Goal: Answer question/provide support: Share knowledge or assist other users

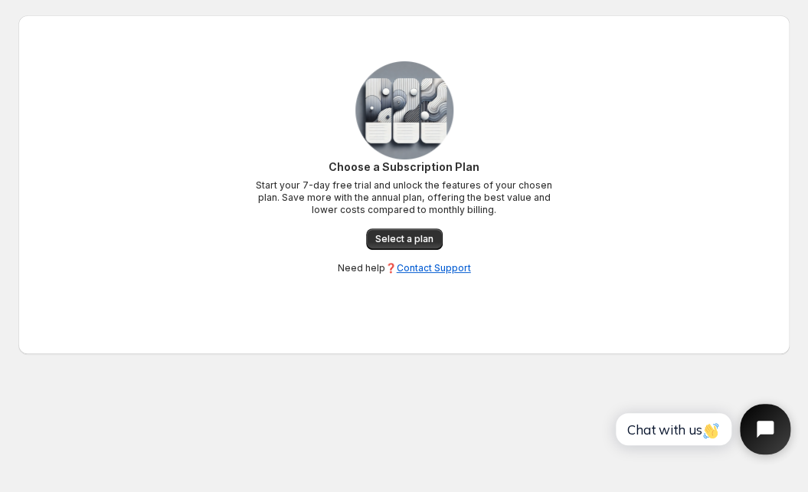
click at [786, 441] on icon "Open chat widget" at bounding box center [774, 430] width 24 height 24
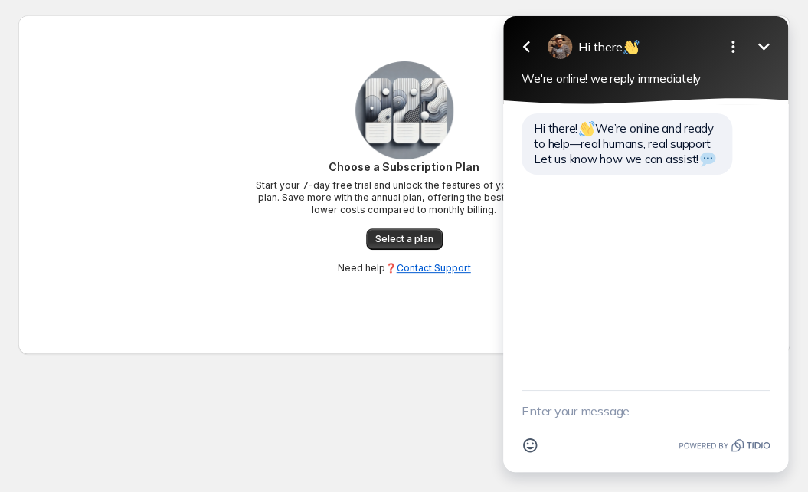
click at [659, 408] on textarea "New message" at bounding box center [646, 411] width 248 height 40
type textarea "Hello"
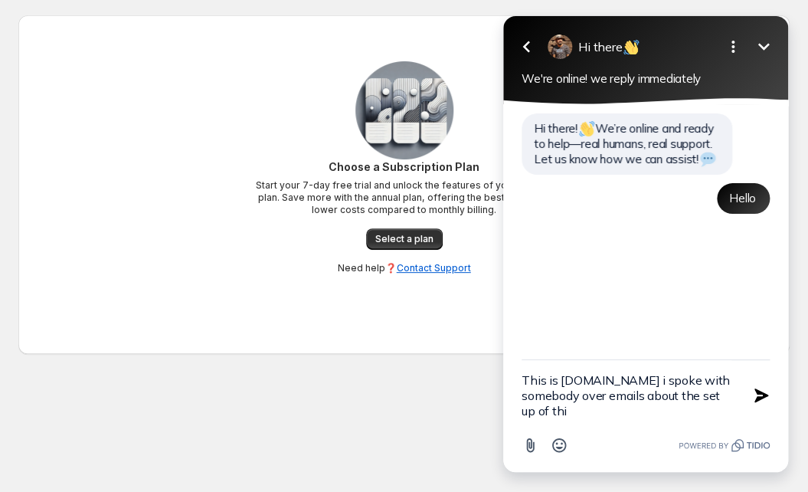
type textarea "This is [DOMAIN_NAME] i spoke with somebody over emails about the set up of this"
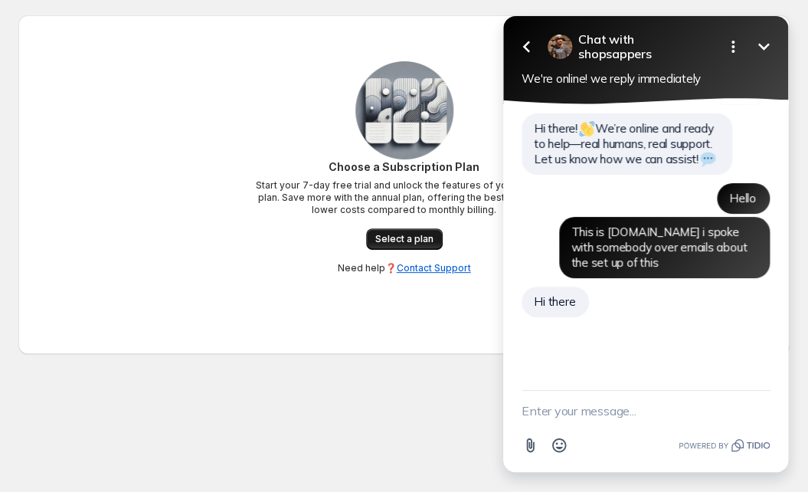
click at [409, 247] on link "Select a plan" at bounding box center [404, 238] width 77 height 21
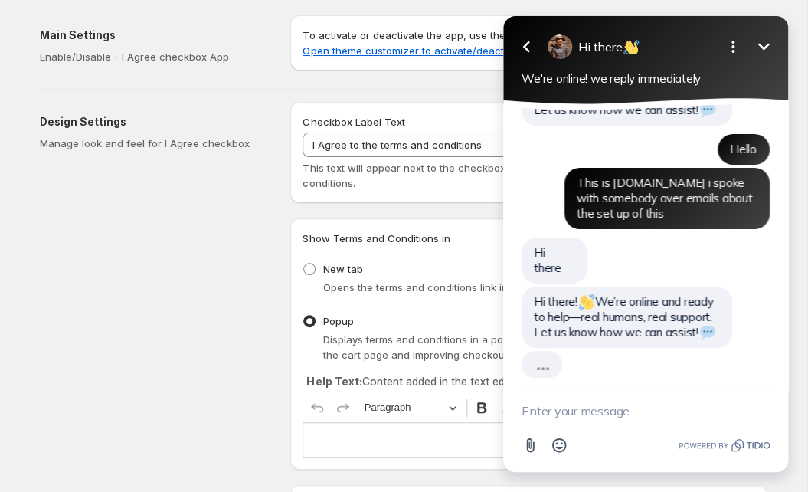
scroll to position [15, 0]
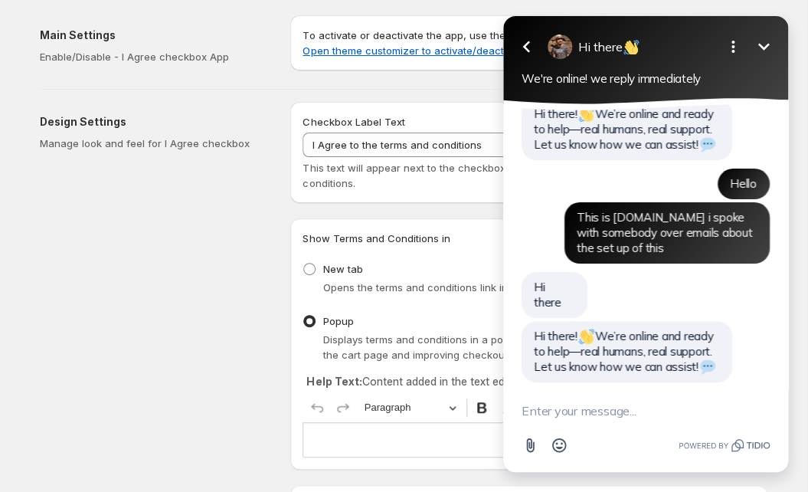
click at [598, 413] on textarea "New message" at bounding box center [646, 411] width 248 height 40
type textarea "awesome"
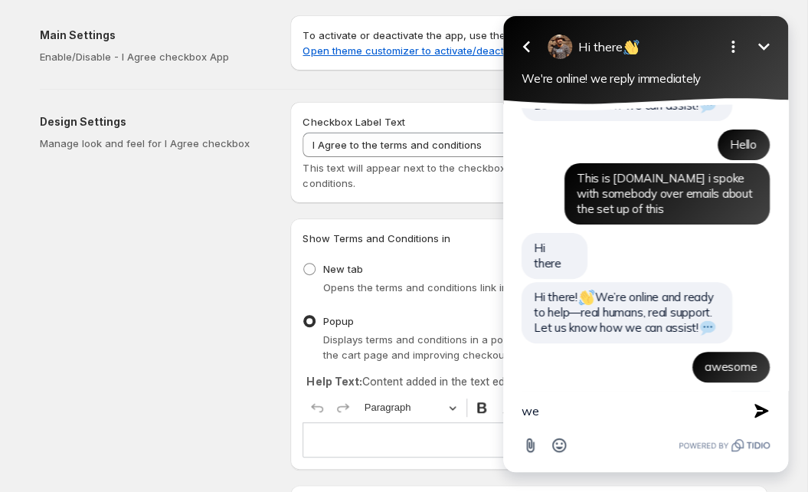
type textarea "w"
type textarea "i want the same as i have right now in my store"
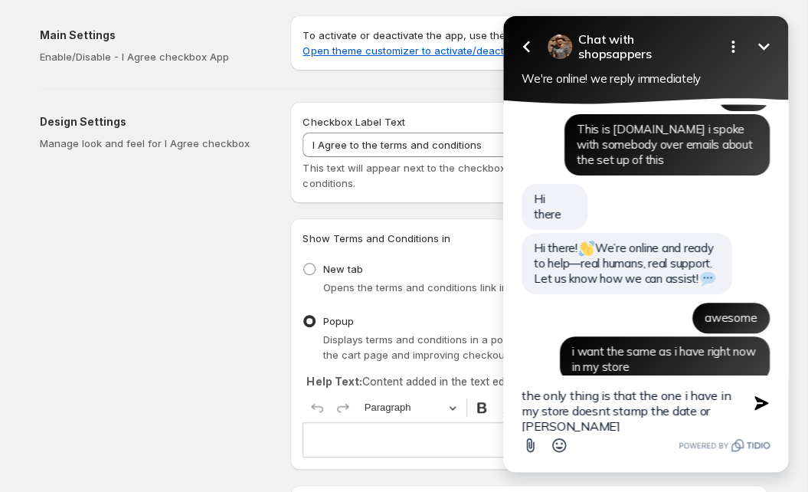
type textarea "the only thing is that the one i have in my store doesnt stamp the date or time"
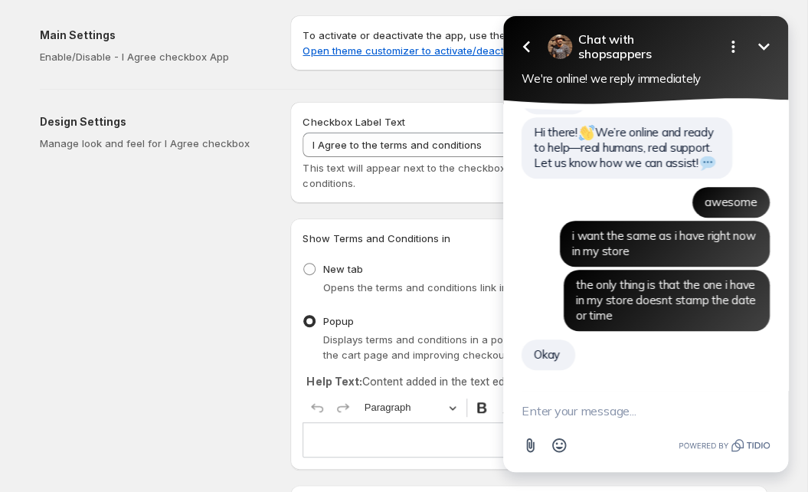
scroll to position [206, 0]
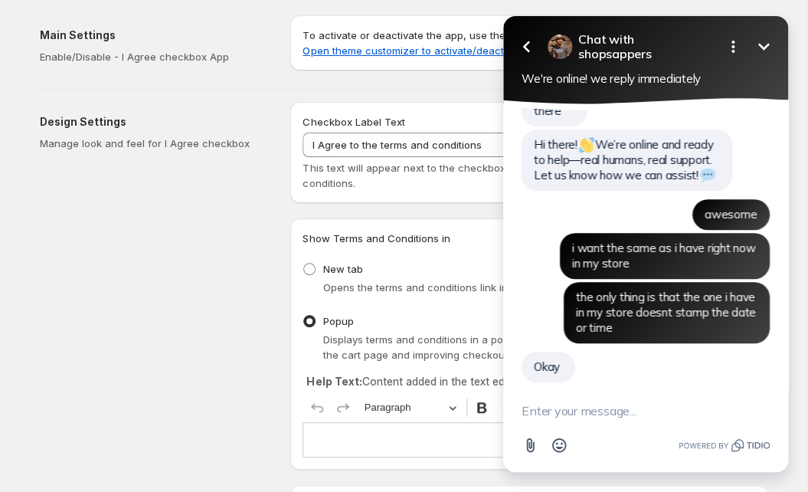
click at [642, 407] on textarea "New message" at bounding box center [646, 411] width 248 height 40
click at [641, 407] on textarea "New message" at bounding box center [646, 411] width 248 height 40
type textarea "s"
type textarea "so please tell me what should i do?"
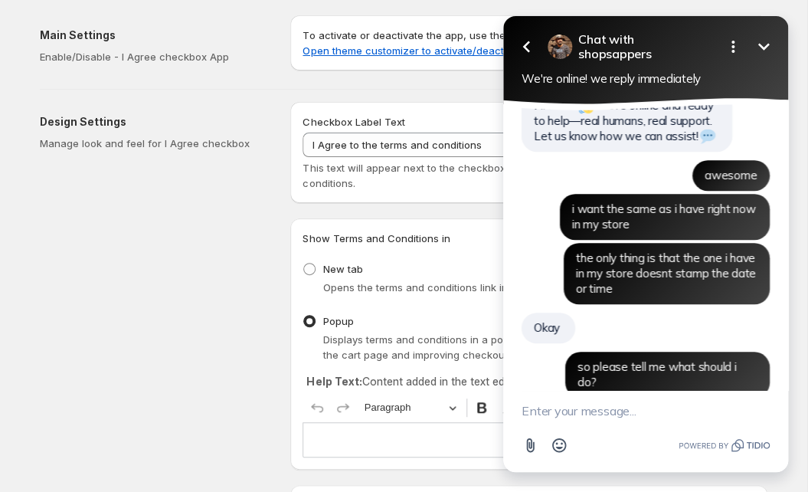
click at [254, 388] on div "Design Settings Manage look and feel for I Agree checkbox" at bounding box center [159, 499] width 238 height 794
click at [765, 44] on icon "Minimize" at bounding box center [764, 47] width 18 height 18
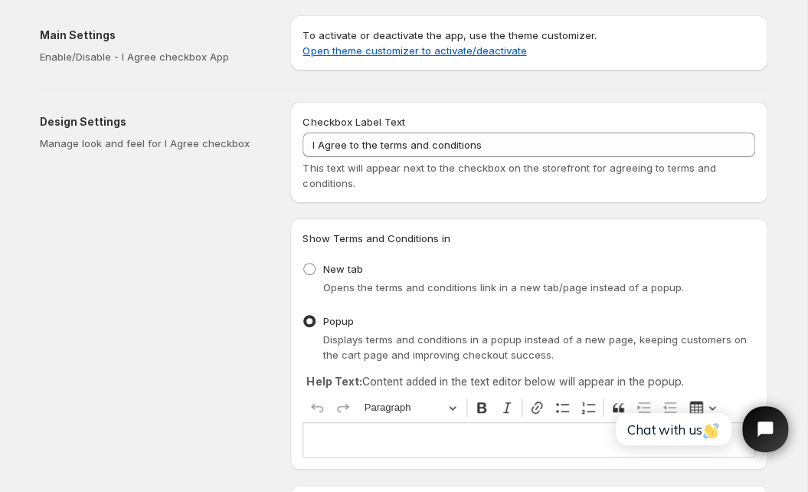
click at [394, 441] on p "Editor editing area: main. Press ⌥0 for help." at bounding box center [529, 439] width 439 height 15
click at [372, 442] on p "I agree with terms and conditions" at bounding box center [529, 439] width 439 height 15
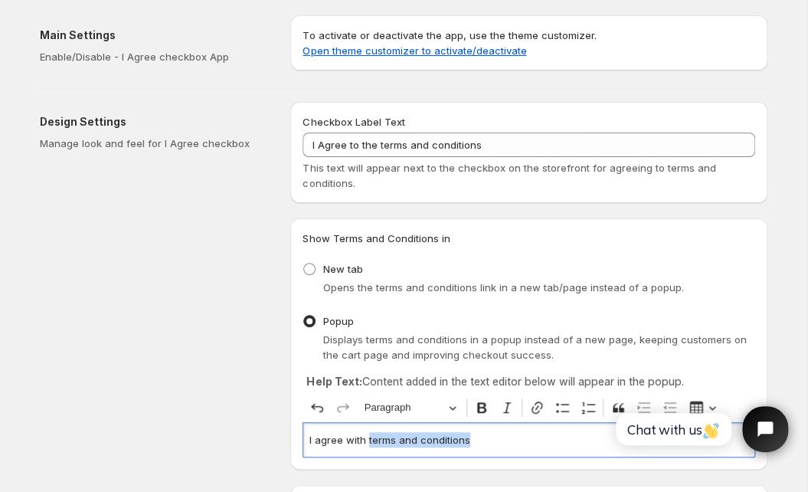
drag, startPoint x: 367, startPoint y: 442, endPoint x: 476, endPoint y: 435, distance: 109.0
click at [474, 435] on p "I agree with terms and conditions" at bounding box center [529, 439] width 439 height 15
click at [540, 407] on icon "Editor toolbar" at bounding box center [536, 407] width 15 height 15
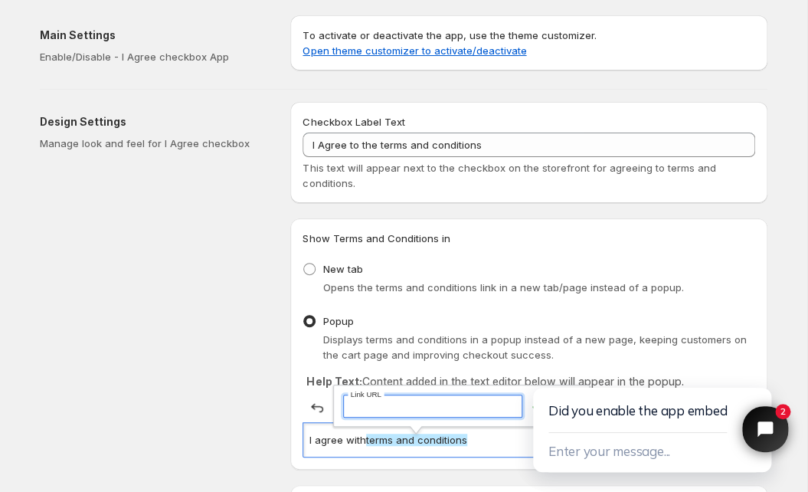
paste input "https://www.durunaru.com/pages/shipping-policy"
type input "https://www.durunaru.com/pages/shipping-policy"
click at [221, 387] on div "Design Settings Manage look and feel for I Agree checkbox" at bounding box center [159, 499] width 238 height 794
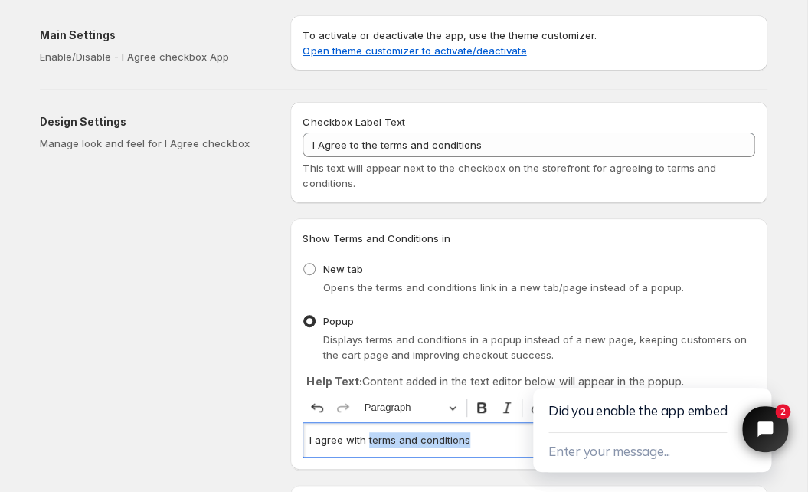
drag, startPoint x: 367, startPoint y: 441, endPoint x: 472, endPoint y: 438, distance: 105.0
click at [478, 438] on p "I agree with terms and conditions" at bounding box center [529, 439] width 439 height 15
click at [764, 422] on icon "Close chat widget" at bounding box center [774, 430] width 24 height 24
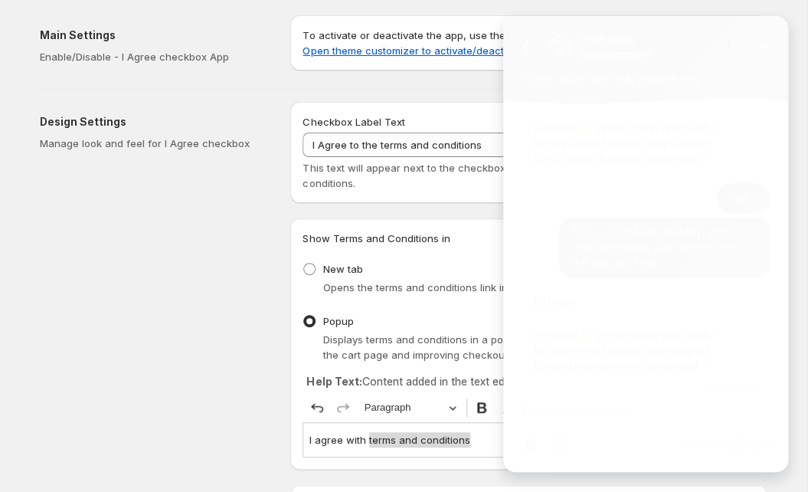
scroll to position [318, 0]
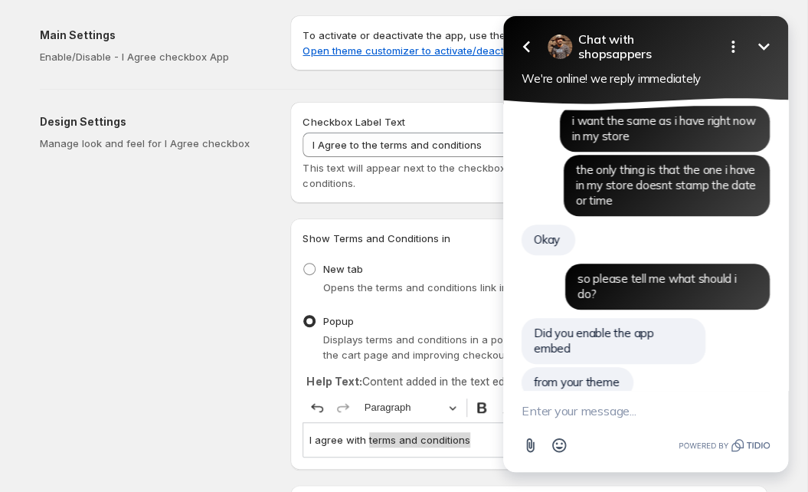
click at [685, 405] on textarea "New message" at bounding box center [646, 411] width 248 height 40
type textarea "not yet"
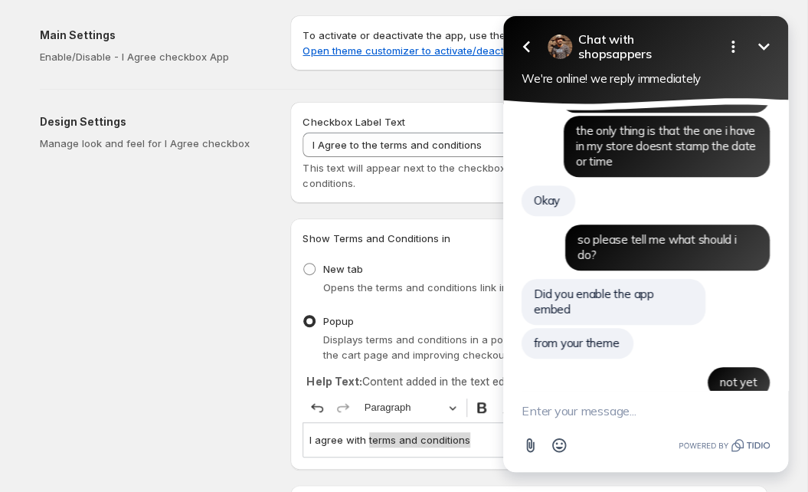
click html "Go back Chat with shopsappers Minimize Open options We're online! we reply imme…"
click at [767, 43] on icon "Minimize" at bounding box center [764, 47] width 18 height 18
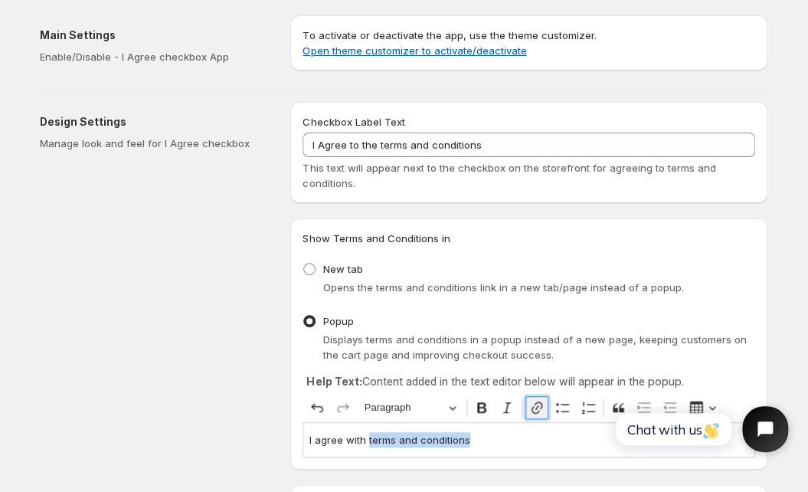
click at [531, 405] on icon "Editor toolbar" at bounding box center [536, 407] width 15 height 15
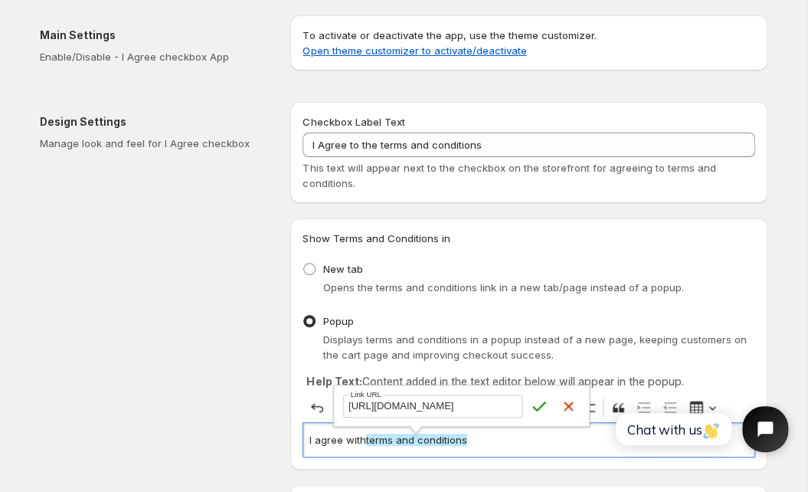
scroll to position [0, 45]
type input "https://www.durunaru.com/pages/shipping-policy"
click at [542, 403] on icon "submit" at bounding box center [539, 405] width 15 height 15
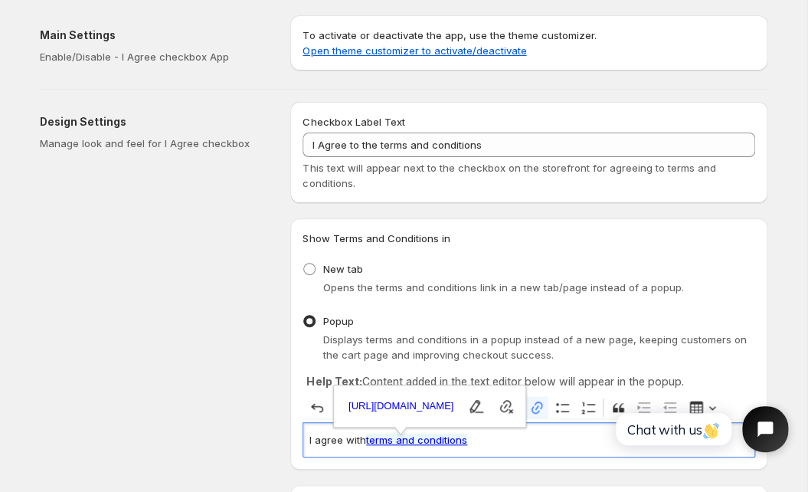
click at [221, 401] on div "Design Settings Manage look and feel for I Agree checkbox" at bounding box center [159, 499] width 238 height 794
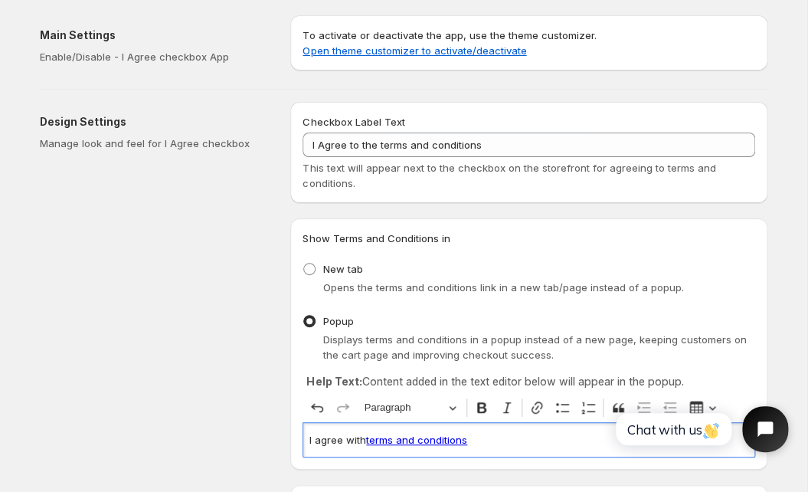
click at [487, 445] on p "I agree with terms and conditions ⁠⁠⁠⁠⁠⁠⁠" at bounding box center [529, 439] width 439 height 15
drag, startPoint x: 487, startPoint y: 445, endPoint x: 293, endPoint y: 442, distance: 193.9
click at [303, 442] on div "I agree with terms and conditions" at bounding box center [529, 439] width 453 height 34
click at [477, 411] on icon "Editor toolbar" at bounding box center [481, 407] width 9 height 11
click at [477, 413] on icon "Editor toolbar" at bounding box center [481, 407] width 15 height 15
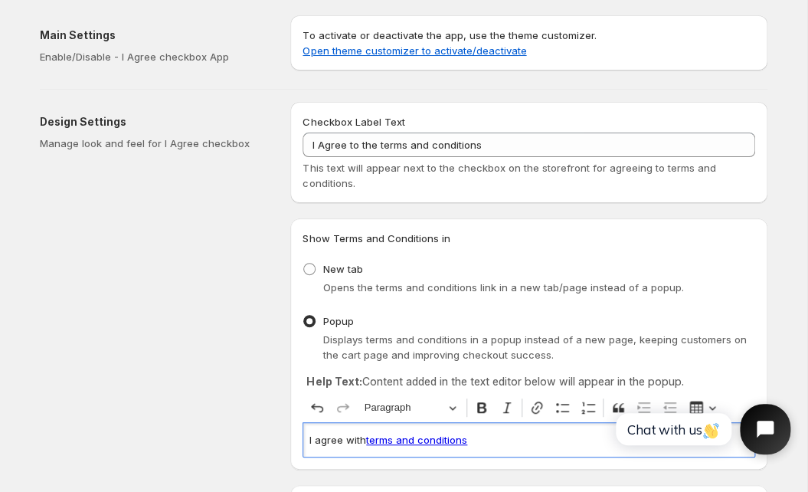
click at [764, 424] on icon "Open chat widget" at bounding box center [774, 430] width 24 height 24
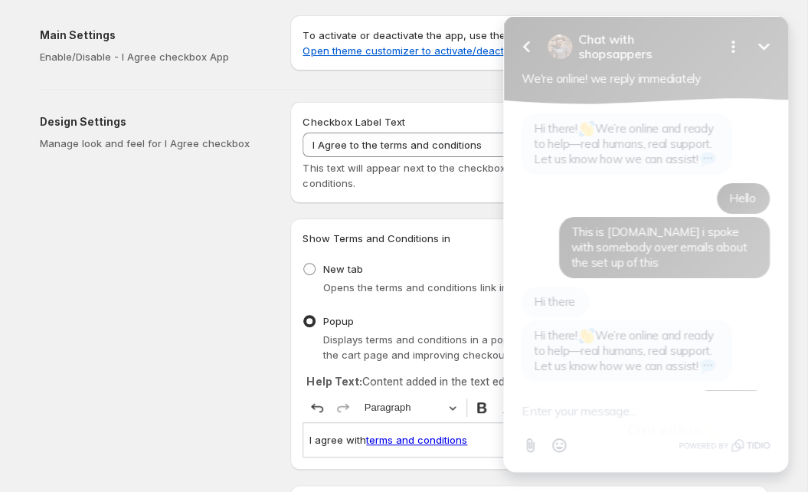
scroll to position [357, 0]
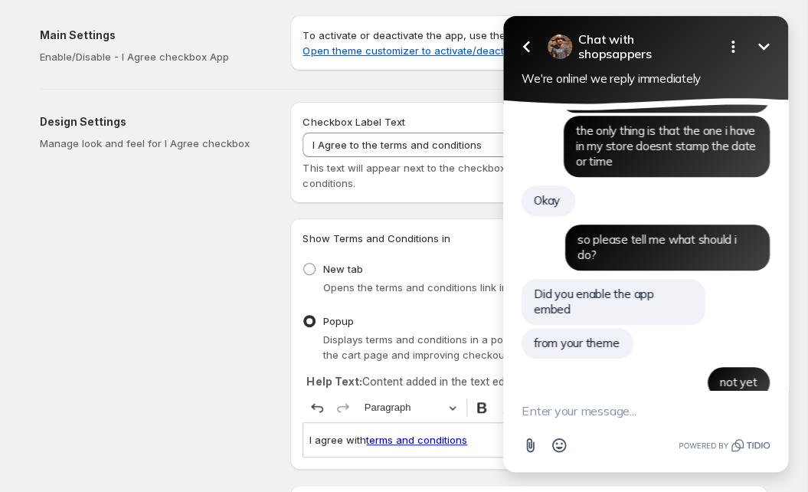
click at [172, 251] on div "Design Settings Manage look and feel for I Agree checkbox" at bounding box center [159, 499] width 238 height 794
click at [761, 47] on icon "Minimize" at bounding box center [763, 46] width 11 height 7
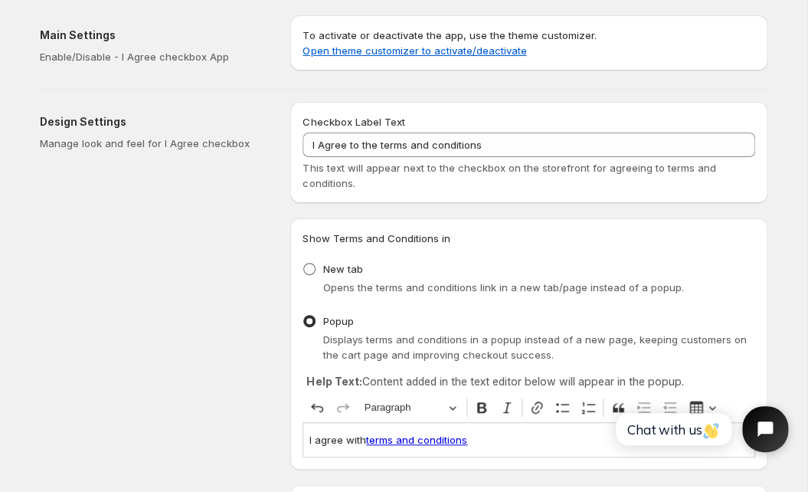
click at [309, 268] on span at bounding box center [309, 269] width 12 height 12
click at [304, 264] on input "New tab" at bounding box center [303, 263] width 1 height 1
radio input "true"
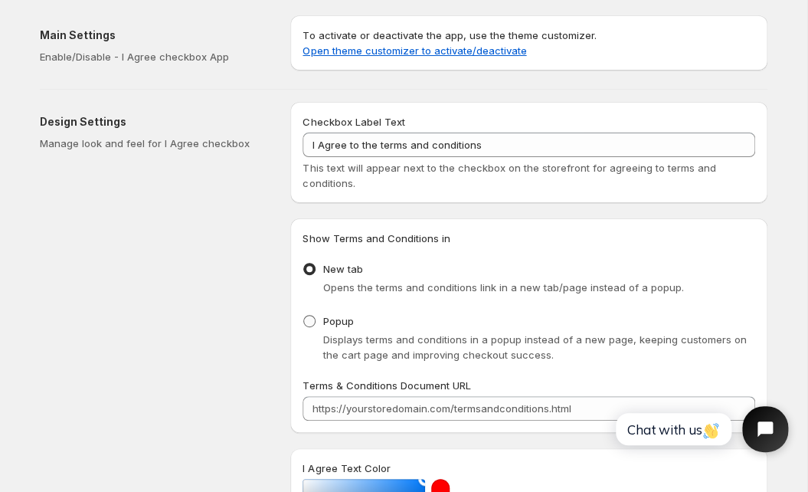
click at [315, 323] on span at bounding box center [309, 321] width 12 height 12
click at [304, 316] on input "Popup" at bounding box center [303, 315] width 1 height 1
radio input "true"
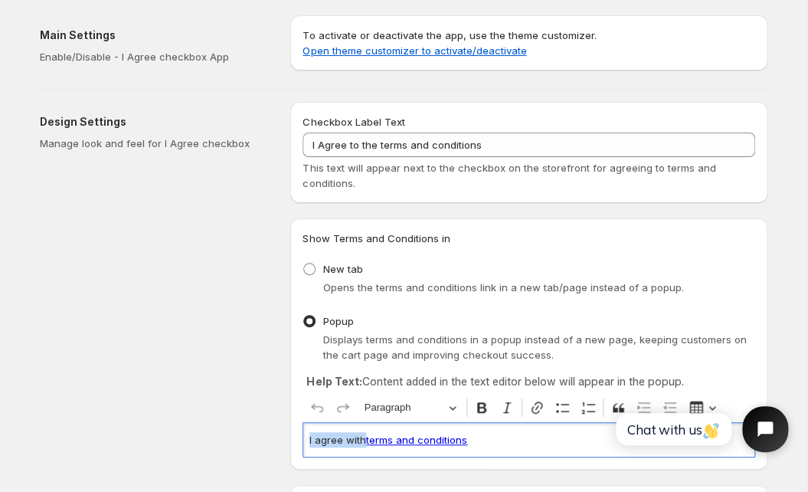
drag, startPoint x: 424, startPoint y: 441, endPoint x: 276, endPoint y: 439, distance: 147.9
click at [303, 439] on div "I agree with terms and conditions" at bounding box center [529, 439] width 453 height 34
copy p "I agree with"
click at [319, 276] on label "New tab" at bounding box center [333, 268] width 60 height 21
click at [304, 264] on input "New tab" at bounding box center [303, 263] width 1 height 1
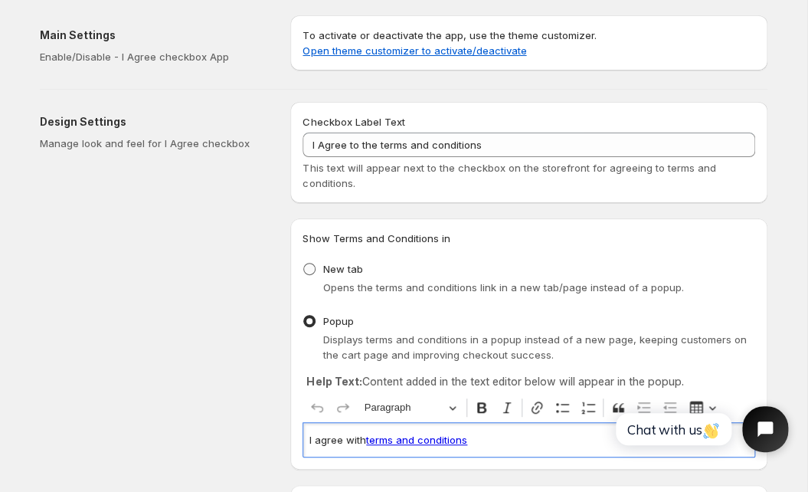
radio input "true"
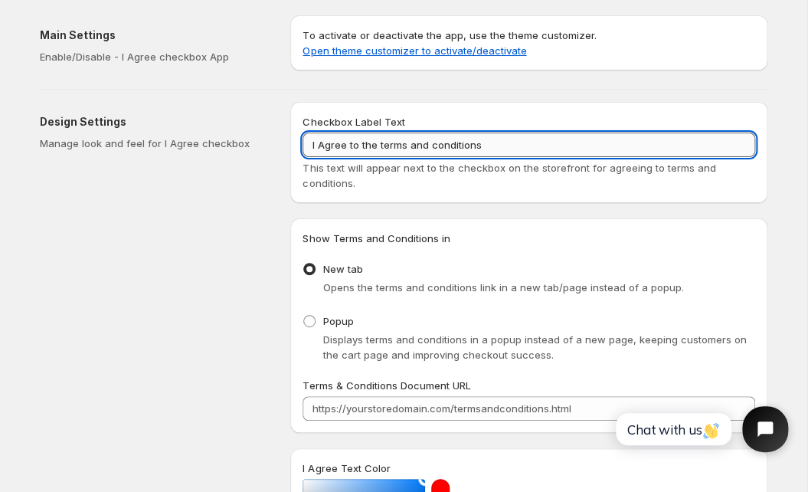
click at [368, 146] on input "I Agree to the terms and conditions" at bounding box center [529, 145] width 453 height 25
paste input "agree with"
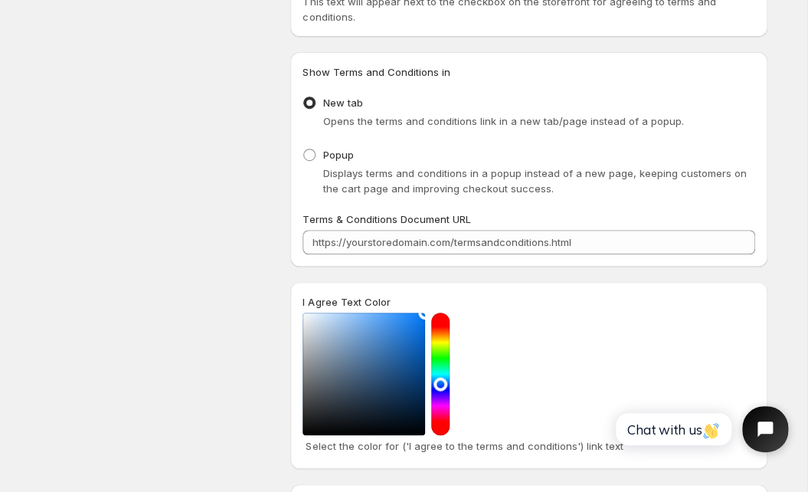
scroll to position [0, 0]
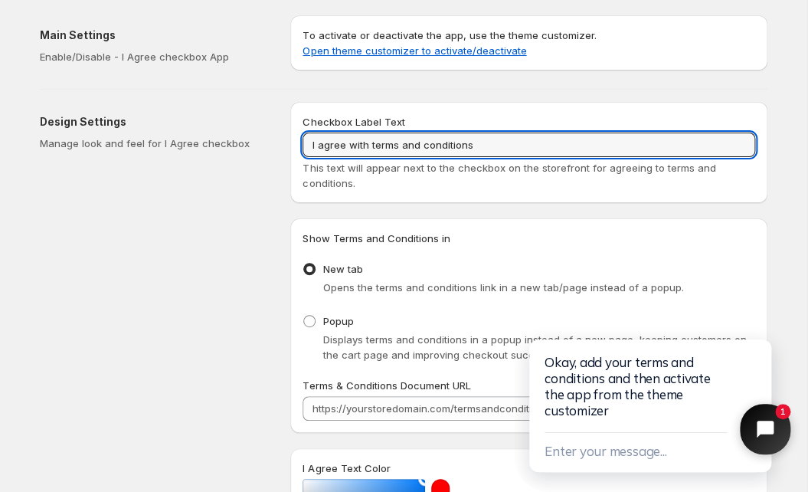
type input "I agree with terms and conditions"
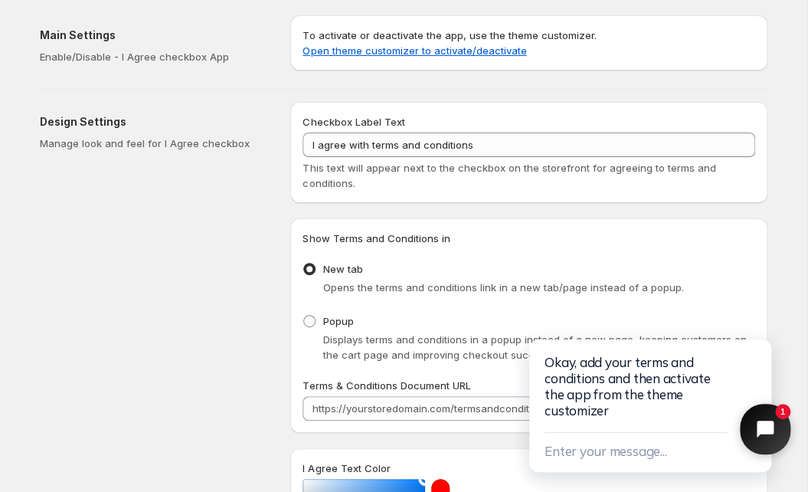
click at [751, 431] on button "Close chat widget" at bounding box center [765, 429] width 51 height 51
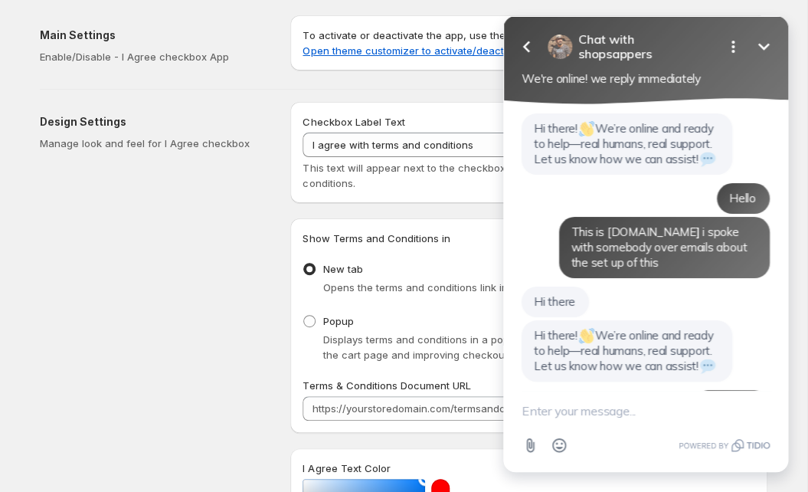
scroll to position [427, 0]
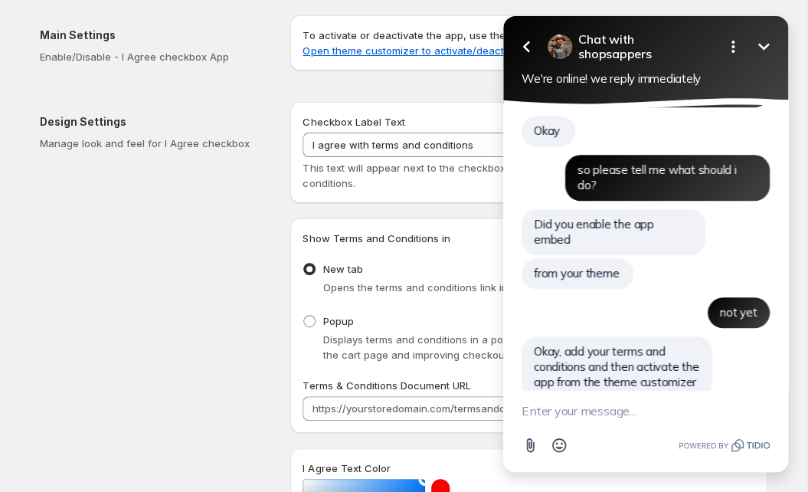
click at [767, 44] on icon "Minimize" at bounding box center [764, 47] width 18 height 18
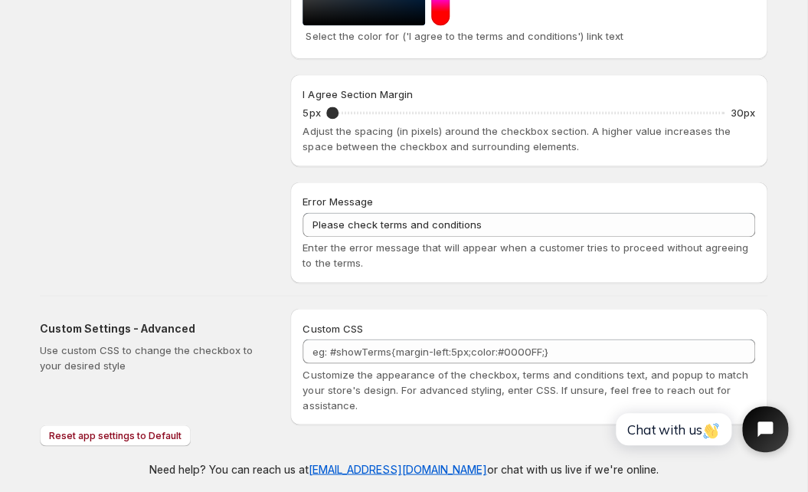
scroll to position [576, 0]
click at [778, 432] on icon "Open chat widget" at bounding box center [774, 430] width 24 height 24
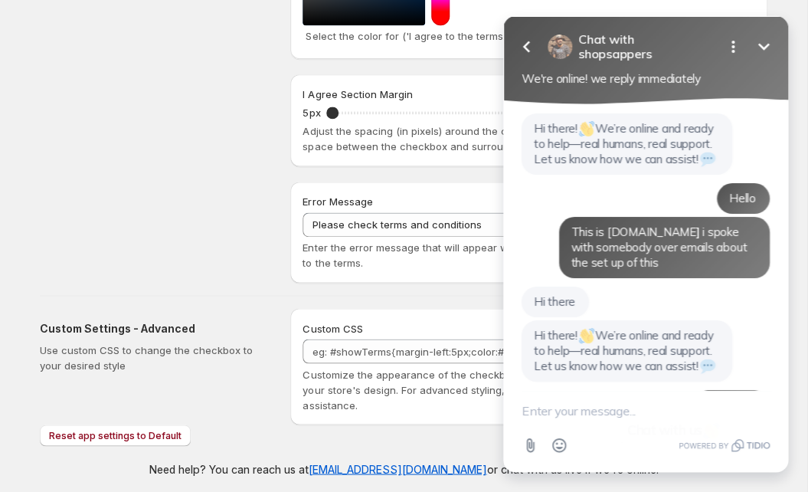
scroll to position [427, 0]
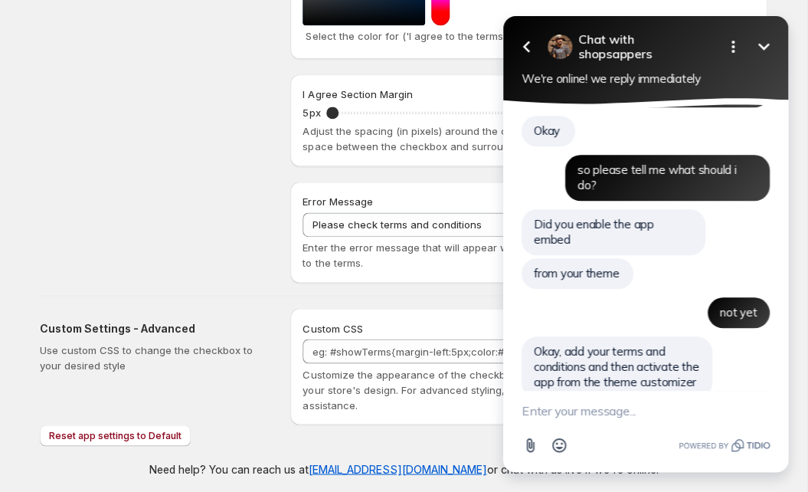
click at [609, 412] on textarea "New message" at bounding box center [646, 411] width 248 height 40
type textarea "ok but i have quick question"
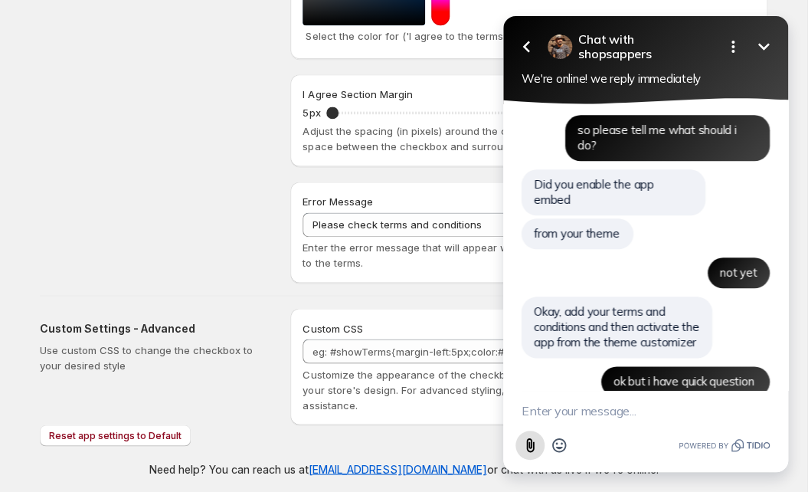
click at [532, 447] on icon "Attach file button" at bounding box center [530, 445] width 8 height 14
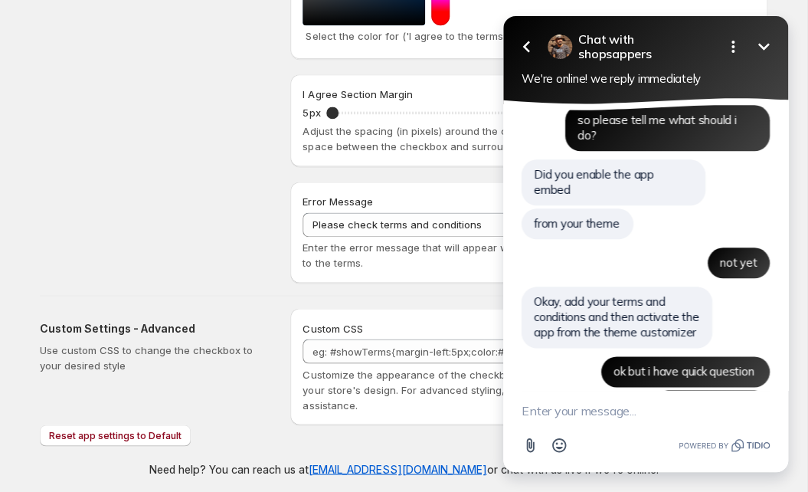
scroll to position [539, 0]
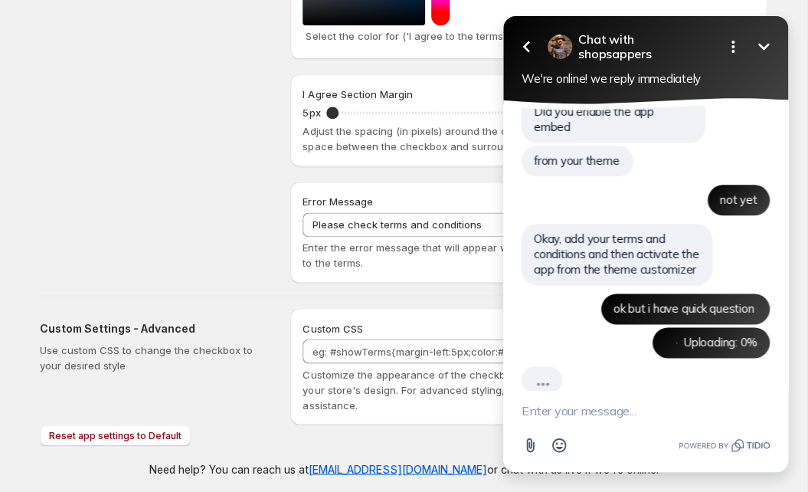
click at [551, 415] on textarea "New message" at bounding box center [646, 411] width 248 height 40
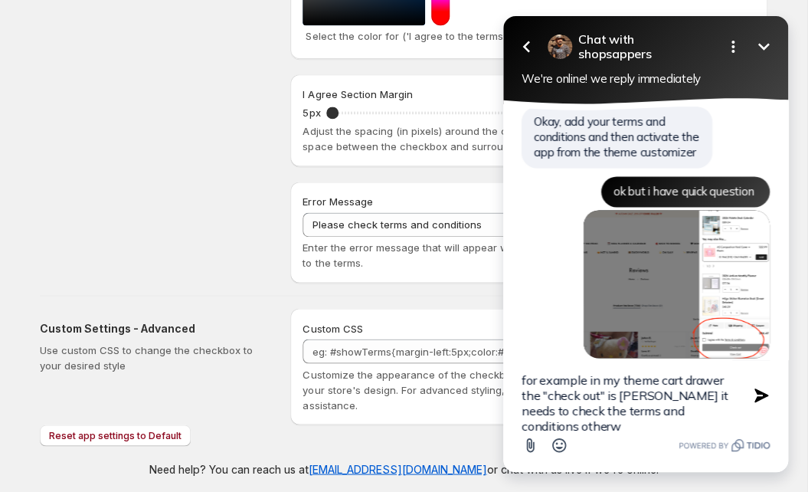
scroll to position [3, 0]
type textarea "for example in my theme cart drawer the "check out" is gray bc it needs to chec…"
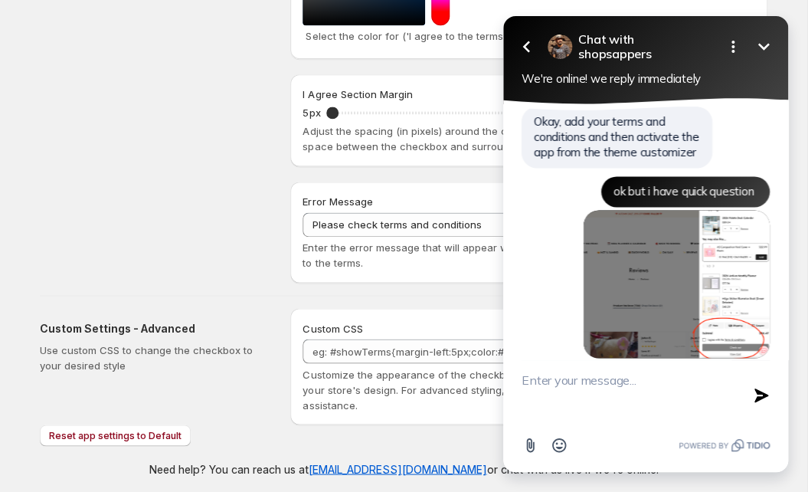
scroll to position [756, 0]
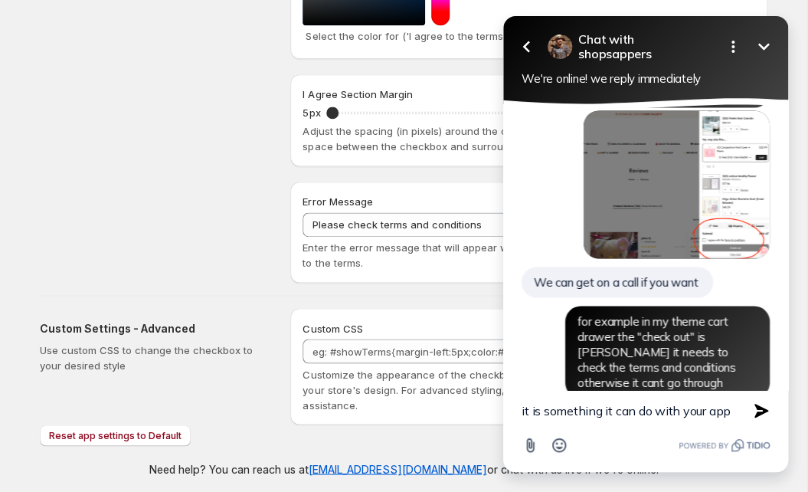
type textarea "it is something it can do with your app?"
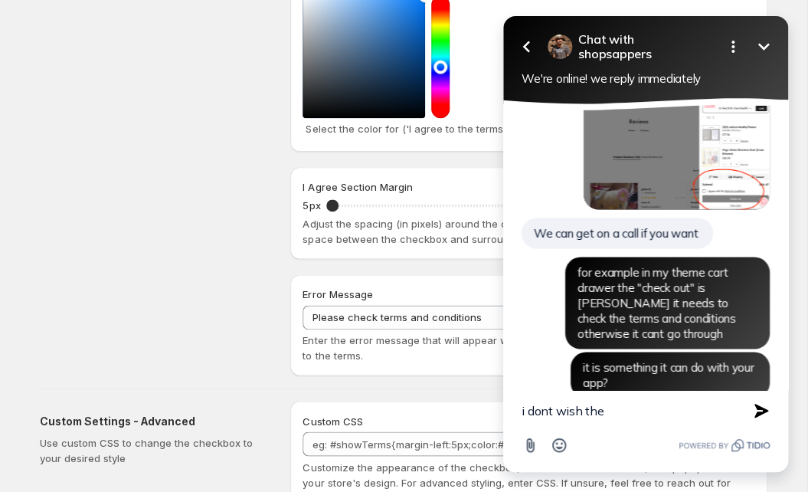
scroll to position [486, 0]
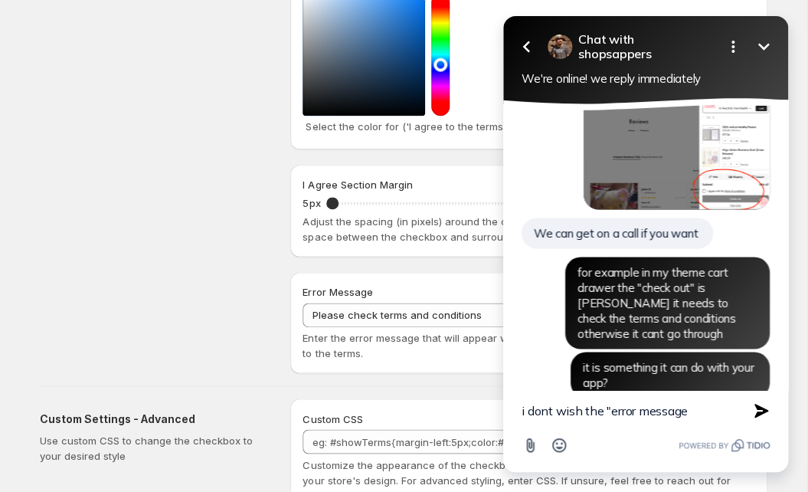
type textarea "i dont wish the "error message""
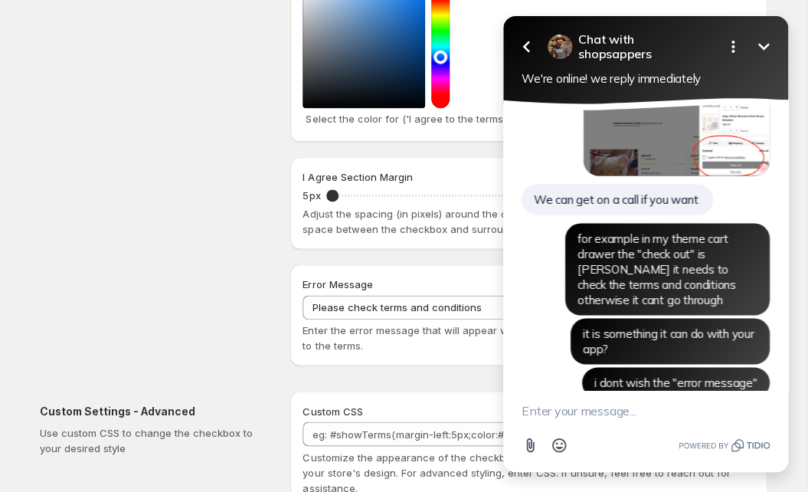
click at [765, 47] on icon "Minimize" at bounding box center [764, 47] width 18 height 18
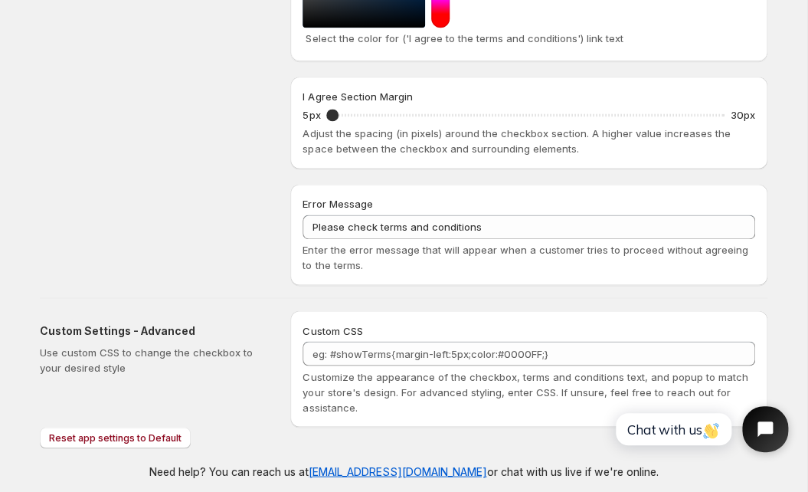
scroll to position [583, 0]
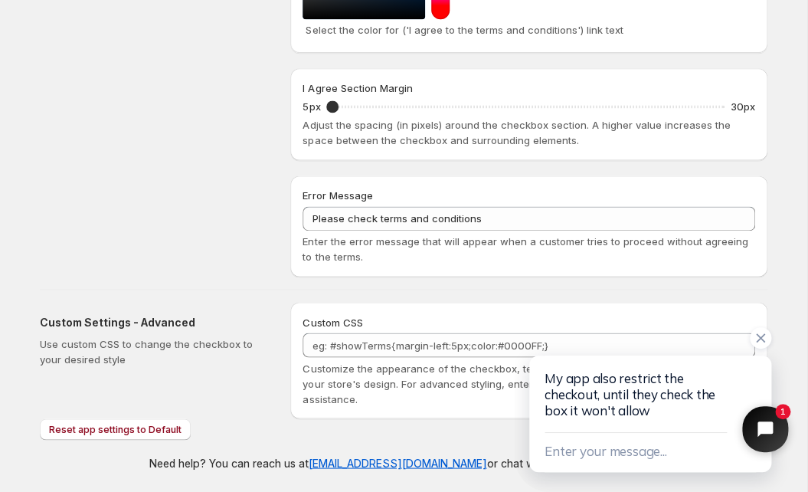
click at [615, 401] on div "My app also restrict the checkout, until they check the box it won't allow" at bounding box center [650, 393] width 211 height 77
click at [755, 431] on icon "Close chat widget" at bounding box center [766, 429] width 22 height 22
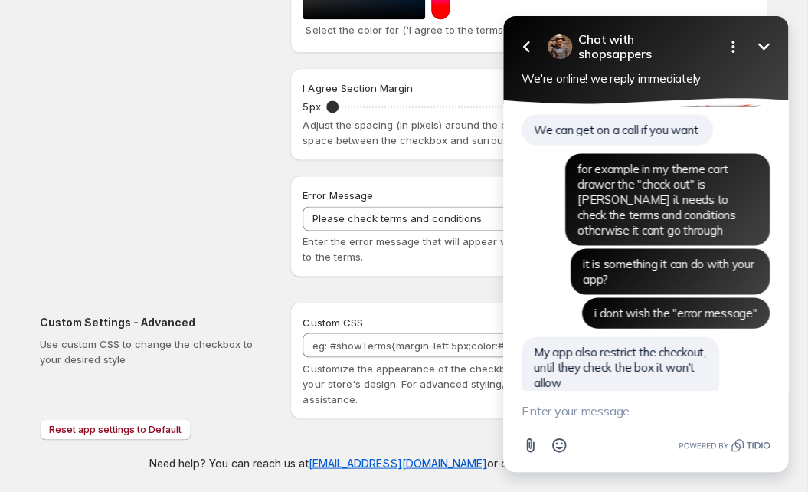
scroll to position [942, 0]
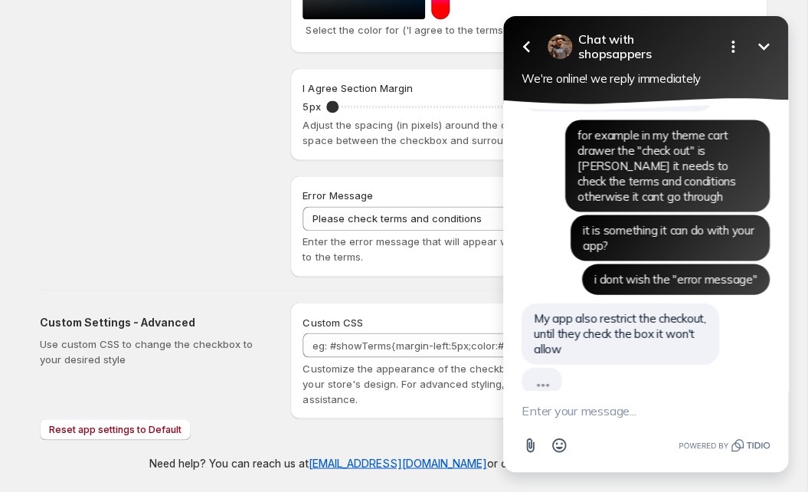
click at [548, 404] on textarea "New message" at bounding box center [646, 411] width 248 height 40
type textarea "ok let work on the test theme first"
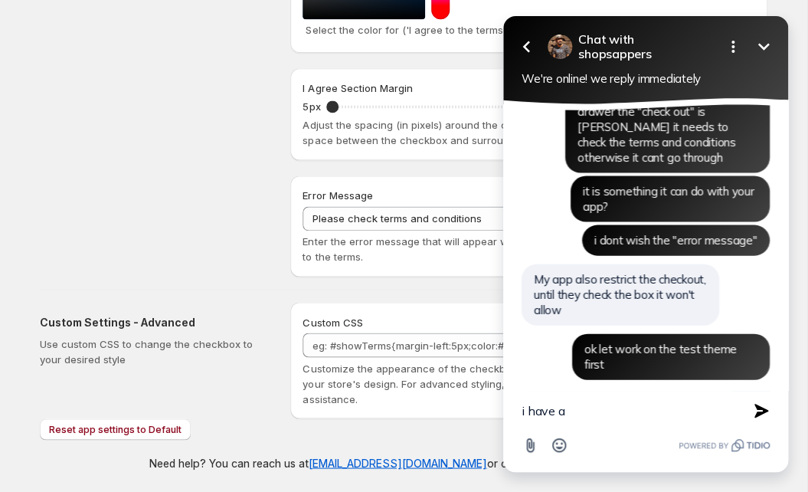
scroll to position [948, 0]
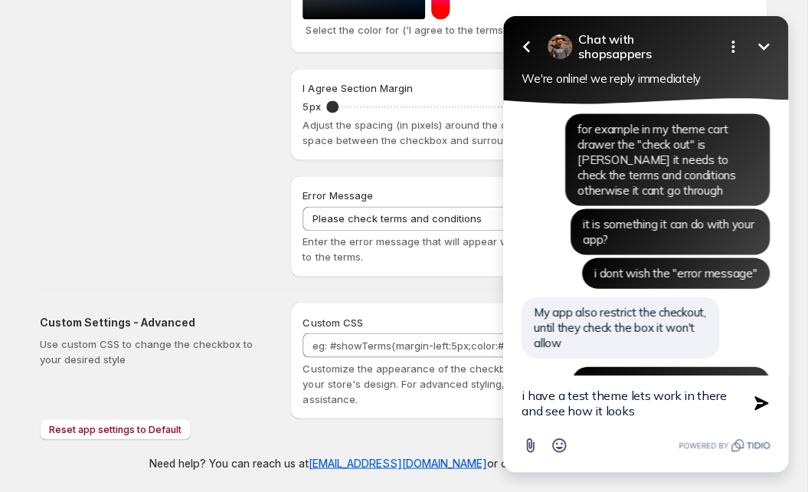
type textarea "i have a test theme lets work in there and see how it looks"
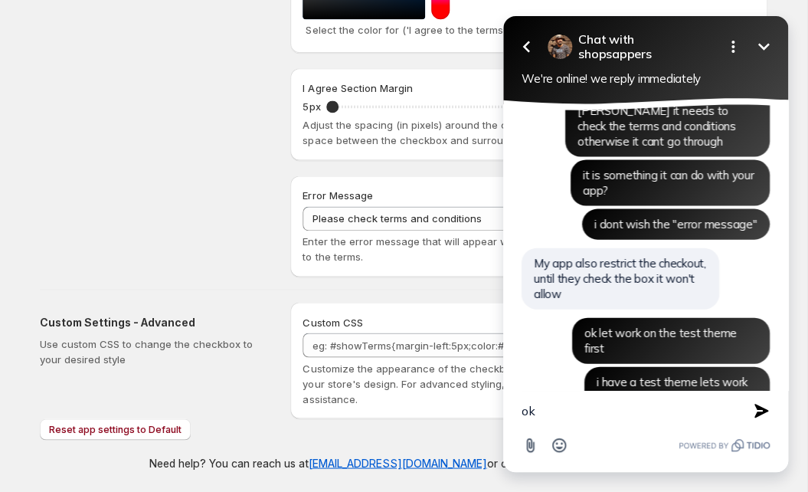
type textarea "ok?"
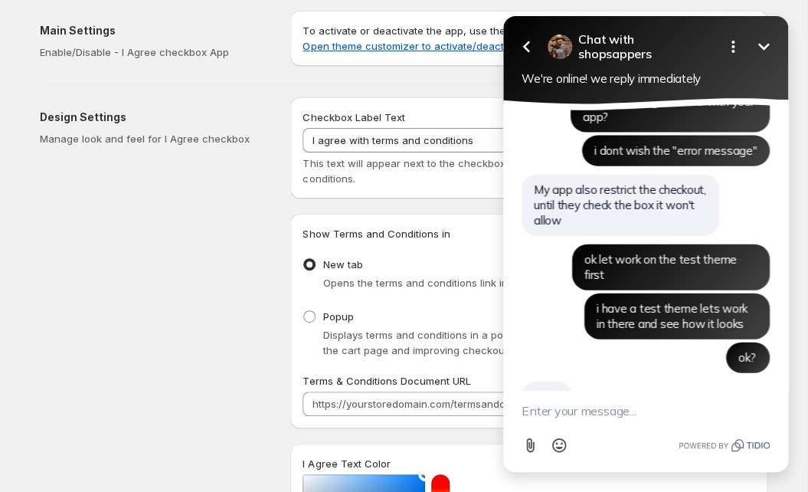
scroll to position [0, 0]
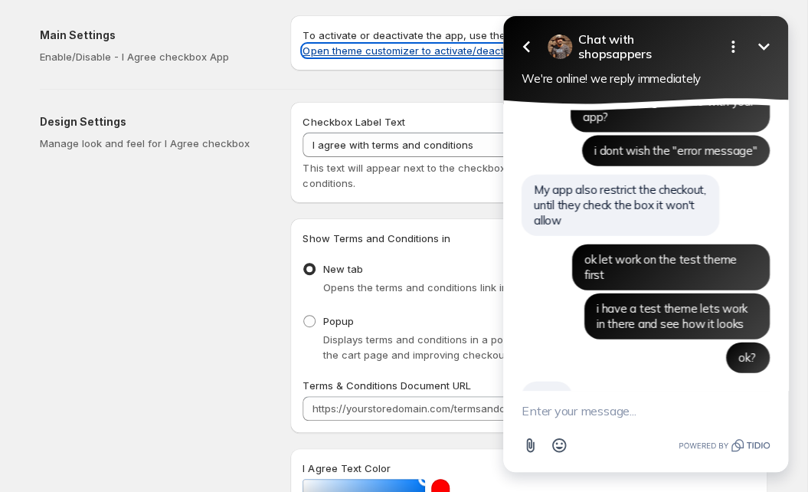
click at [364, 51] on link "Open theme customizer to activate/deactivate" at bounding box center [415, 50] width 224 height 12
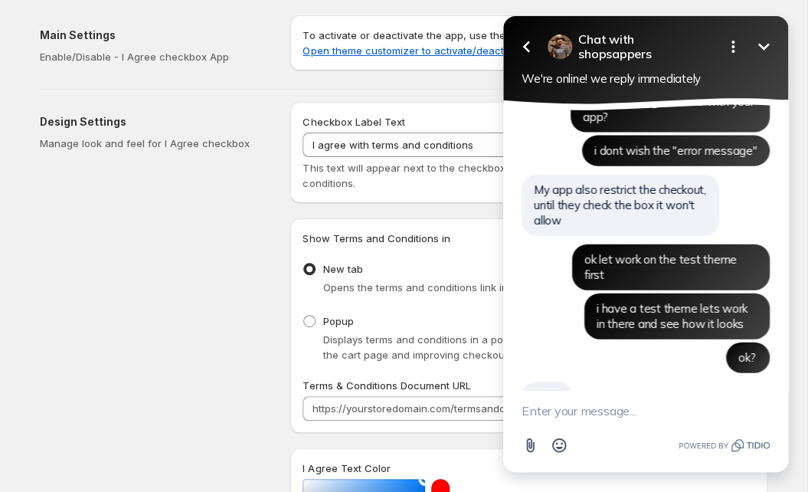
click at [588, 411] on textarea "New message" at bounding box center [646, 411] width 248 height 40
type textarea "ok i activate in my test theme"
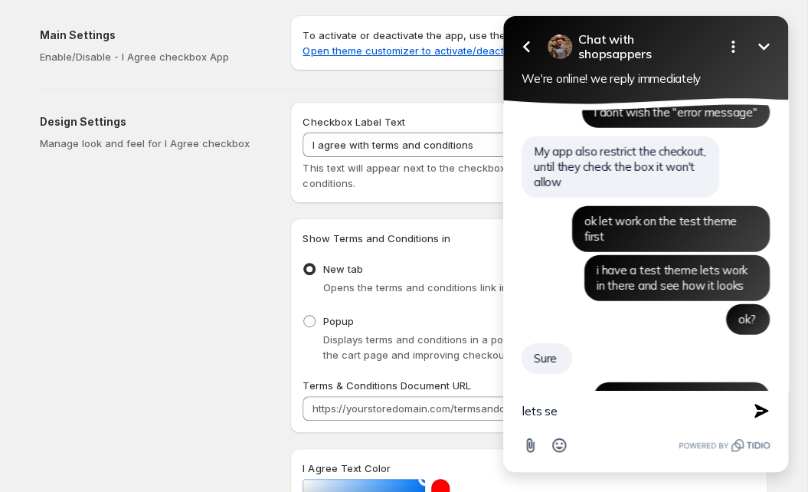
type textarea "lets see"
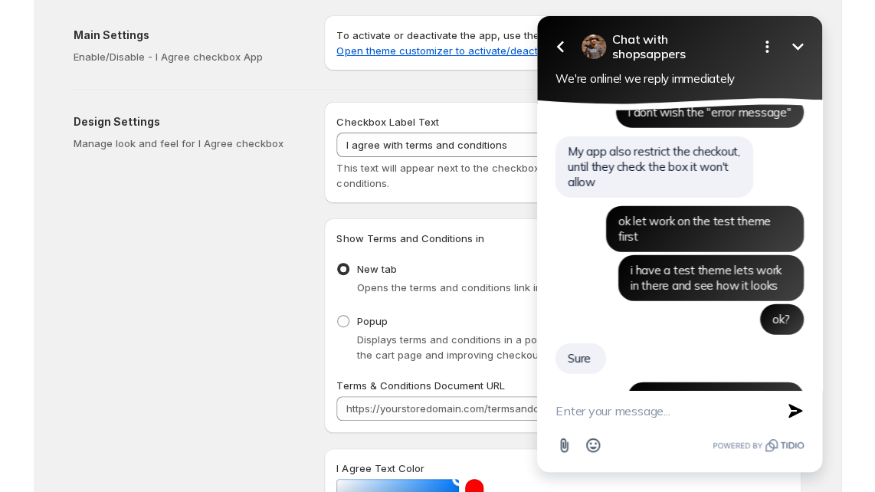
scroll to position [1142, 0]
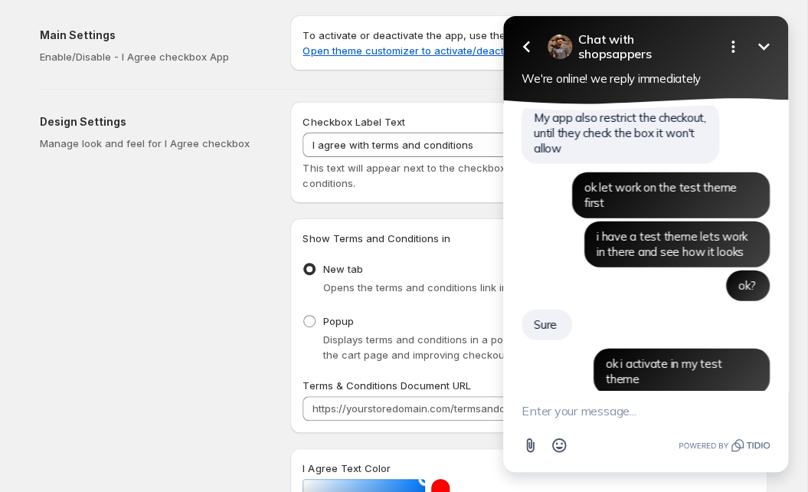
click at [193, 309] on div "Design Settings Manage look and feel for I Agree checkbox" at bounding box center [159, 480] width 238 height 757
click at [764, 50] on icon "Minimize" at bounding box center [763, 46] width 11 height 7
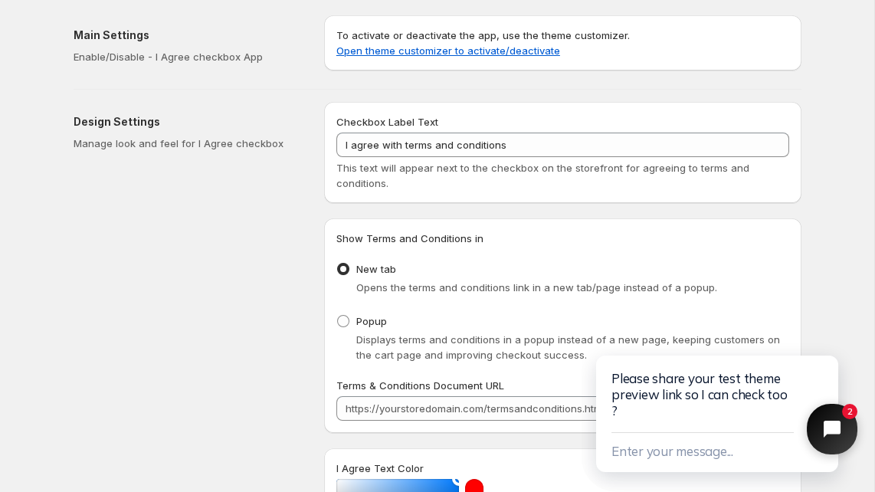
click at [808, 418] on button "Close chat widget" at bounding box center [832, 429] width 51 height 51
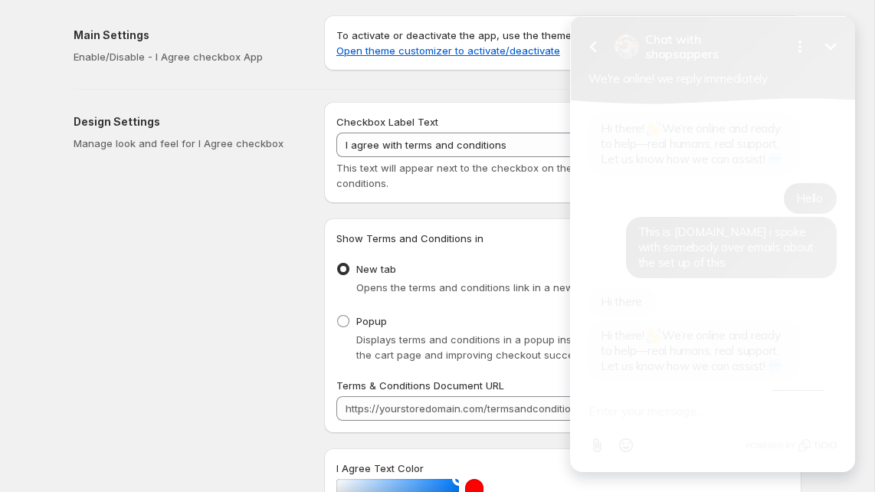
scroll to position [1230, 0]
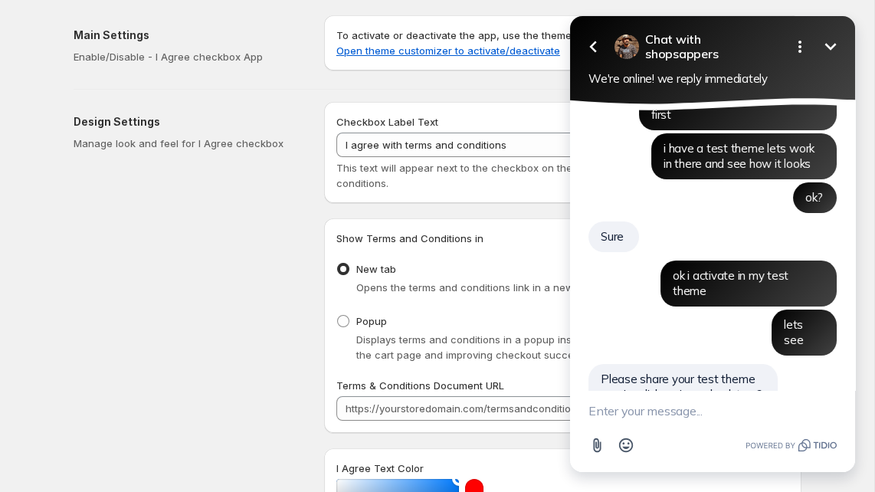
click at [718, 407] on textarea "New message" at bounding box center [712, 411] width 248 height 40
type textarea "yes"
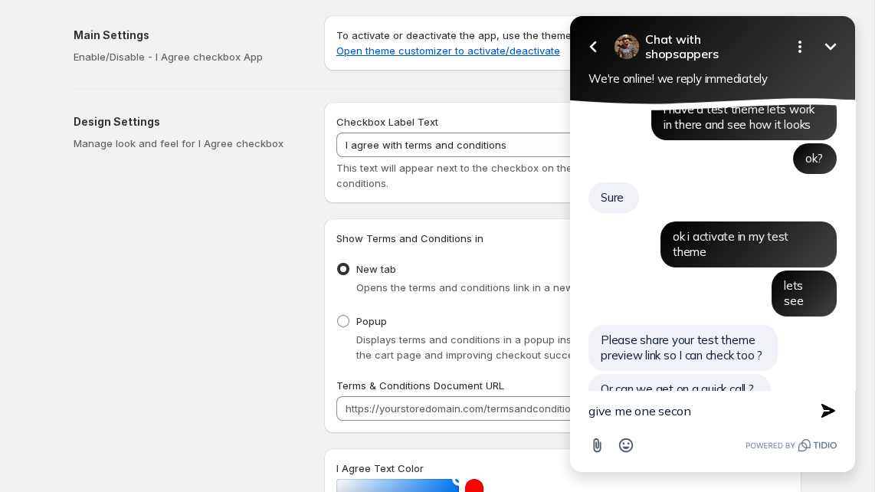
type textarea "give me one second"
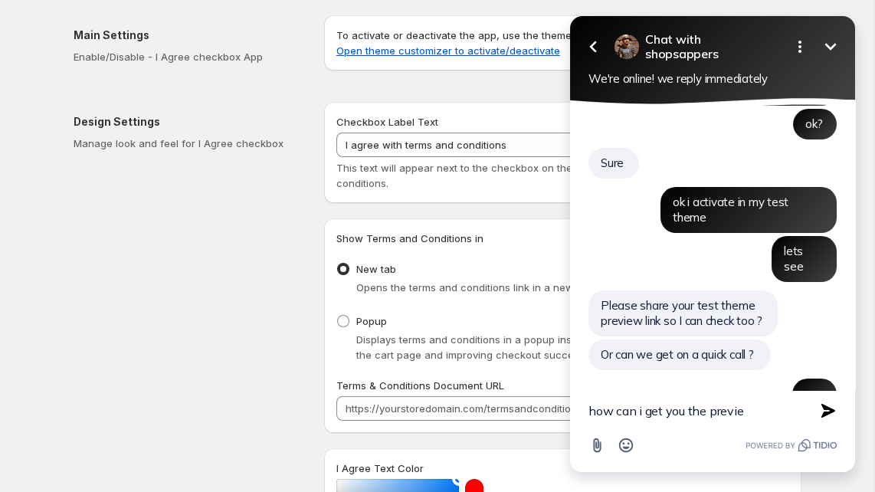
type textarea "how can i get you the preview"
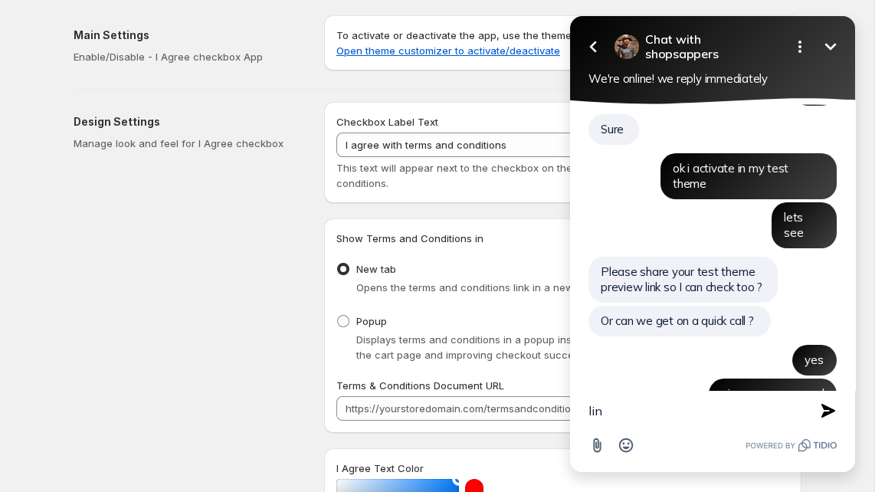
type textarea "link"
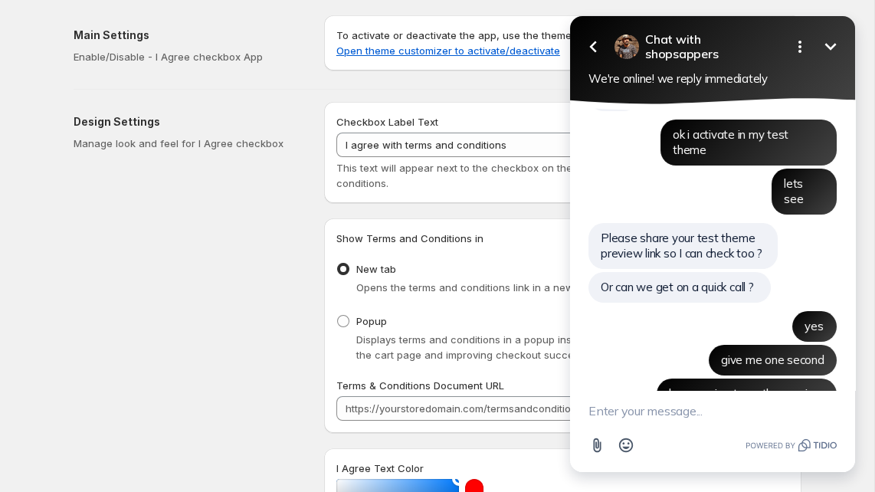
click at [652, 418] on textarea "New message" at bounding box center [712, 411] width 248 height 40
paste textarea "https://zagh3ief7mj7x1o3-31037060.shopifypreview.com"
type textarea "https://zagh3ief7mj7x1o3-31037060.shopifypreview.com"
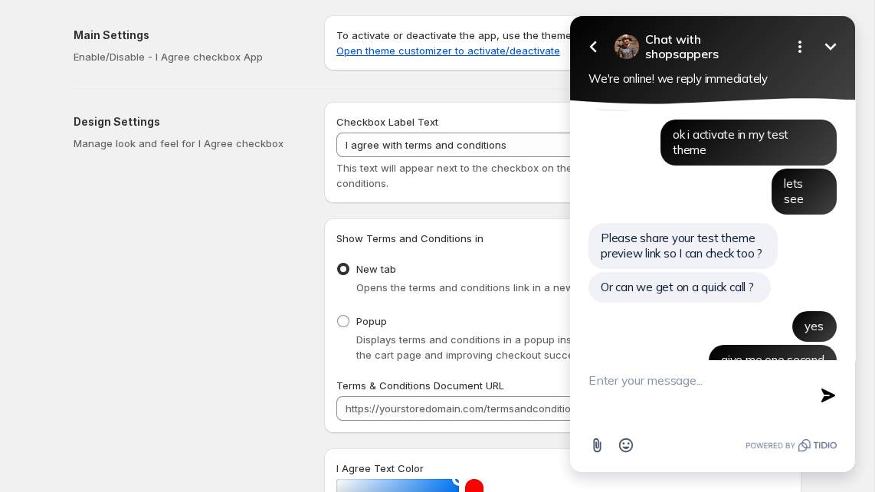
scroll to position [1436, 0]
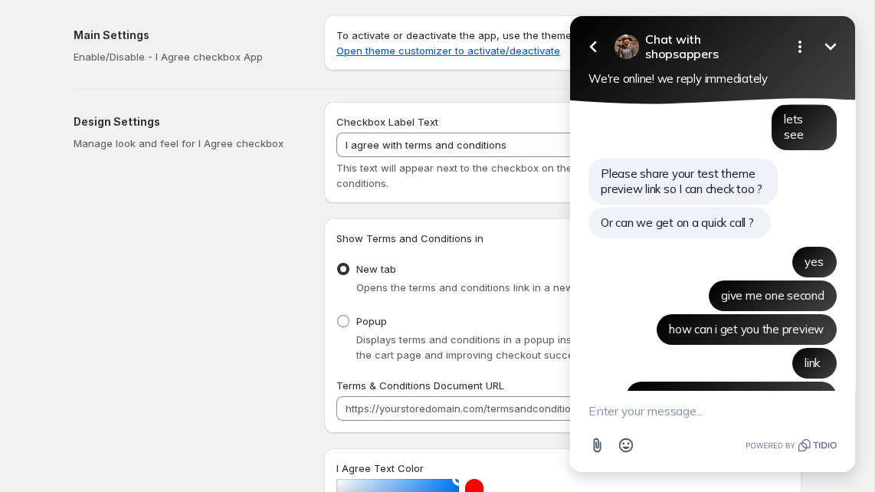
click at [808, 36] on button "Minimize" at bounding box center [830, 46] width 31 height 31
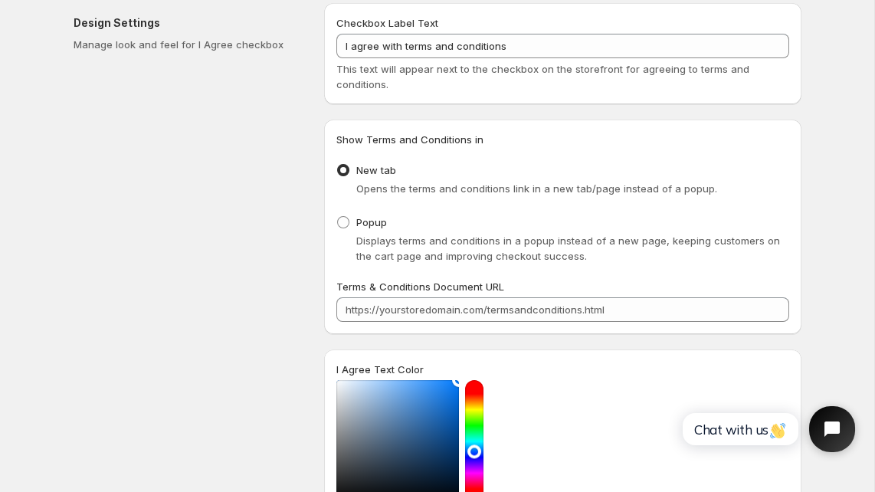
scroll to position [159, 0]
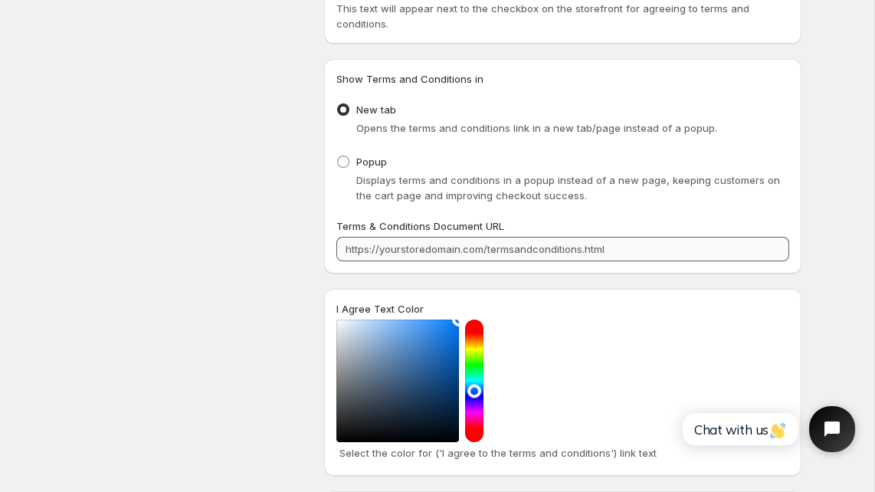
click at [509, 248] on input "Terms & Conditions Document URL" at bounding box center [562, 249] width 453 height 25
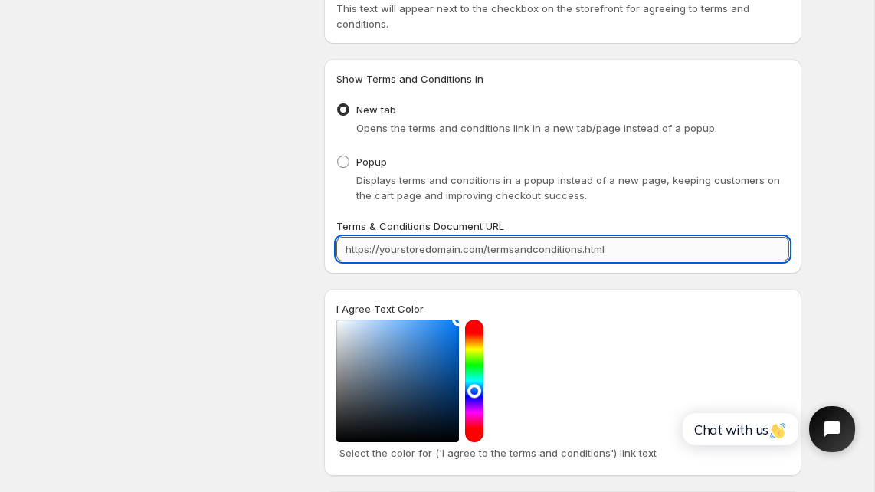
click at [509, 248] on input "Terms & Conditions Document URL" at bounding box center [562, 249] width 453 height 25
click at [513, 250] on input "Terms & Conditions Document URL" at bounding box center [562, 249] width 453 height 25
type input "https://www.durunaru.com/pages/shipping-policy"
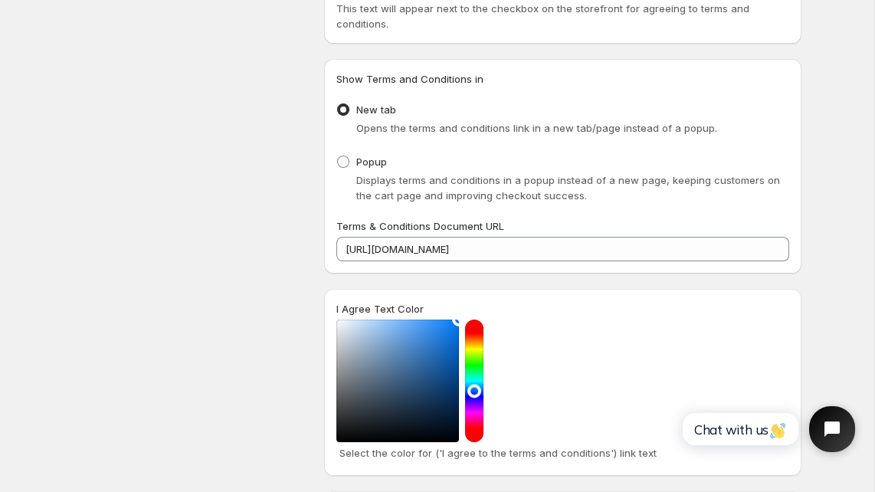
click at [200, 240] on div "Design Settings Manage look and feel for I Agree checkbox" at bounding box center [193, 321] width 238 height 757
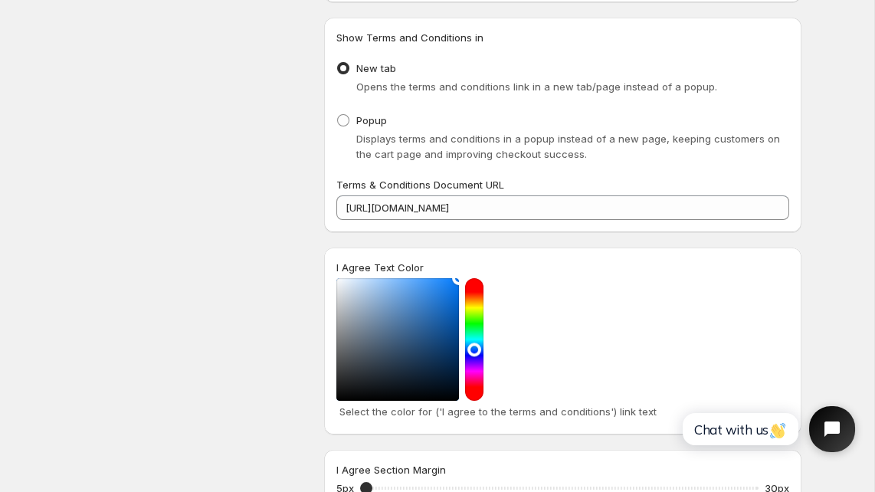
scroll to position [202, 0]
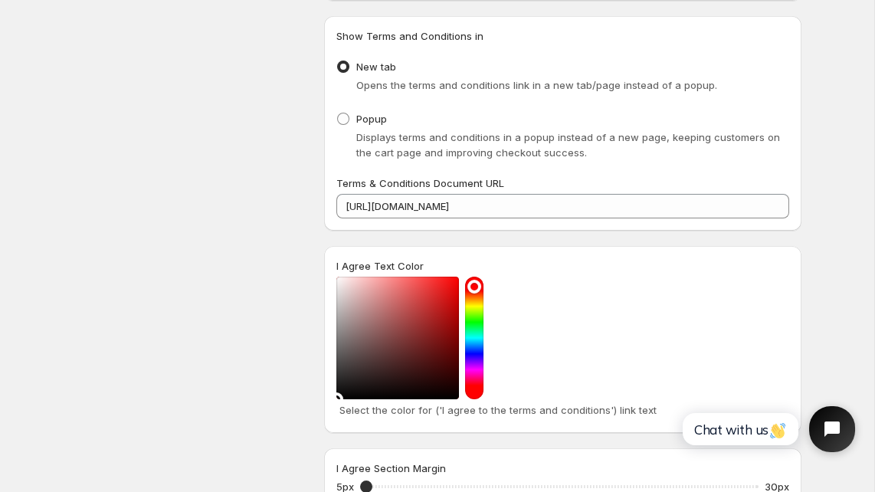
drag, startPoint x: 342, startPoint y: 371, endPoint x: 290, endPoint y: 419, distance: 71.0
click at [290, 419] on div "Design Settings Manage look and feel for I Agree checkbox Checkbox Label Text I…" at bounding box center [431, 271] width 740 height 769
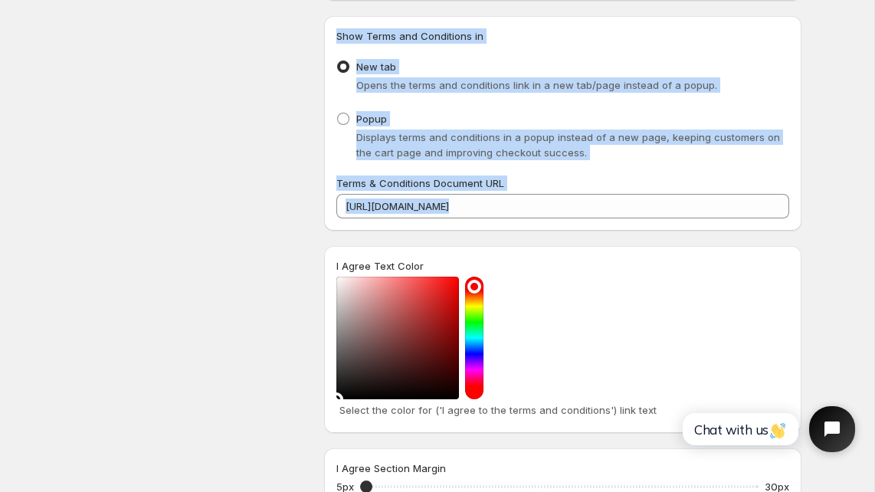
drag, startPoint x: 333, startPoint y: 396, endPoint x: 311, endPoint y: 406, distance: 23.7
click at [311, 406] on div "Design Settings Manage look and feel for I Agree checkbox Checkbox Label Text I…" at bounding box center [431, 271] width 740 height 769
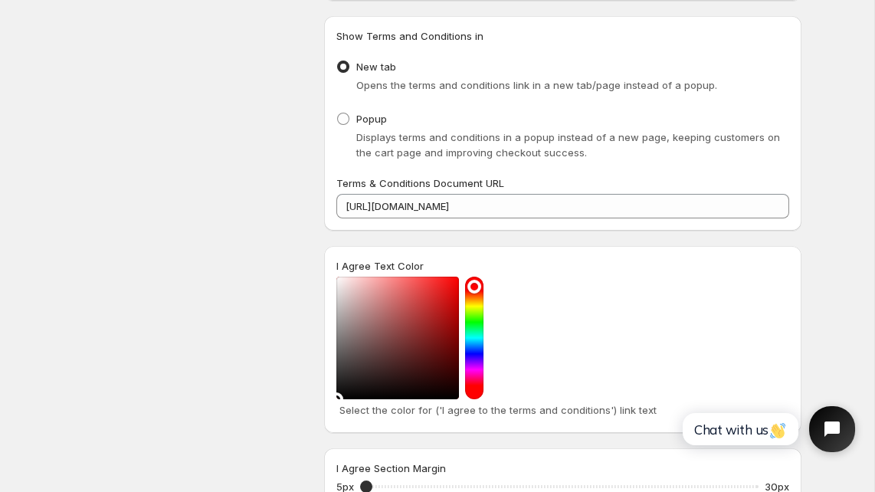
click at [280, 388] on div "Design Settings Manage look and feel for I Agree checkbox" at bounding box center [193, 278] width 238 height 757
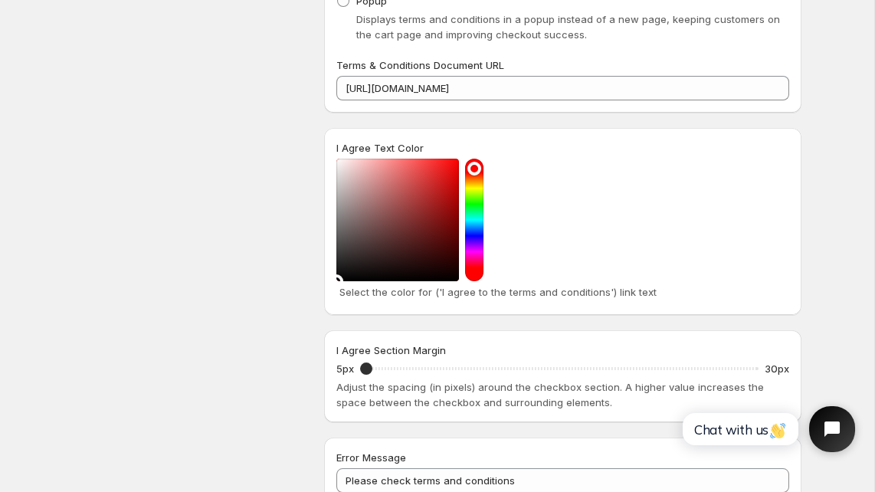
scroll to position [324, 0]
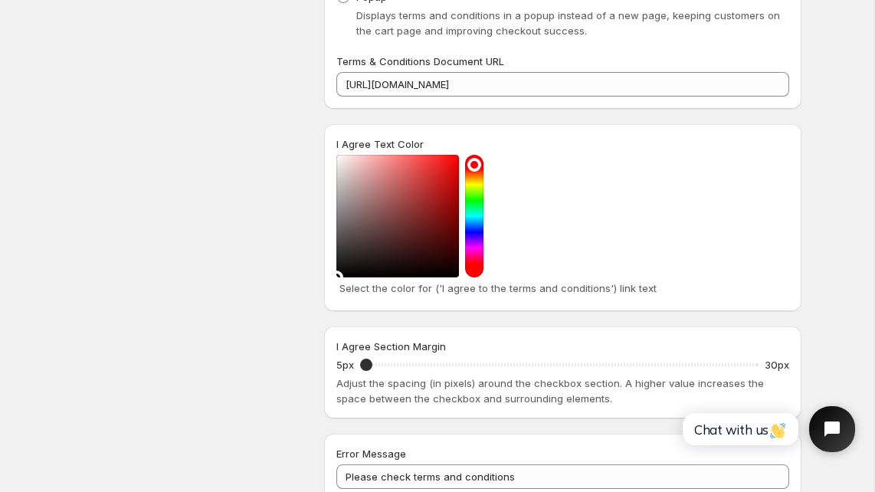
click at [292, 277] on div "Design Settings Manage look and feel for I Agree checkbox" at bounding box center [193, 156] width 238 height 757
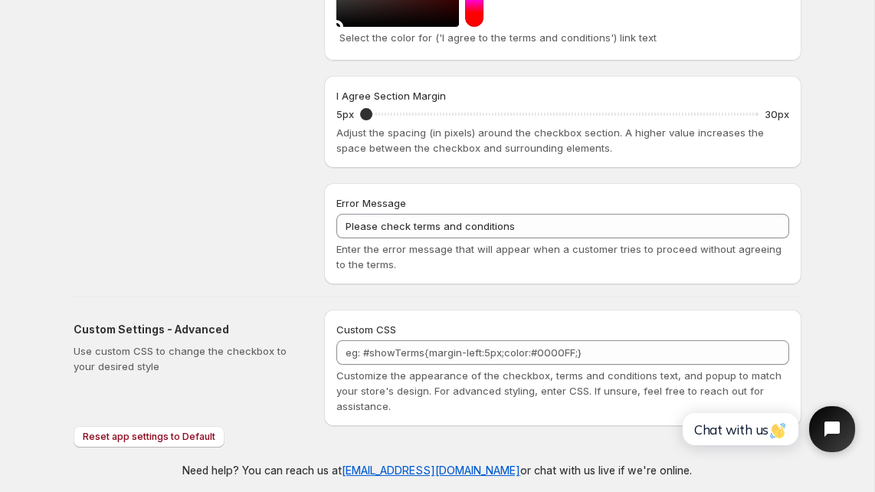
scroll to position [578, 0]
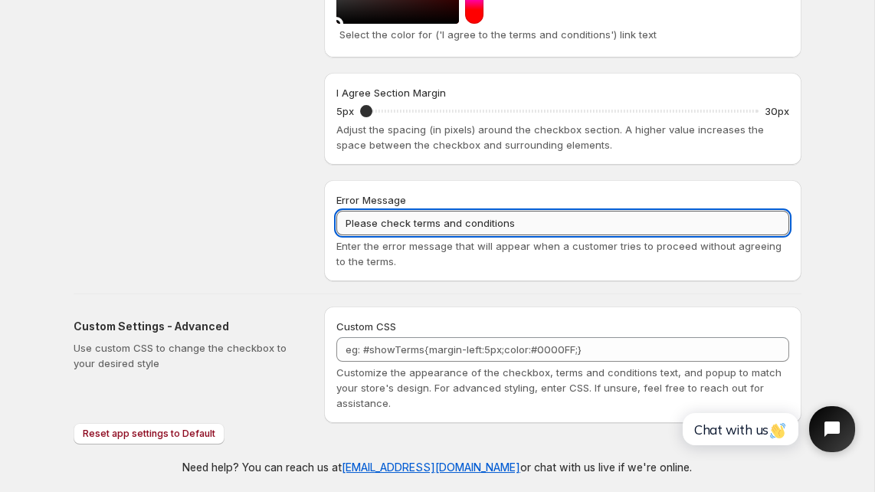
click at [407, 226] on input "Please check terms and conditions" at bounding box center [562, 223] width 453 height 25
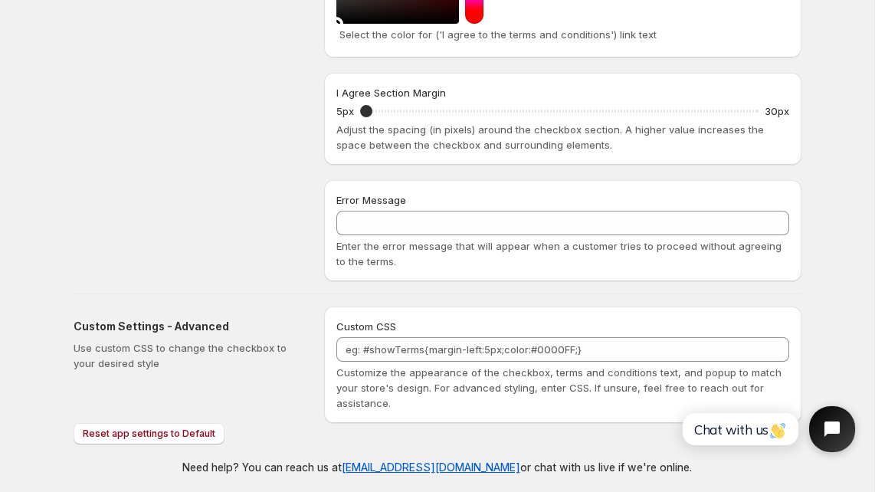
scroll to position [583, 0]
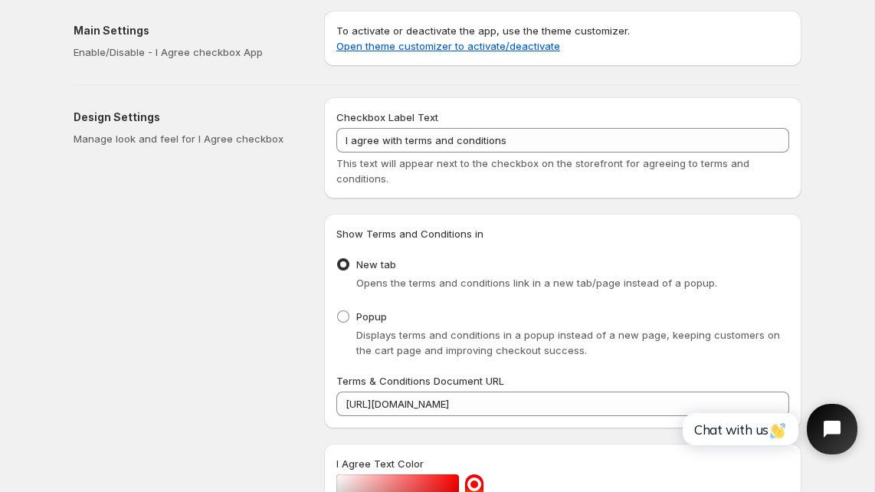
click at [808, 424] on icon "Open chat widget" at bounding box center [841, 430] width 24 height 24
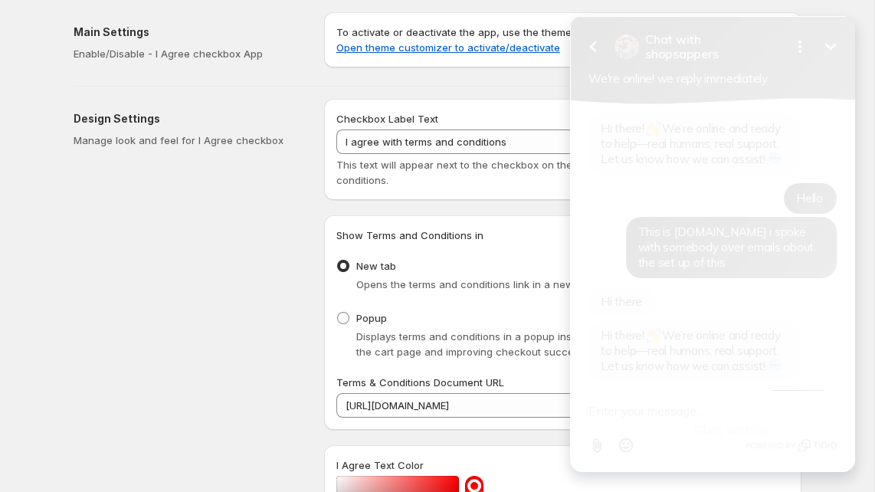
scroll to position [1436, 0]
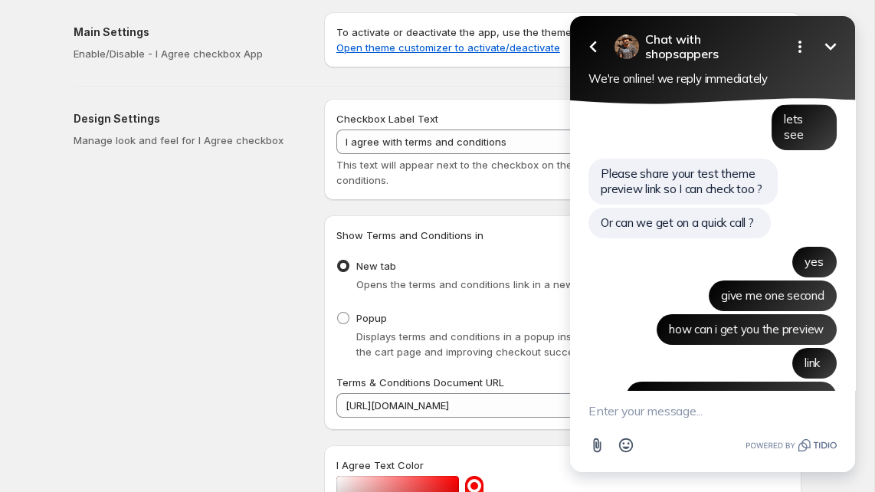
click at [808, 45] on icon "Minimize" at bounding box center [830, 47] width 18 height 18
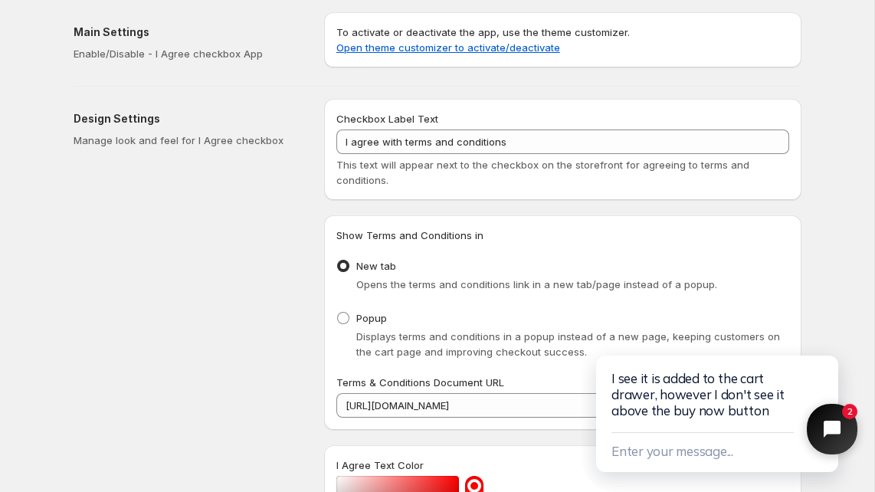
click at [808, 433] on icon "Close chat widget" at bounding box center [832, 429] width 20 height 20
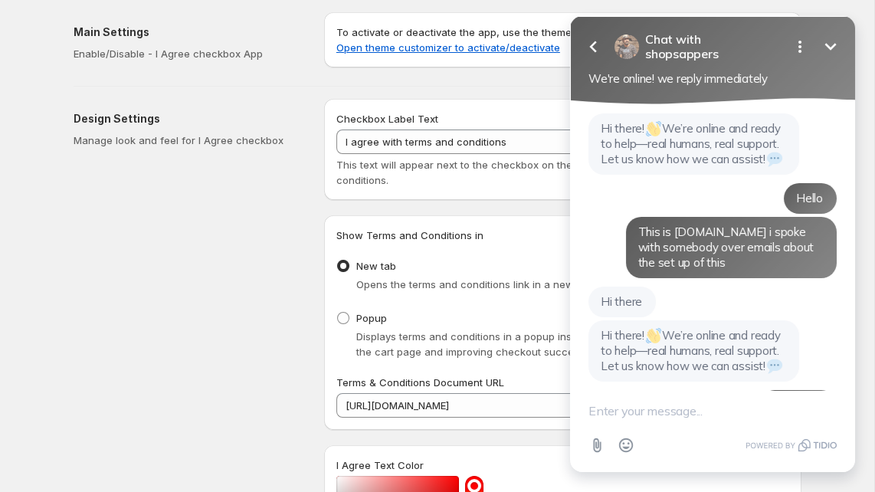
scroll to position [1539, 0]
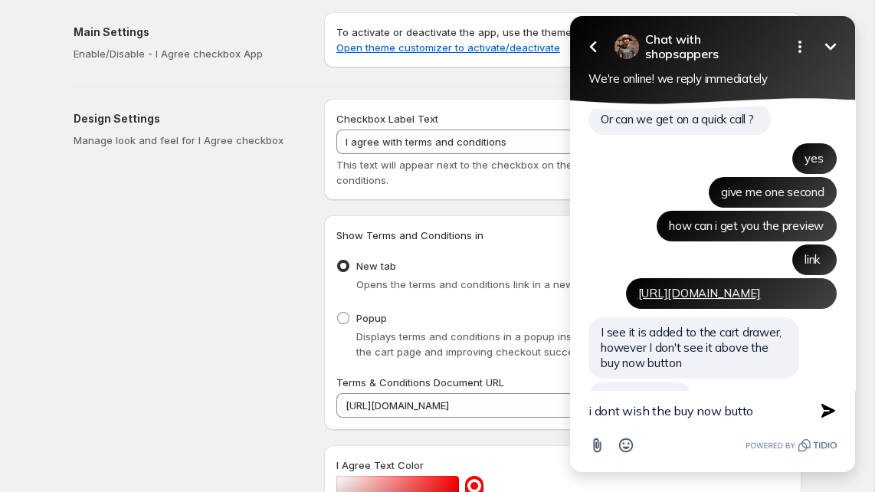
type textarea "i dont wish the buy now button"
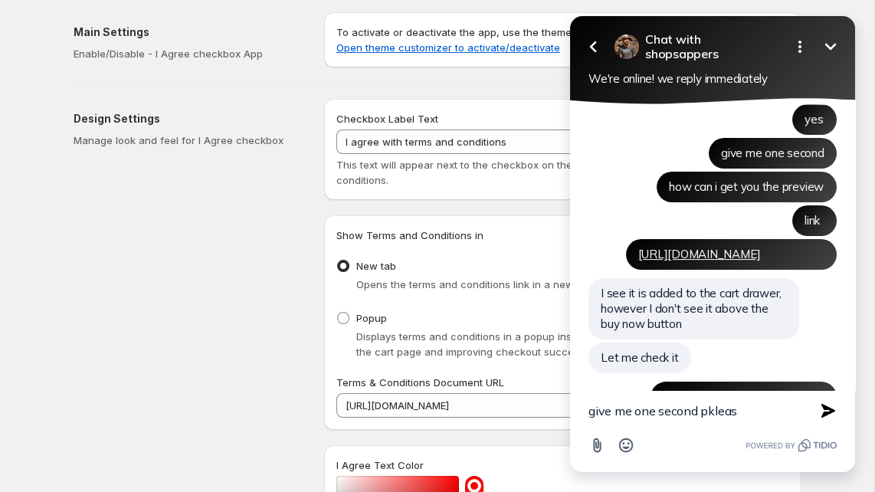
type textarea "give me one second pklease"
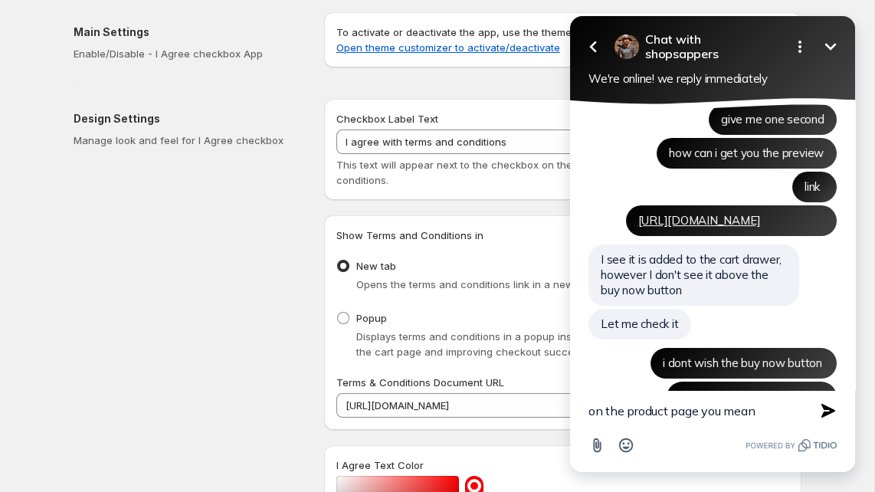
type textarea "on the product page you mean?"
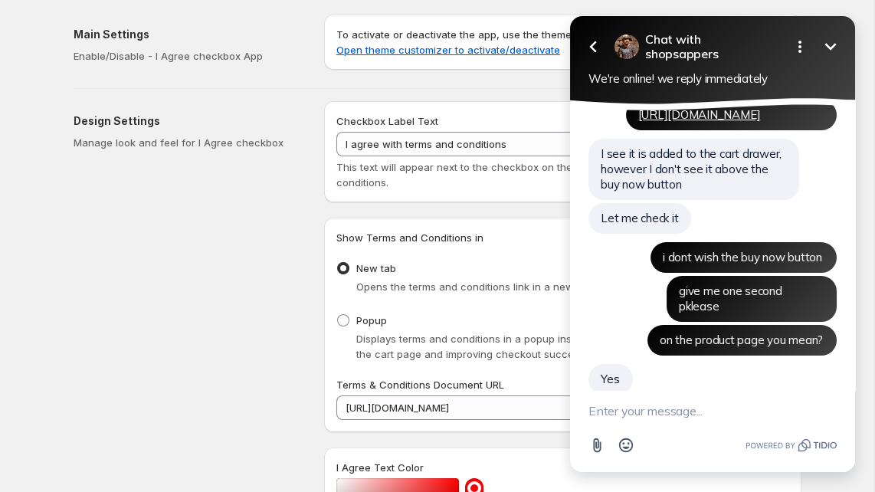
scroll to position [4, 0]
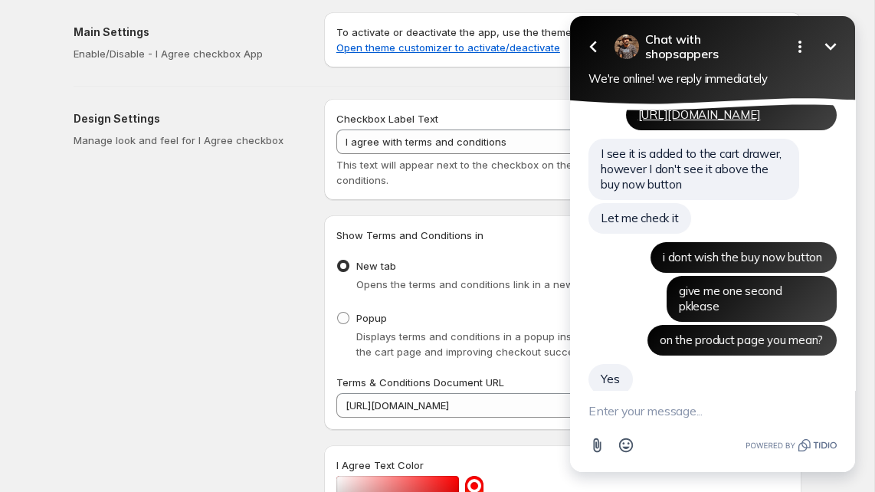
click at [591, 416] on textarea "New message" at bounding box center [712, 411] width 248 height 40
type textarea "on the product page is fine. dont need to put in there"
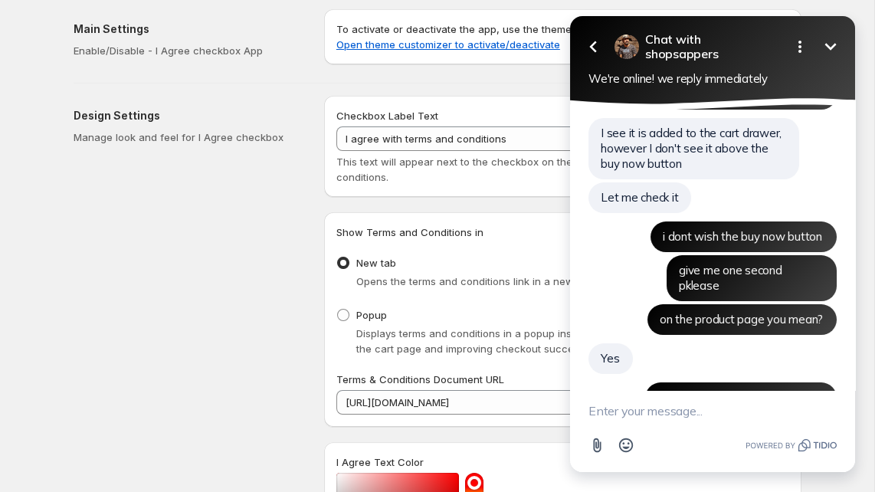
scroll to position [1794, 0]
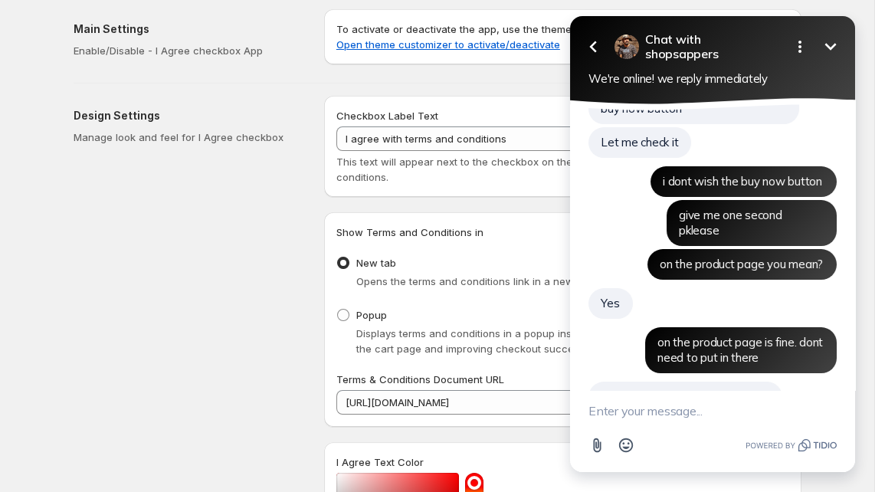
click at [643, 411] on textarea "New message" at bounding box center [712, 411] width 248 height 40
drag, startPoint x: 677, startPoint y: 410, endPoint x: 575, endPoint y: 392, distance: 103.4
click at [588, 392] on textarea "usually customer who purchase alot they have into th" at bounding box center [693, 402] width 210 height 55
type textarea "i dont mind having issue with one order"
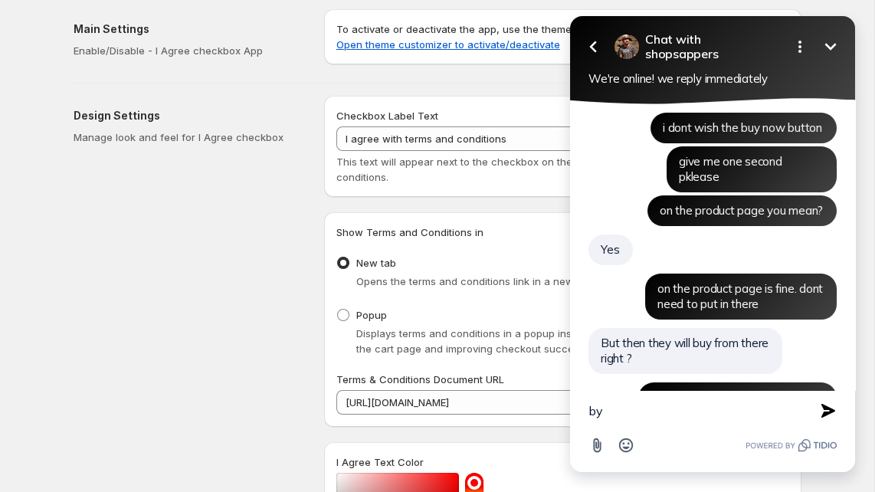
type textarea "b"
type textarea "my issue is with more than 1 order"
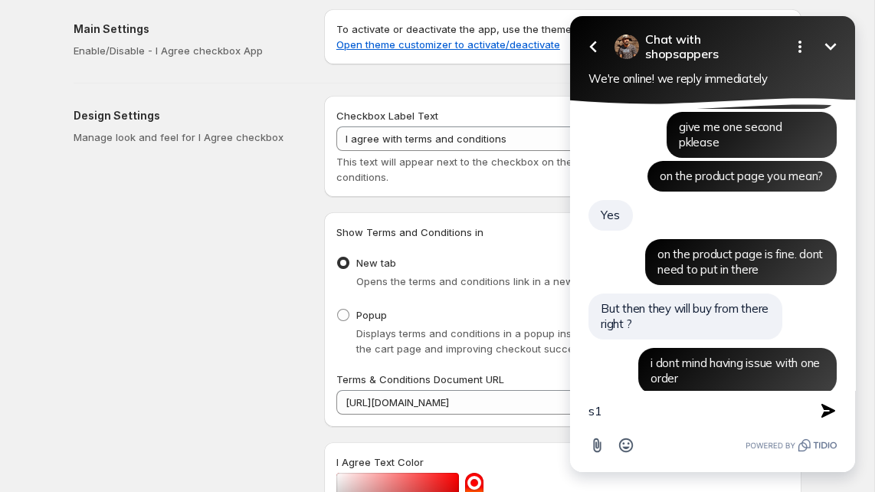
type textarea "s"
type textarea "more than 1 item"
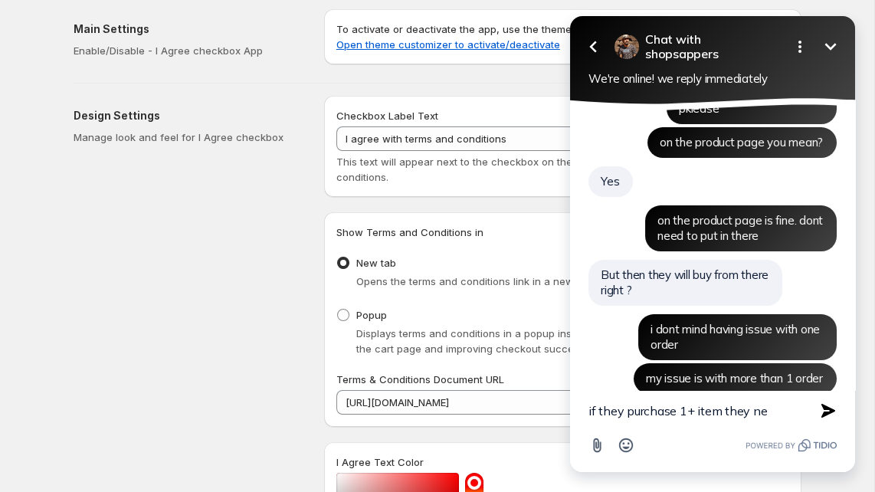
scroll to position [1954, 0]
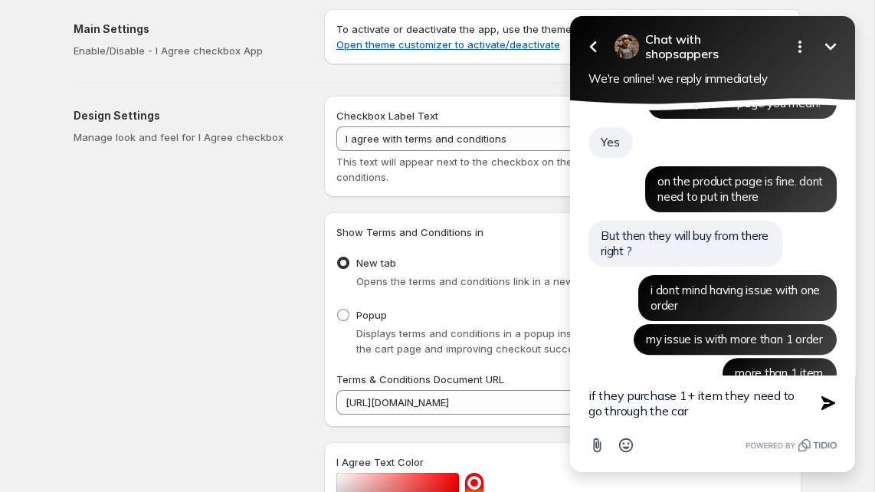
type textarea "if they purchase 1+ item they need to go through the cart"
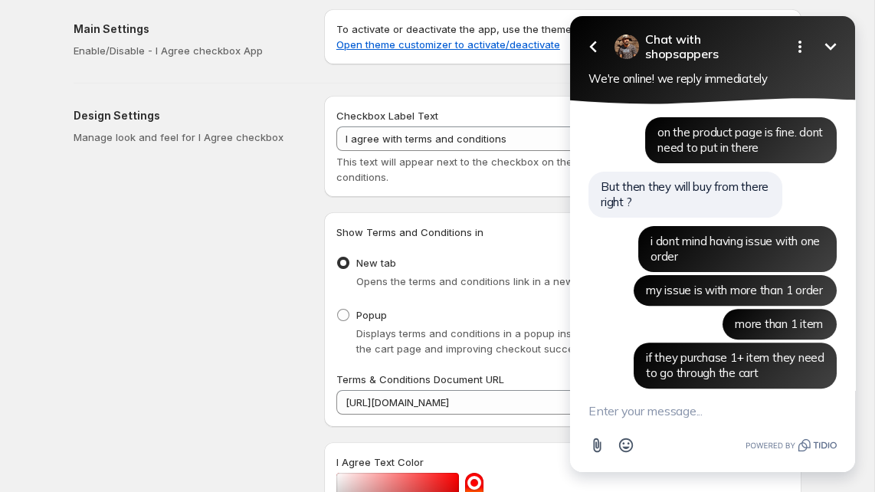
scroll to position [2052, 0]
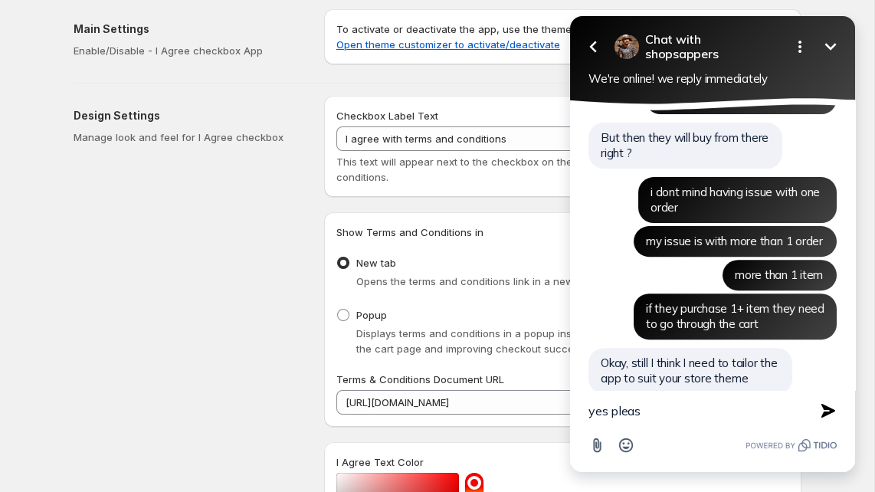
type textarea "yes please"
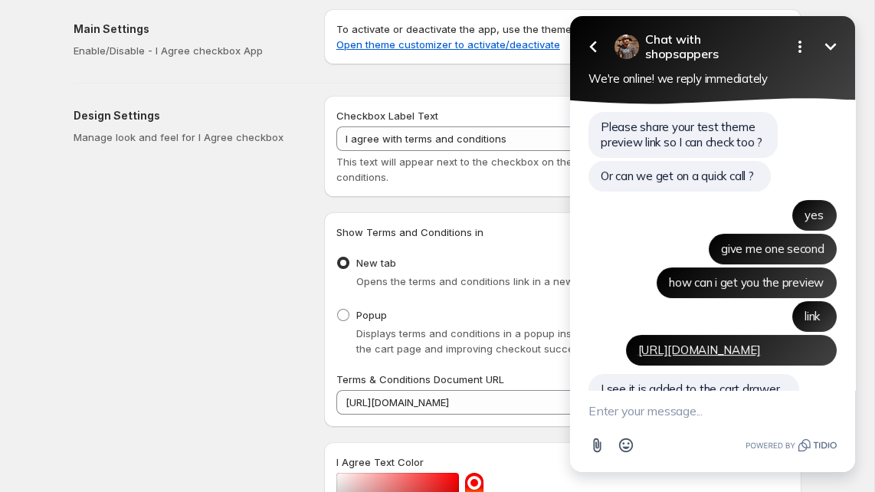
scroll to position [1482, 0]
click at [663, 342] on link "https://zagh3ief7mj7x1o3-31037060.shopifypreview.com" at bounding box center [699, 349] width 123 height 15
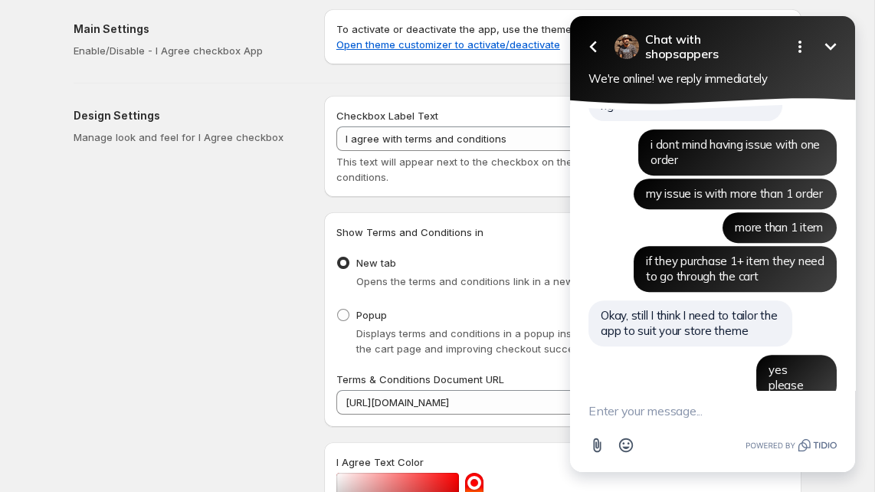
scroll to position [2166, 0]
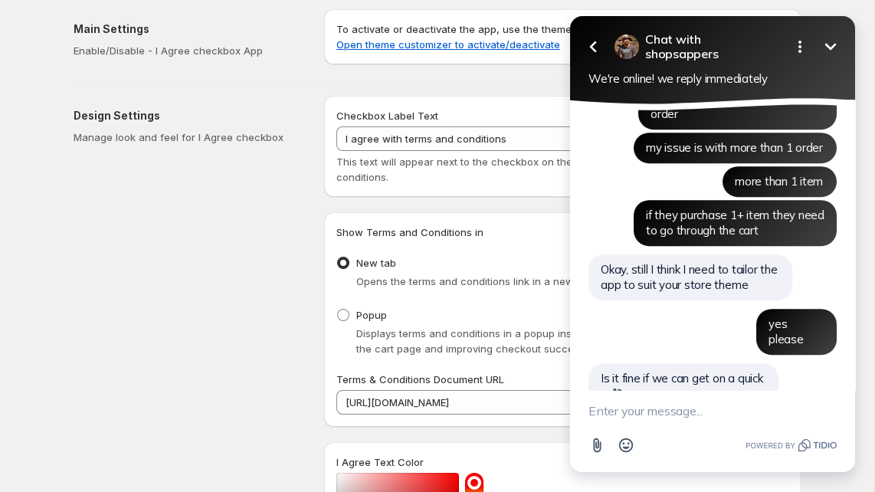
click at [657, 416] on textarea "New message" at bounding box center [712, 411] width 248 height 40
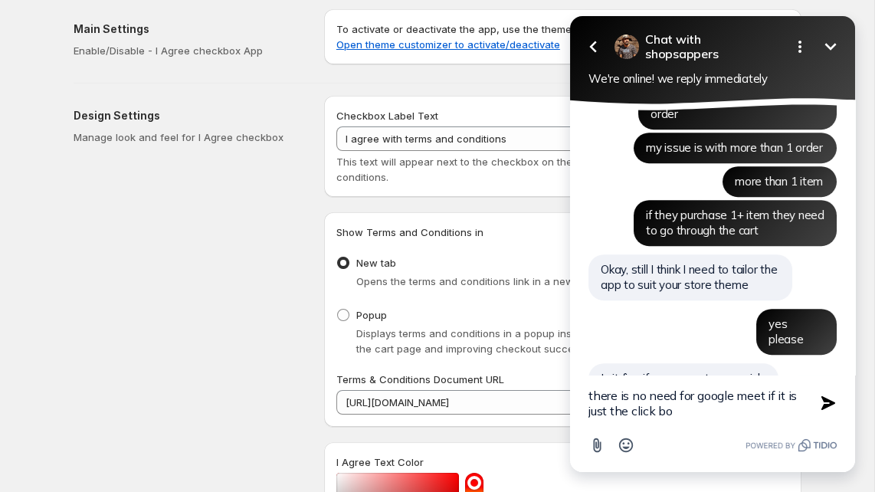
type textarea "there is no need for google meet if it is just the click box"
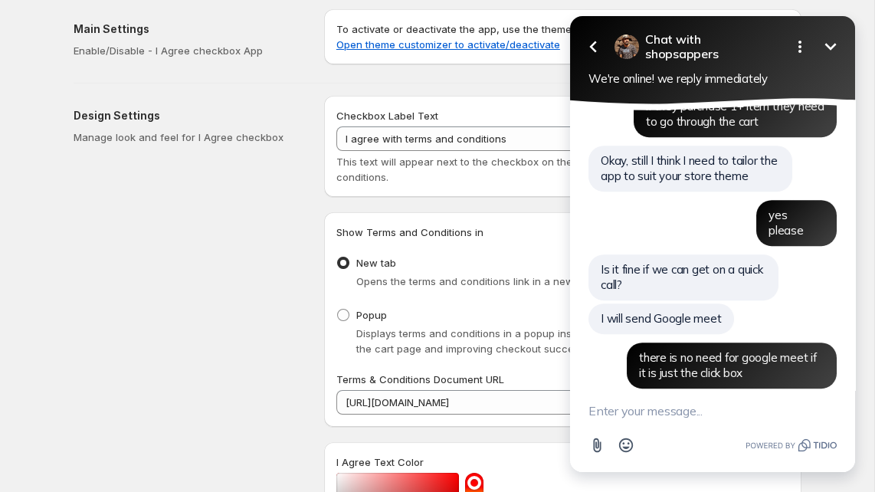
scroll to position [2308, 0]
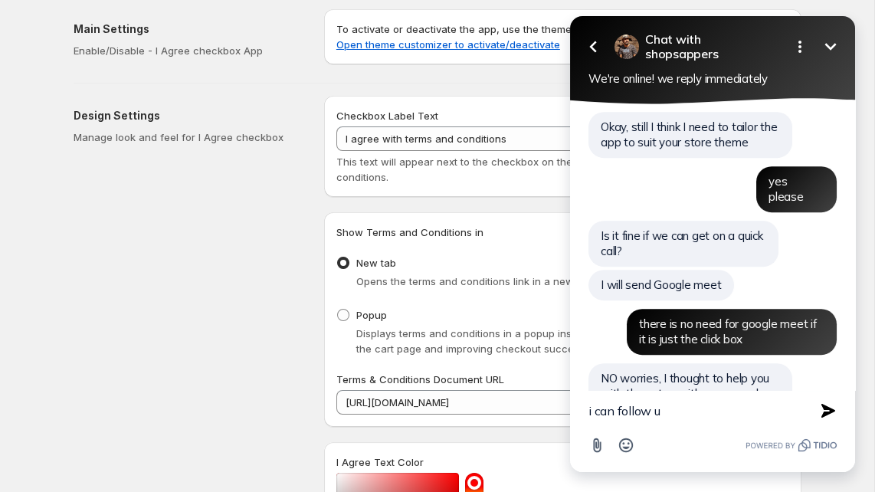
type textarea "i can follow up"
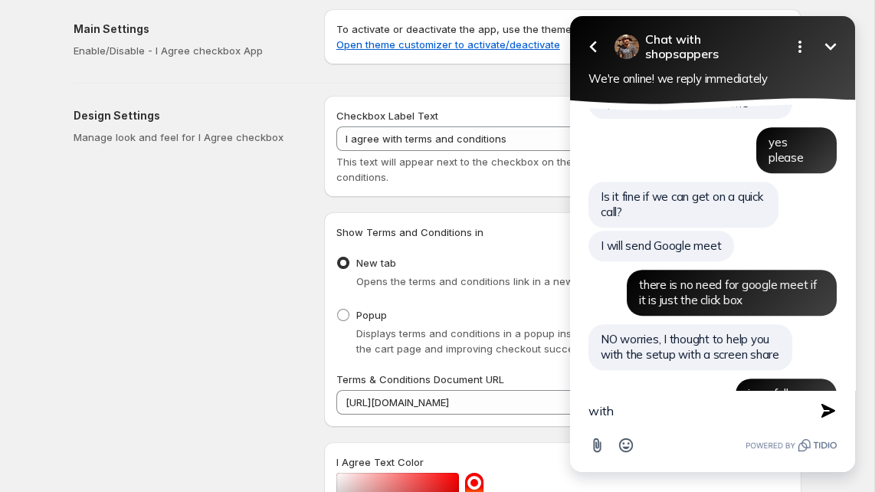
scroll to position [2314, 0]
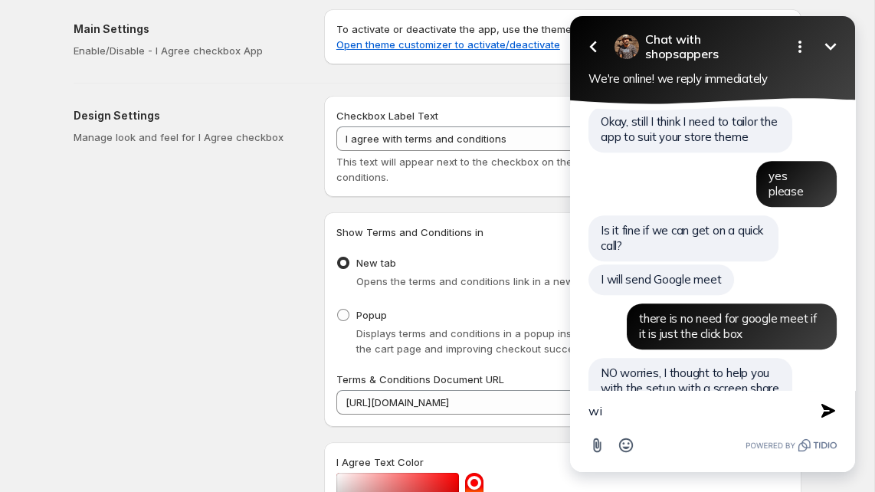
type textarea "w"
type textarea "in here"
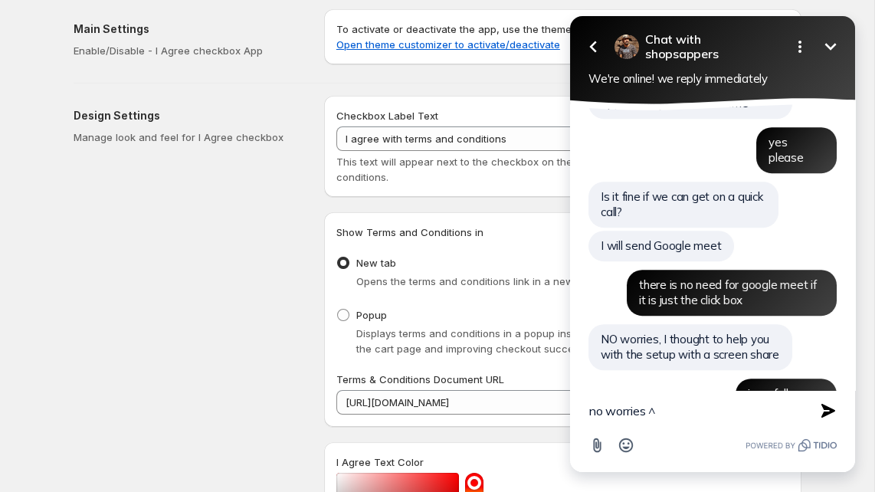
type textarea "no worries ^^"
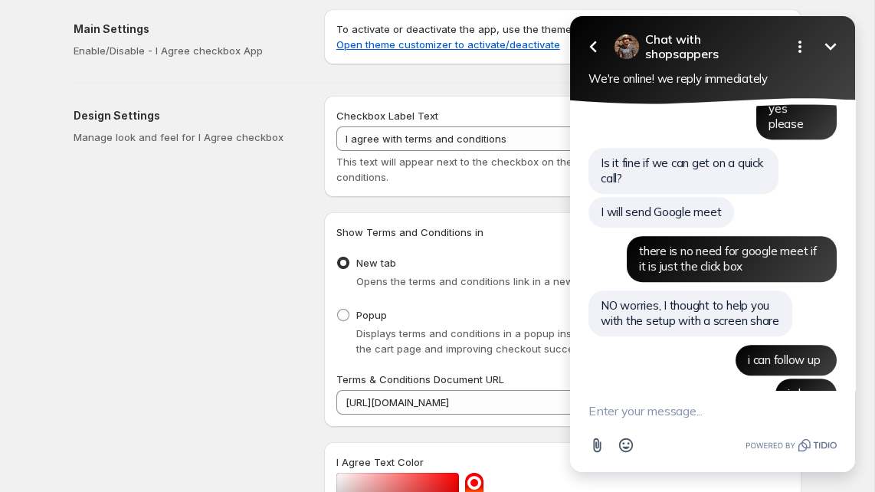
scroll to position [2420, 0]
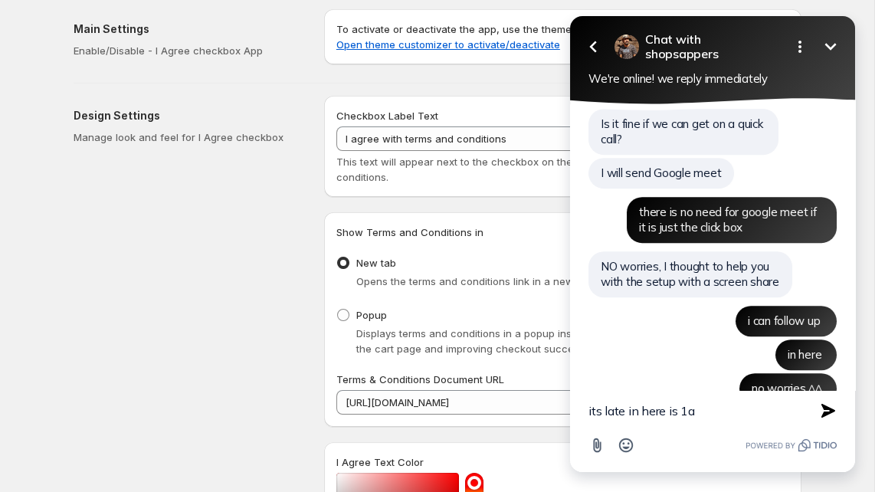
type textarea "its late in here is 1am"
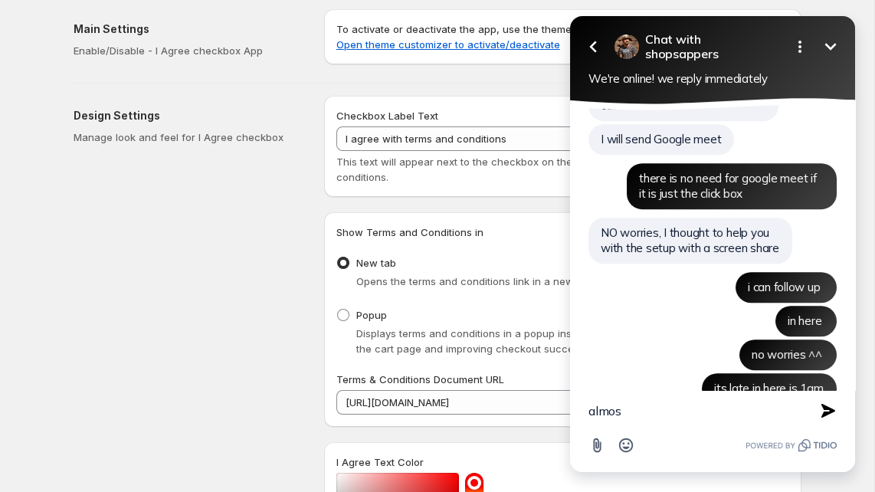
type textarea "almost"
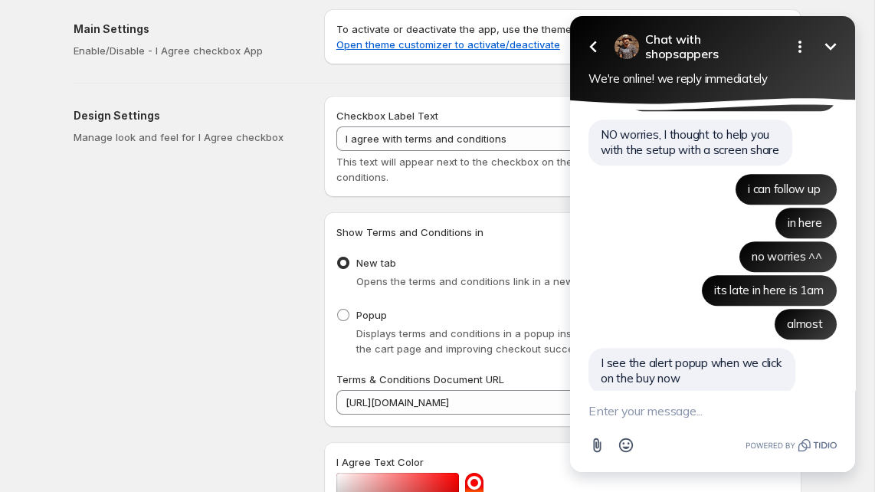
scroll to position [2585, 0]
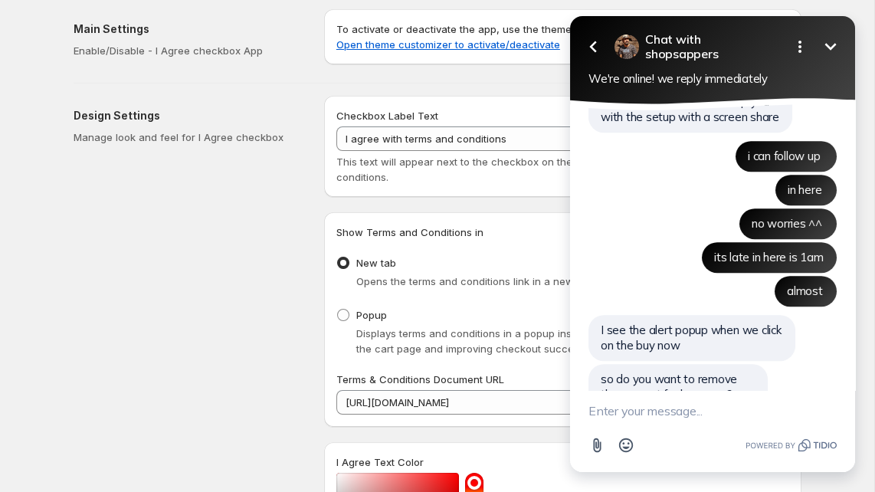
click at [645, 402] on textarea "New message" at bounding box center [712, 411] width 248 height 40
type textarea "i dont need to pop up"
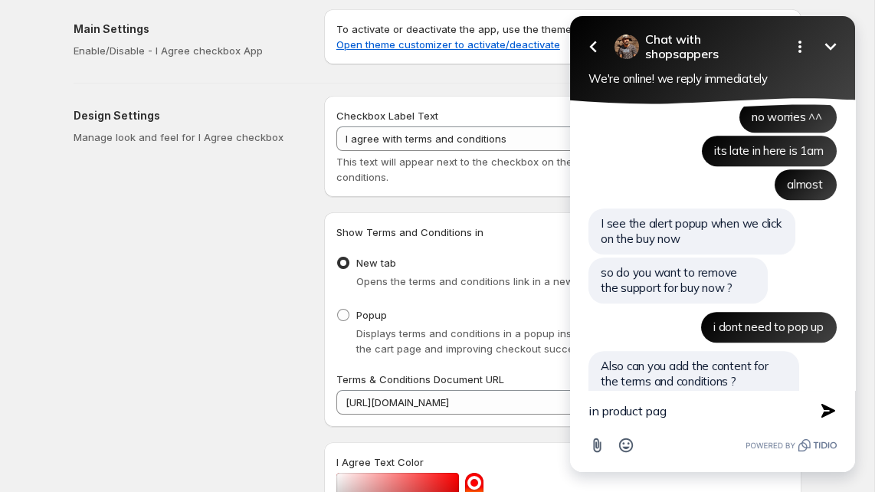
type textarea "in product page"
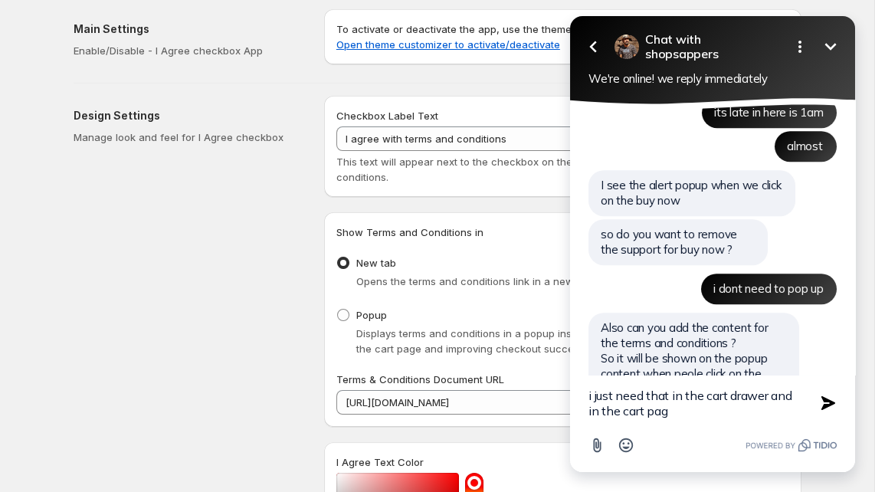
type textarea "i just need that in the cart drawer and in the cart page"
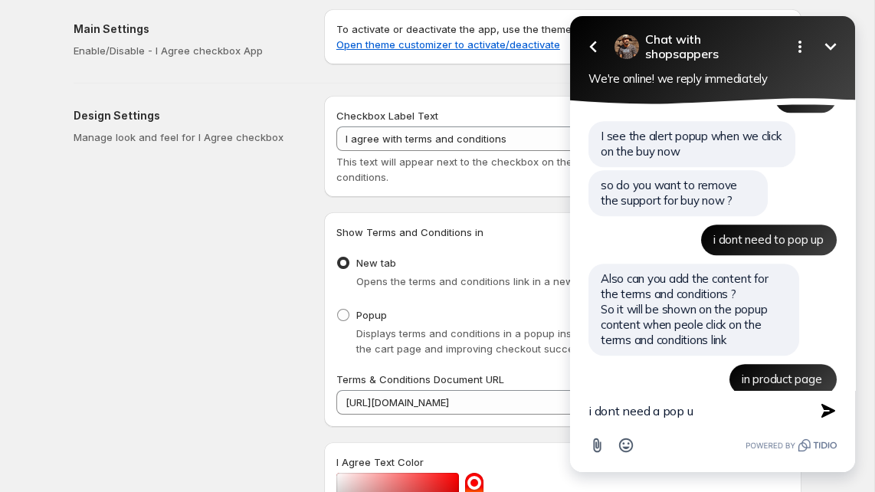
type textarea "i dont need a pop up"
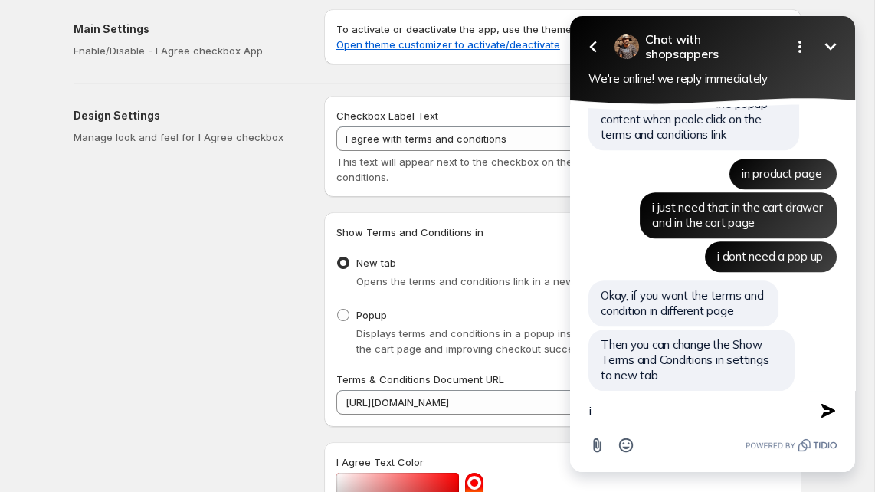
scroll to position [3098, 0]
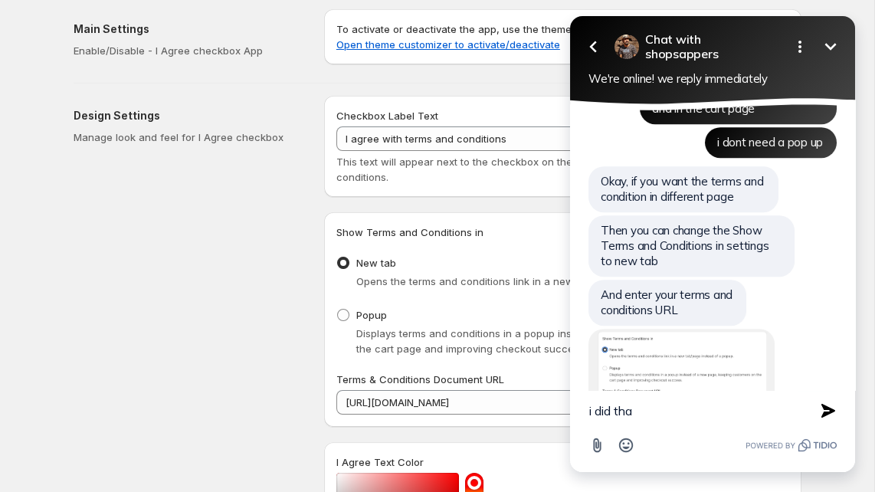
type textarea "i did that"
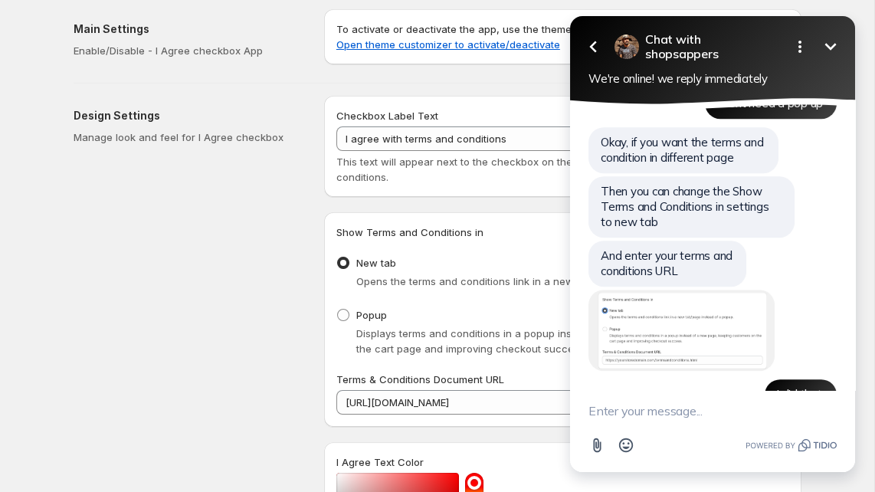
click html "Go back Chat with shopsappers Minimize Open options We're online! we reply imme…"
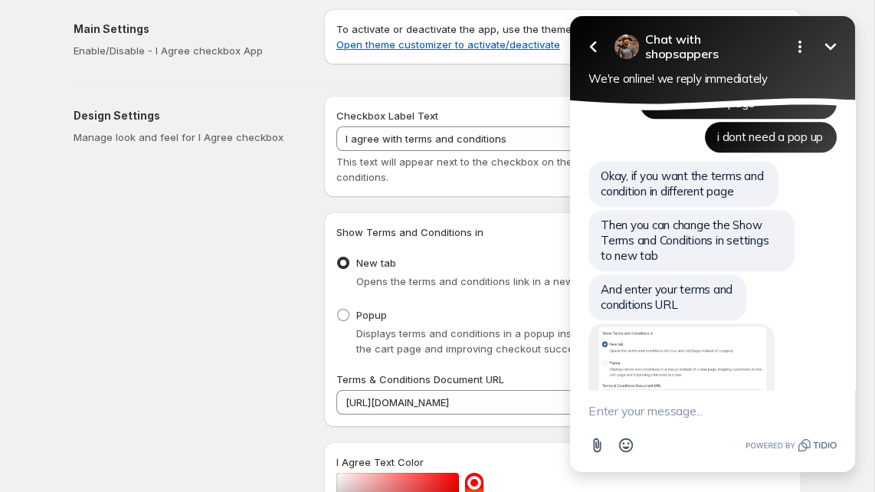
click at [808, 41] on icon "Minimize" at bounding box center [830, 47] width 18 height 18
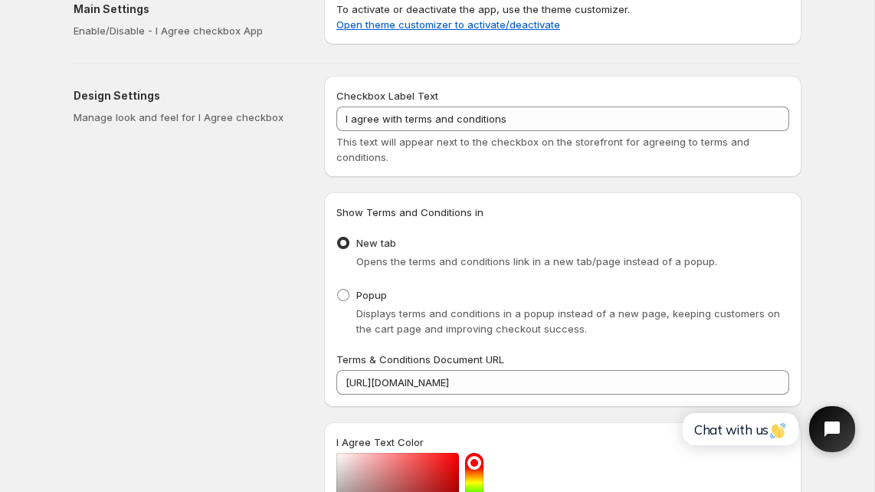
scroll to position [0, 0]
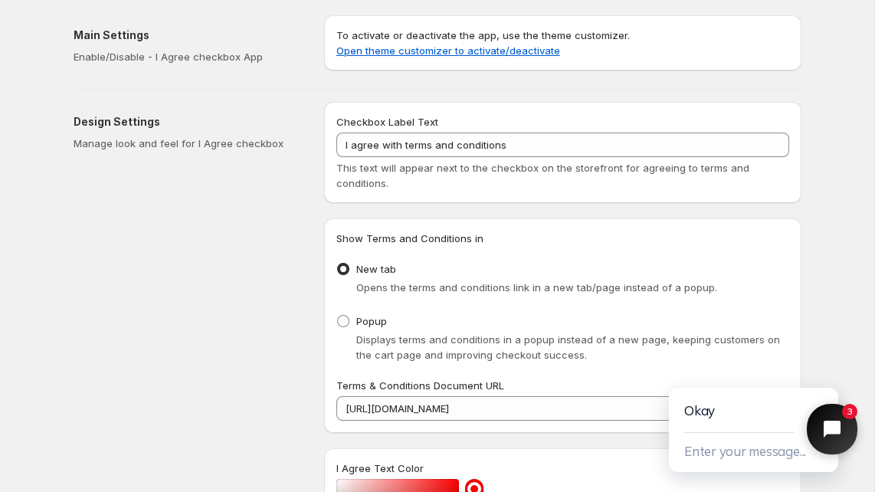
click at [808, 434] on icon "Close chat widget" at bounding box center [832, 429] width 20 height 20
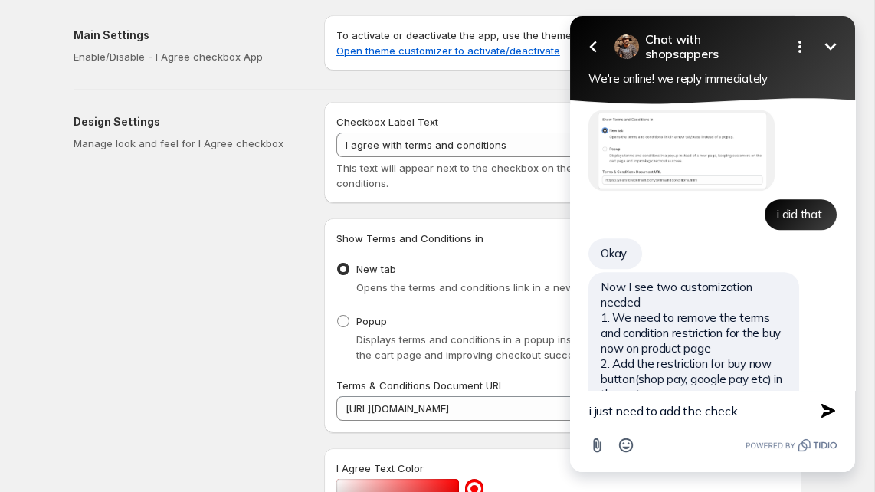
scroll to position [3347, 0]
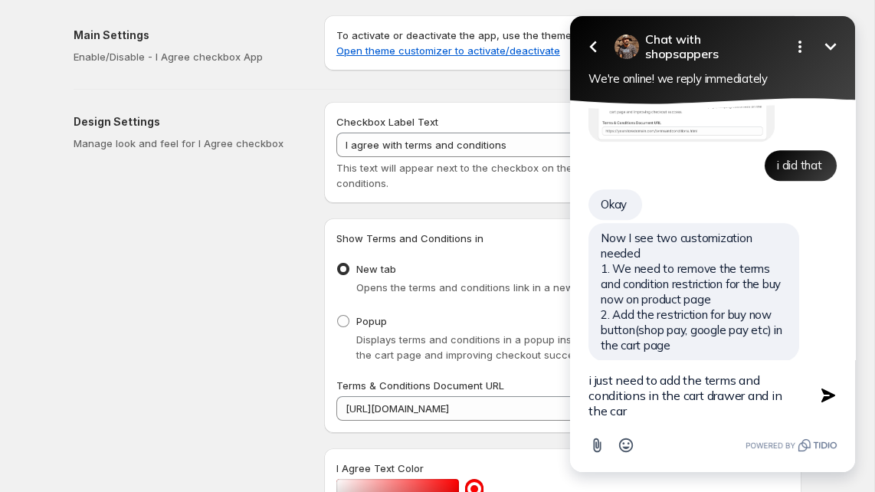
type textarea "i just need to add the terms and conditions in the cart drawer and in the cart"
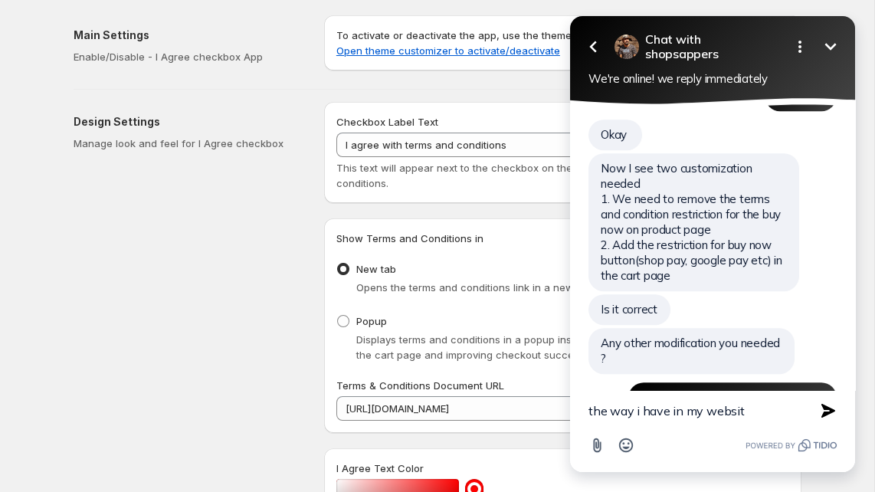
type textarea "the way i have in my website"
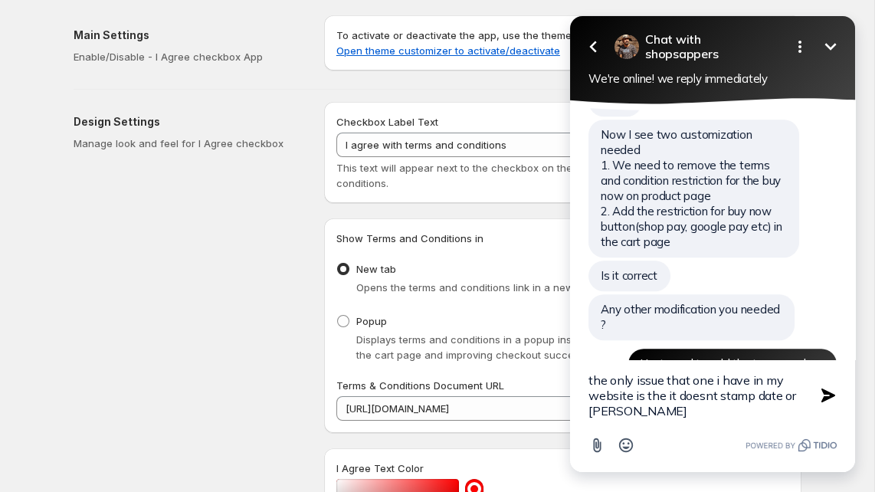
type textarea "the only issue that one i have in my website is the it doesnt stamp date or time"
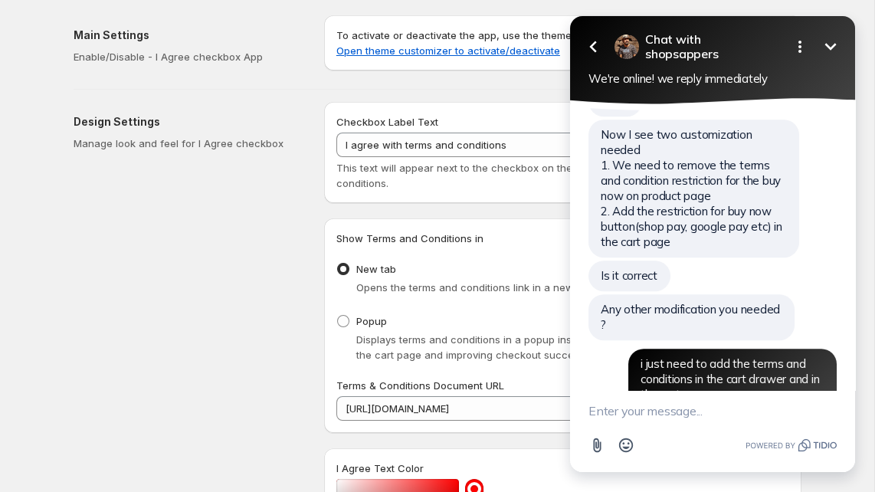
scroll to position [3514, 0]
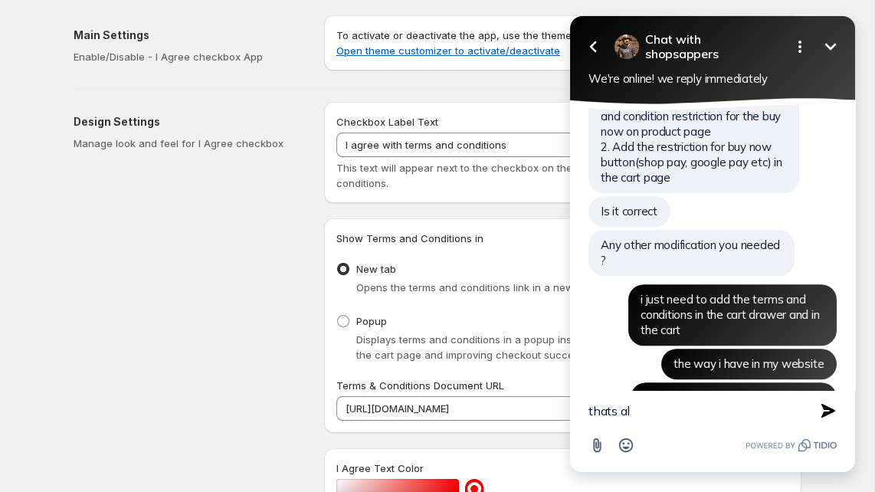
type textarea "thats all"
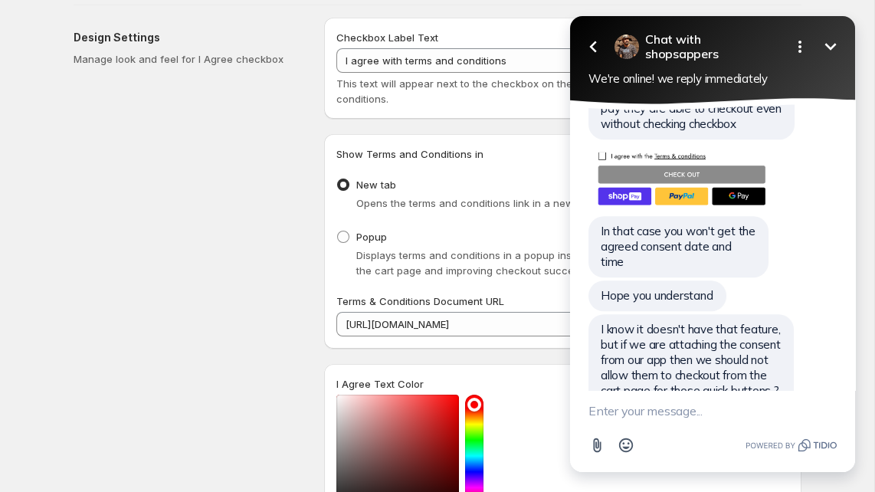
scroll to position [3998, 0]
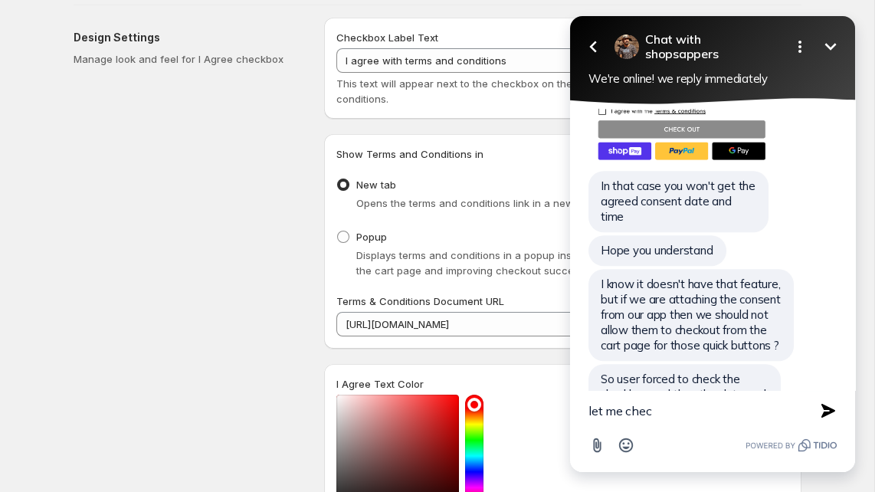
type textarea "let me checl"
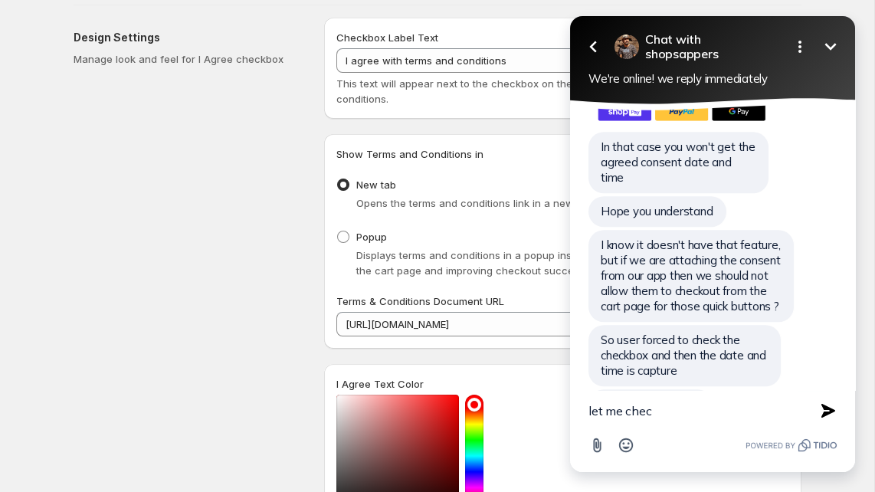
type textarea "let me check"
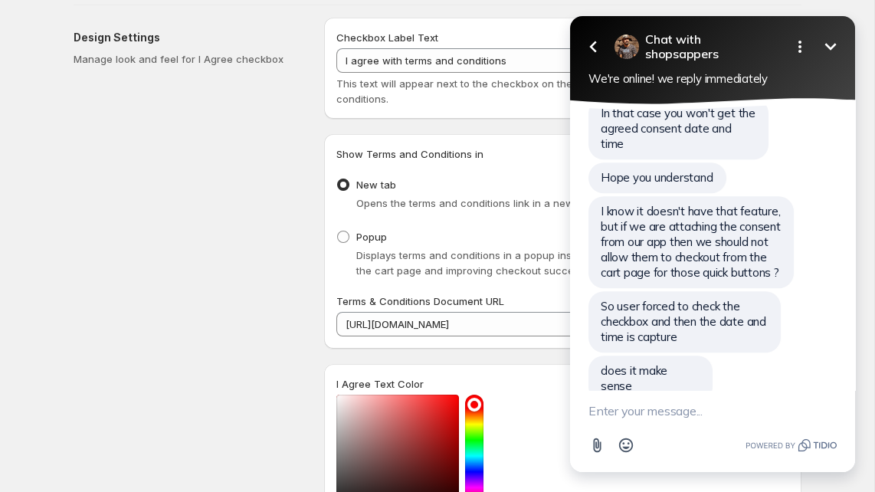
scroll to position [4110, 0]
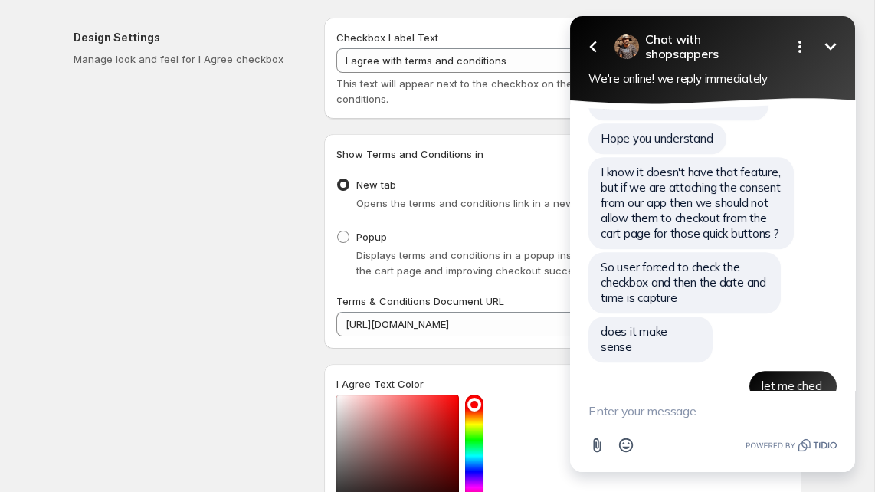
click at [691, 395] on textarea "New message" at bounding box center [712, 411] width 248 height 40
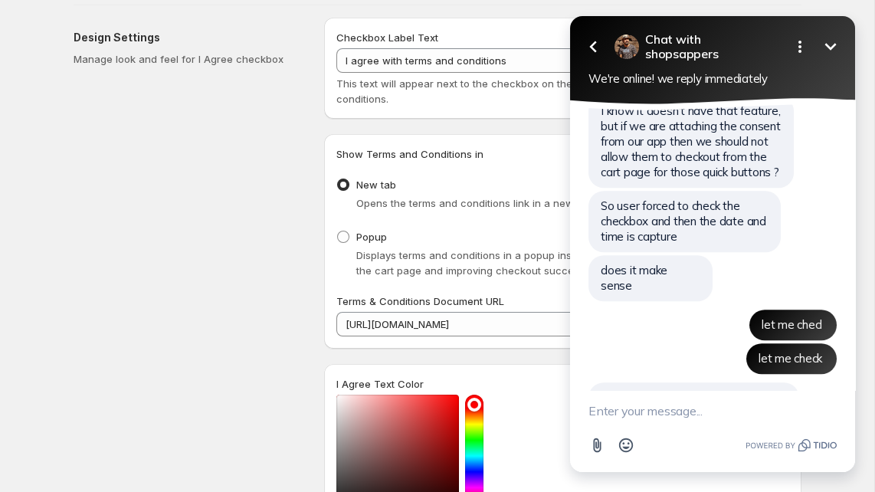
scroll to position [4171, 0]
type textarea "i didnt know that"
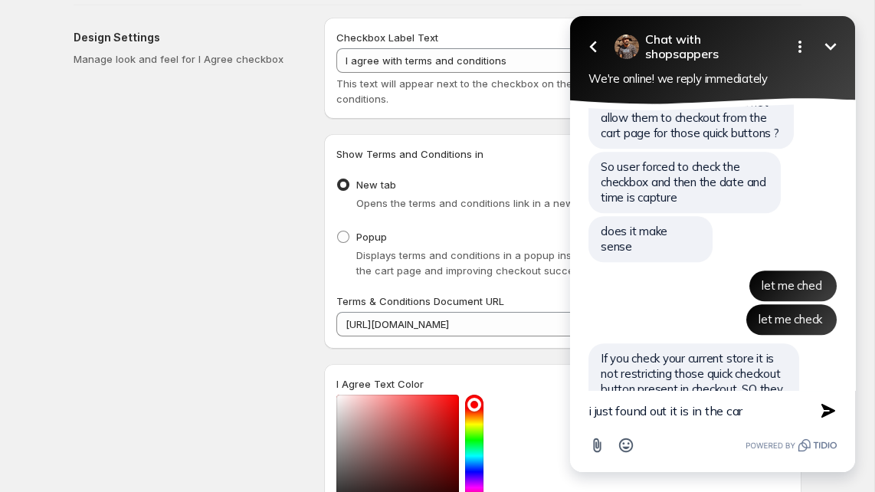
type textarea "i just found out it is in the cart"
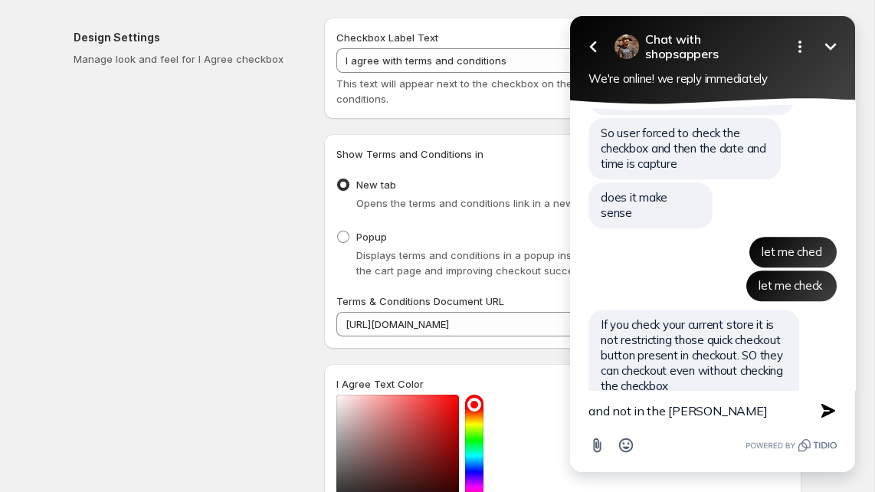
type textarea "and not in the drawer"
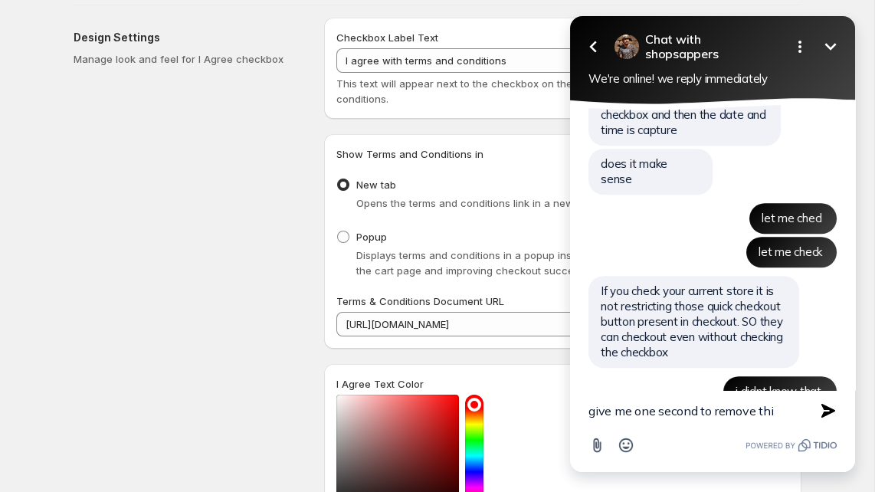
type textarea "give me one second to remove this"
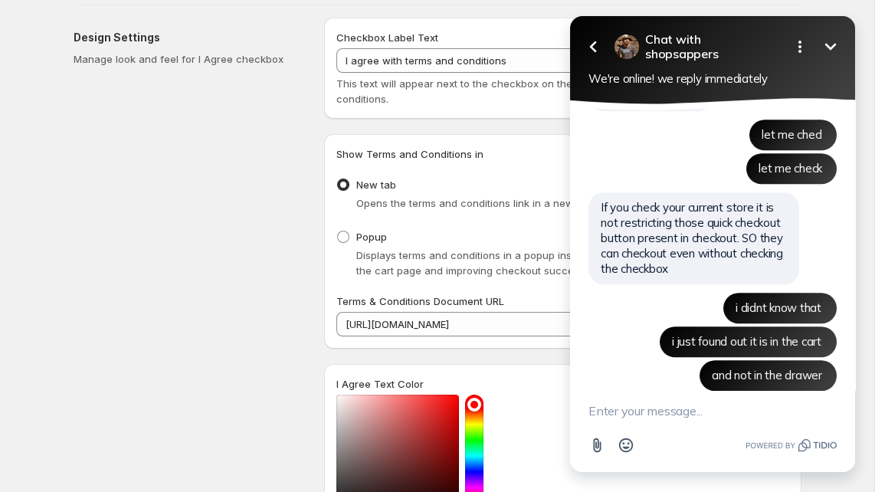
scroll to position [4350, 0]
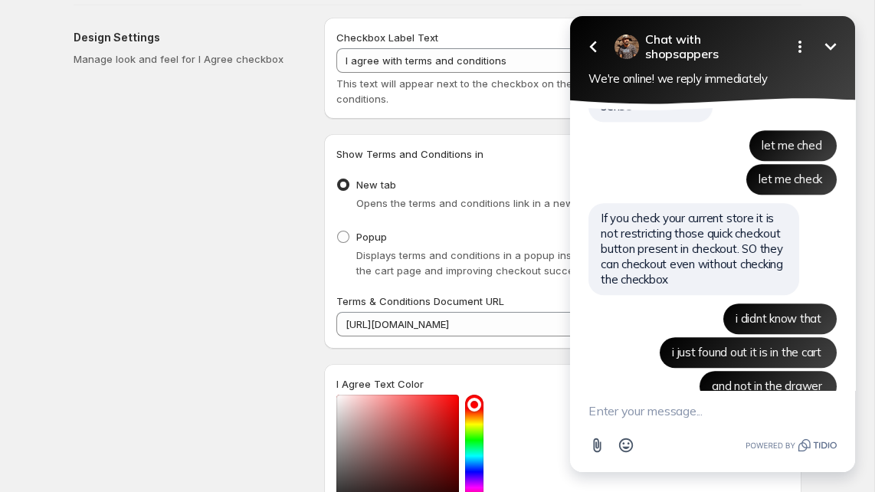
click at [643, 418] on textarea "New message" at bounding box center [712, 411] width 248 height 40
type textarea "omg"
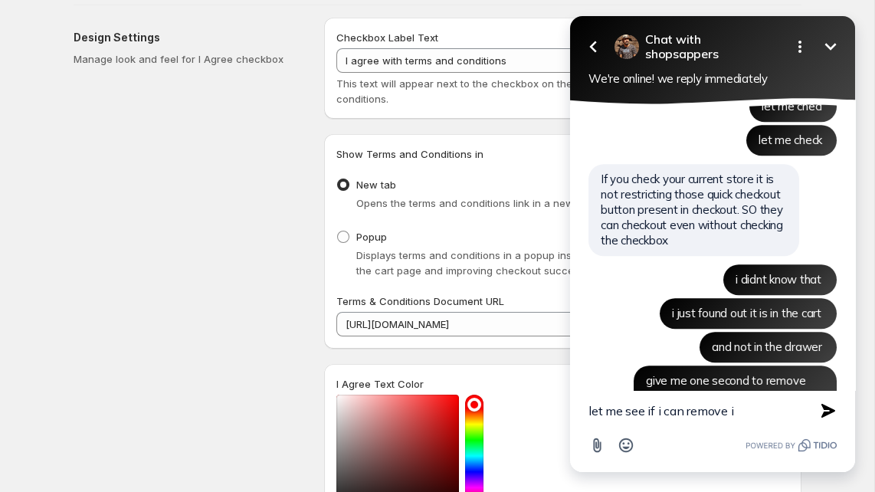
type textarea "let me see if i can remove it"
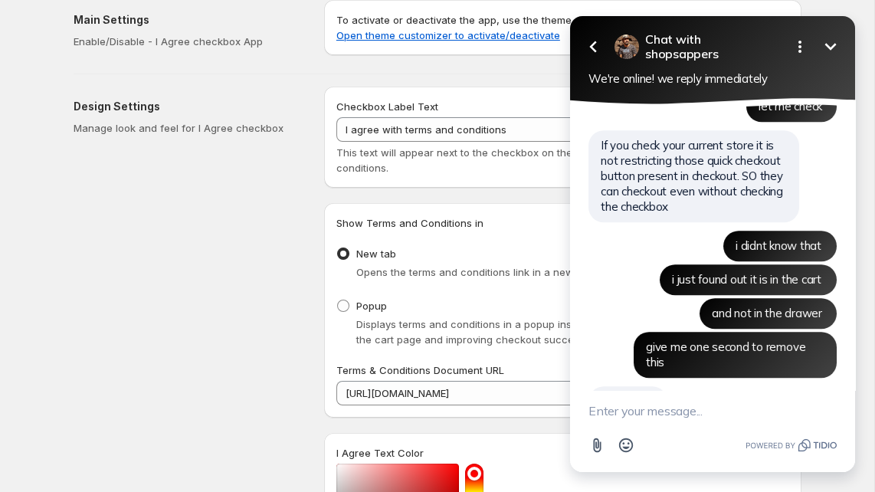
scroll to position [0, 0]
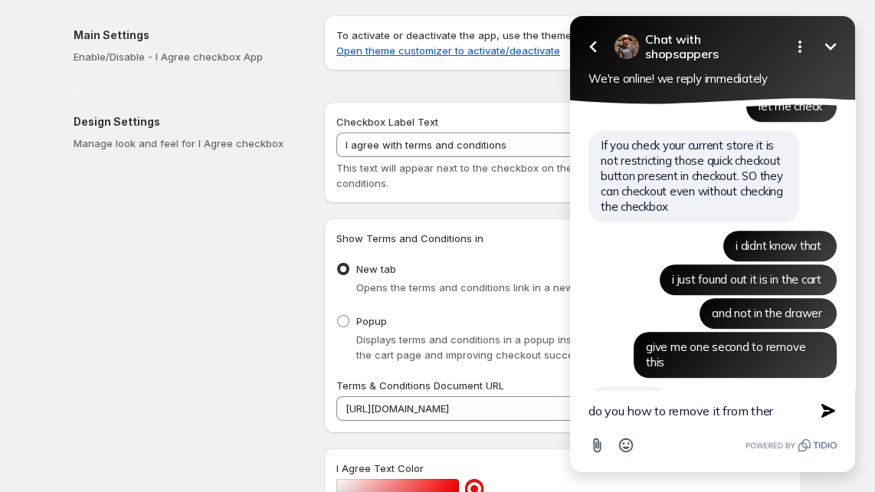
type textarea "do you how to remove it from there"
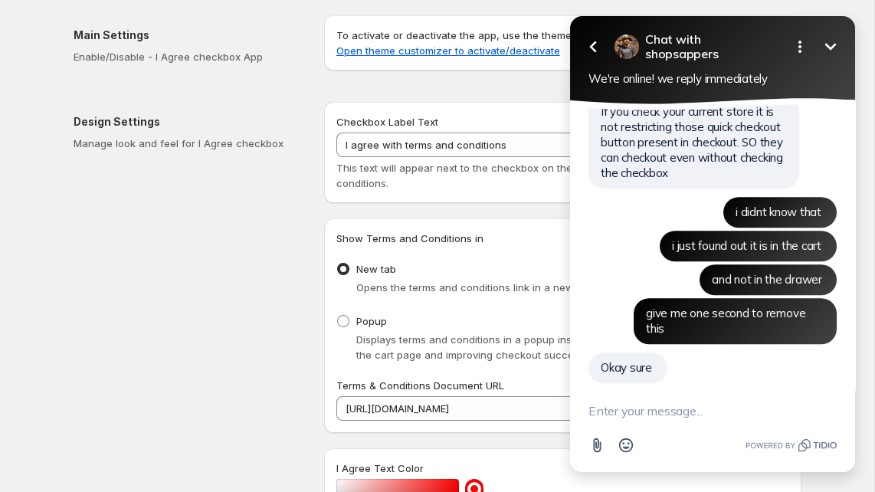
type textarea "?"
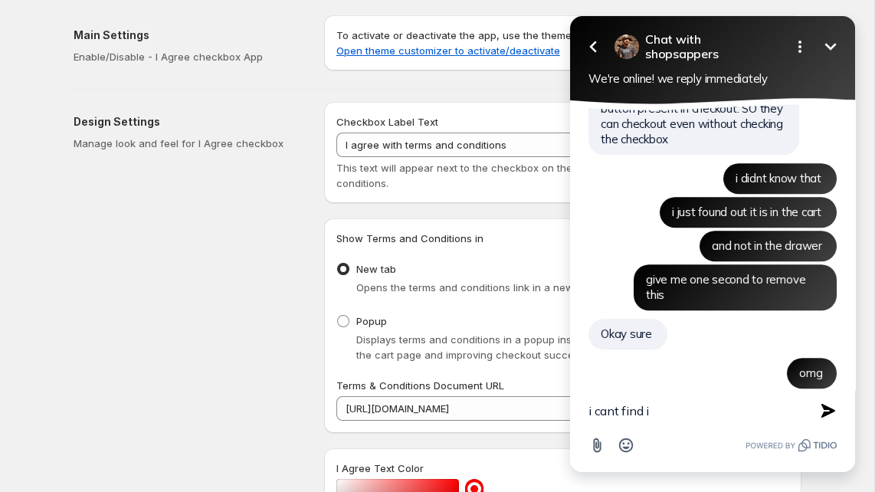
type textarea "i cant find it"
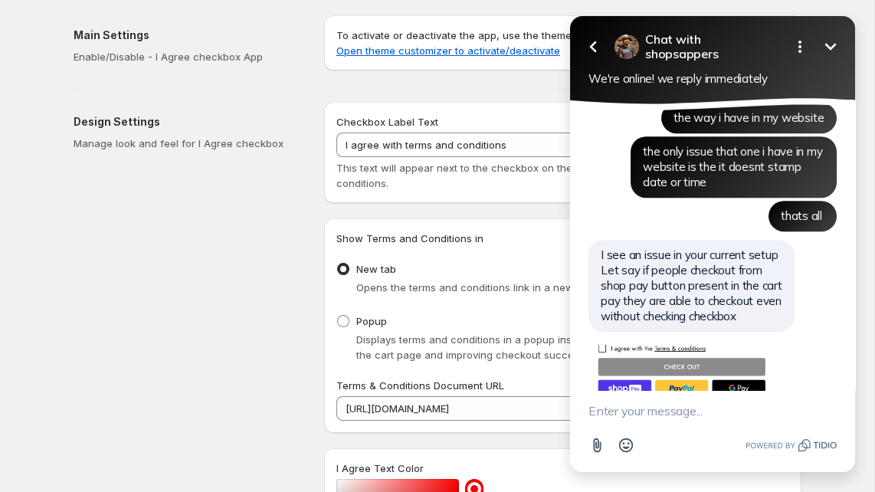
scroll to position [4646, 0]
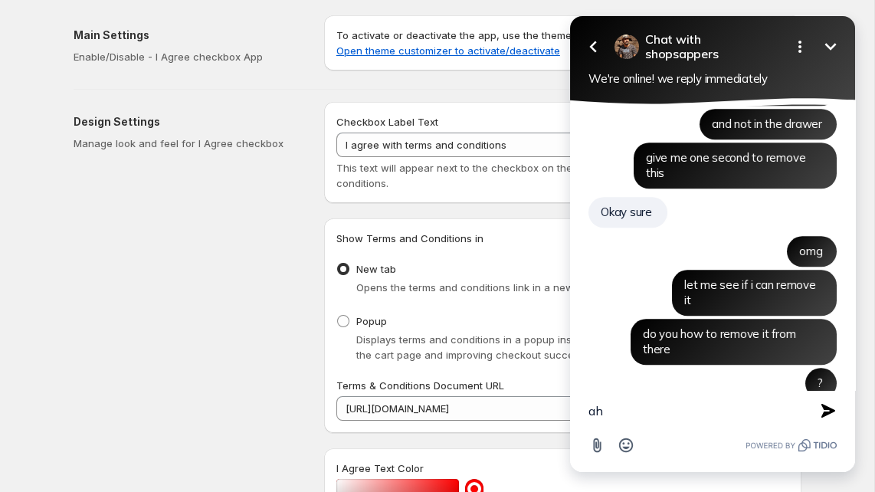
type textarea "aha"
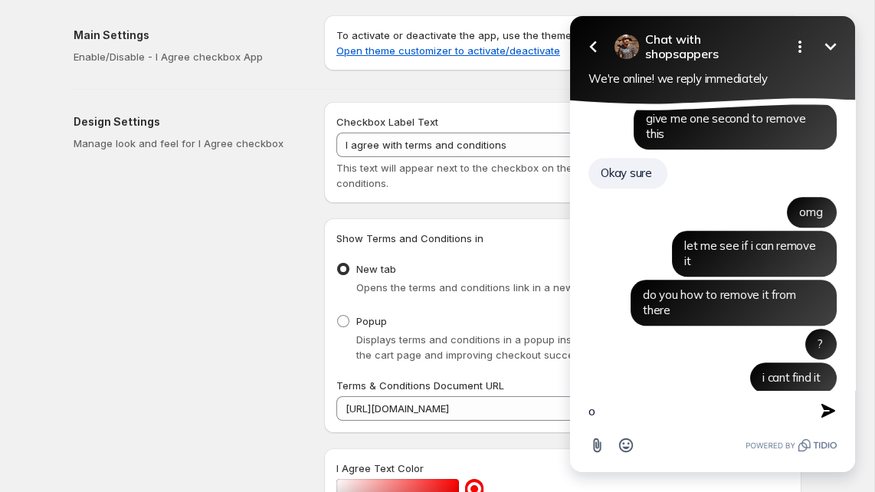
type textarea "ok"
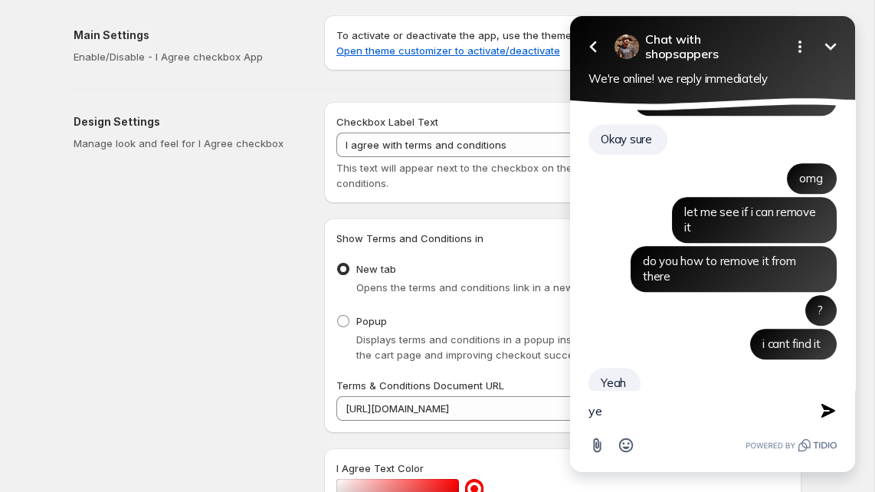
type textarea "yes"
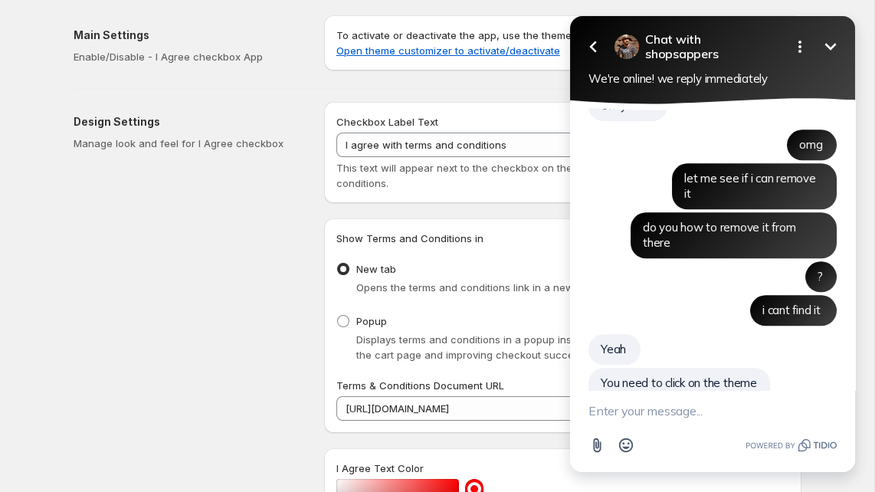
scroll to position [4773, 0]
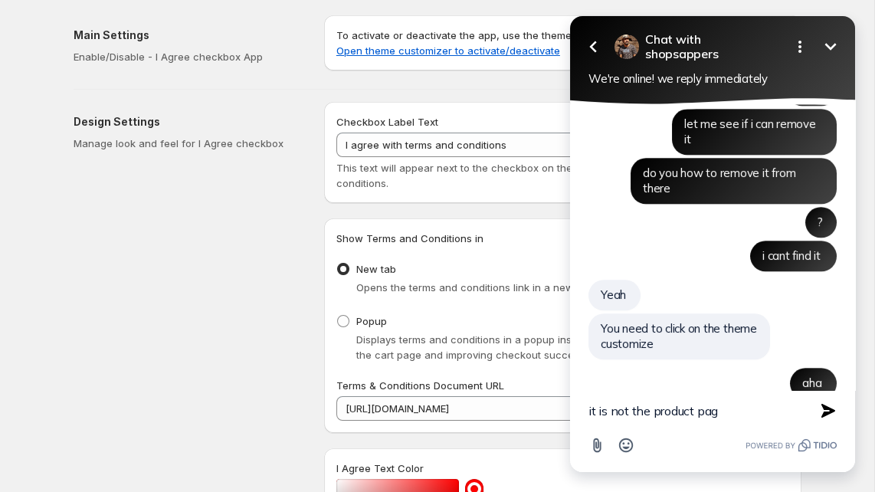
type textarea "it is not the product page"
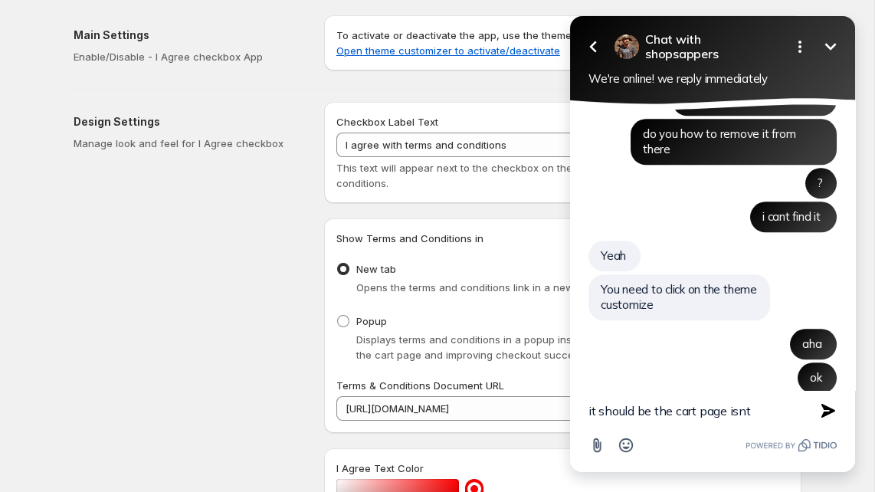
type textarea "it should be the cart page isnt?"
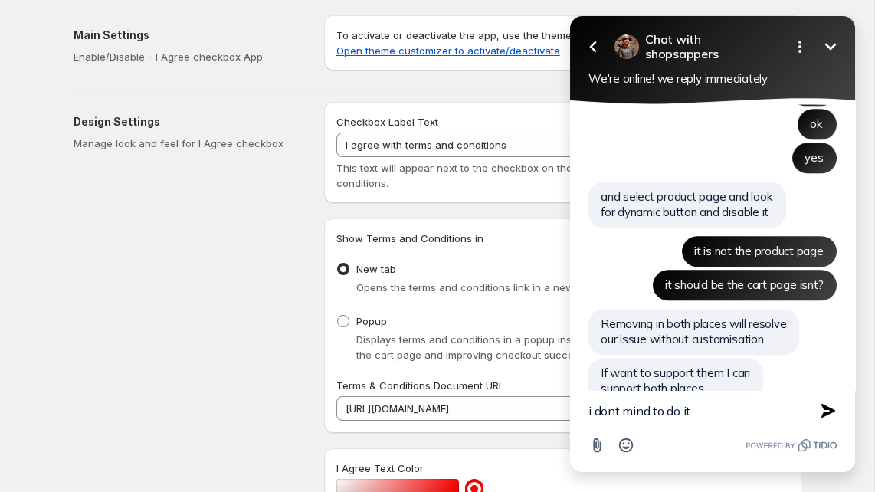
scroll to position [5032, 0]
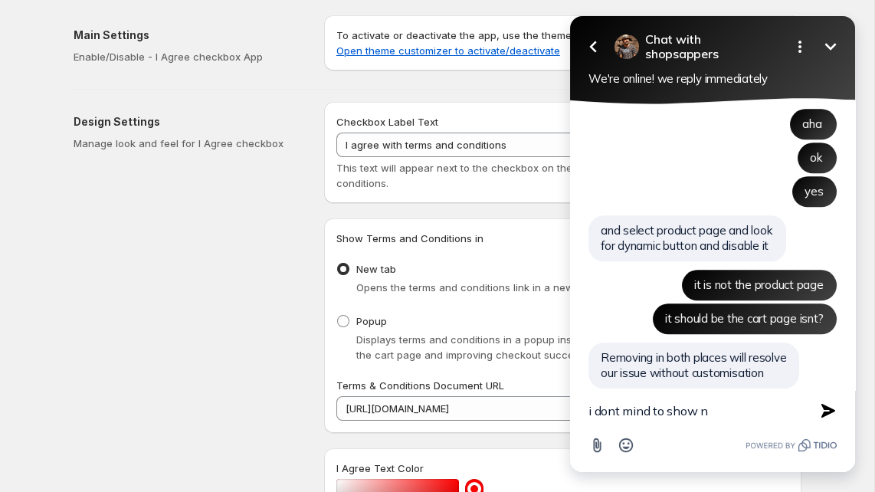
click at [703, 416] on textarea "i dont mind to show n" at bounding box center [693, 411] width 210 height 40
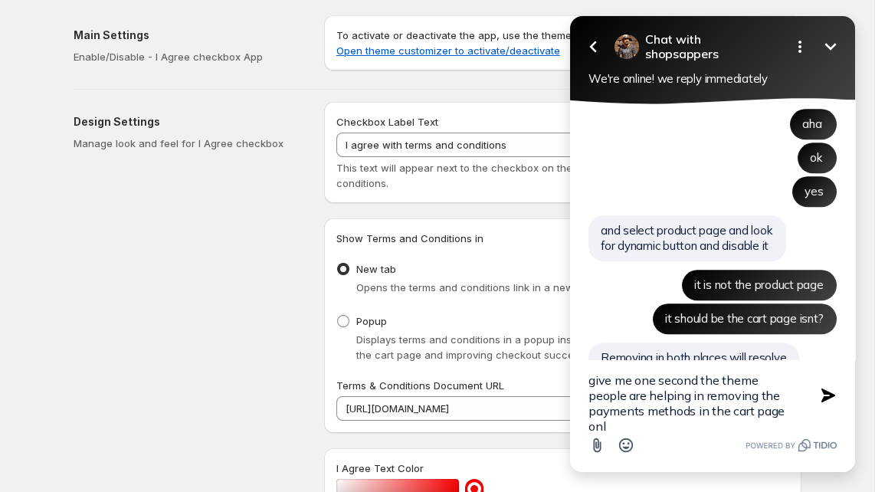
type textarea "give me one second the theme people are helping in removing the payments method…"
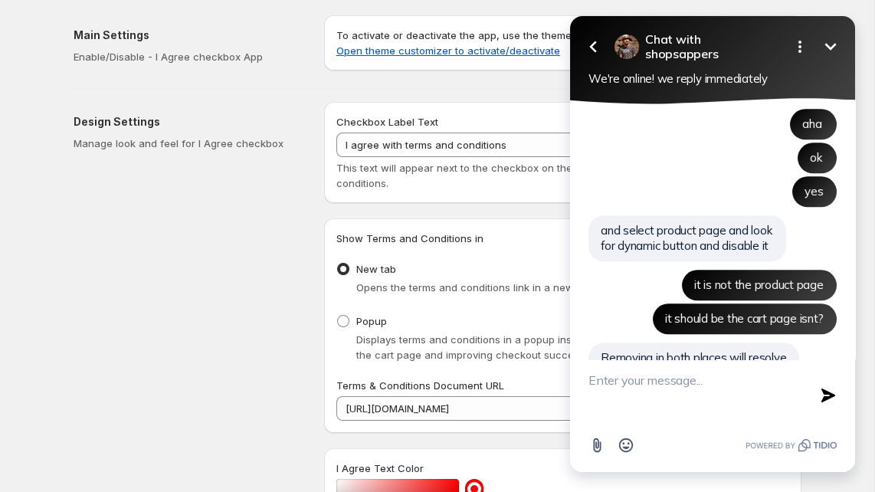
scroll to position [5117, 0]
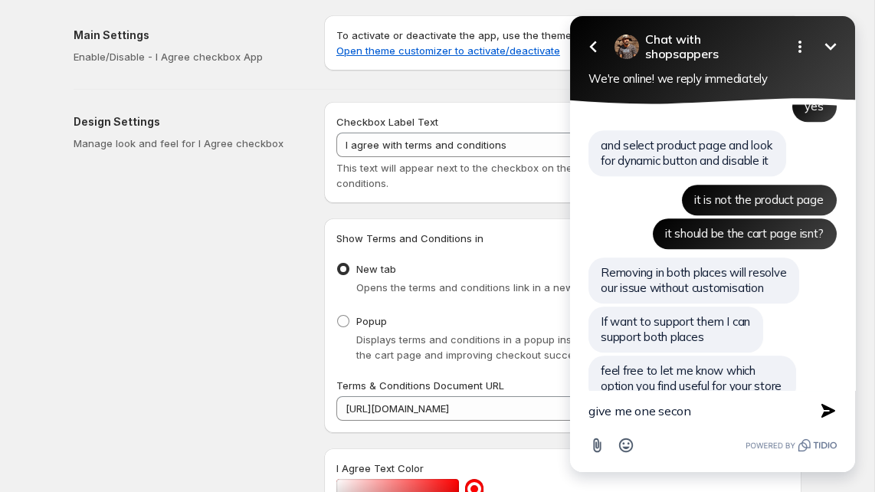
type textarea "give me one second"
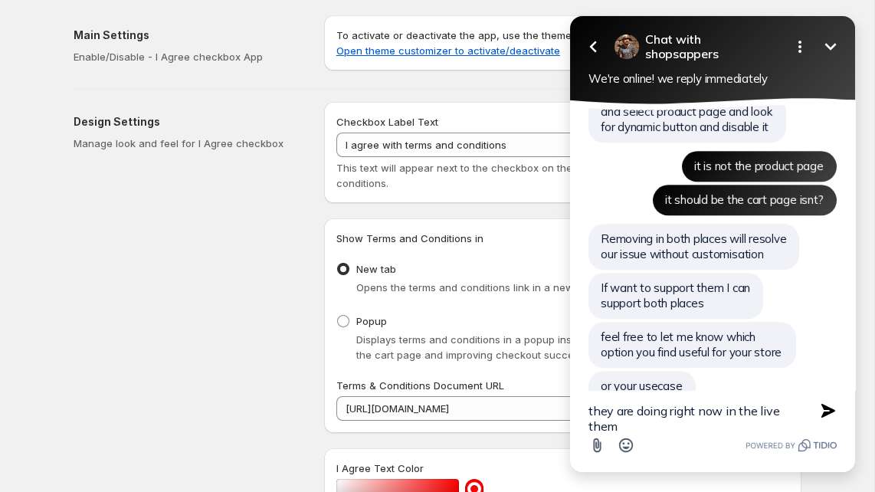
type textarea "they are doing right now in the live theme"
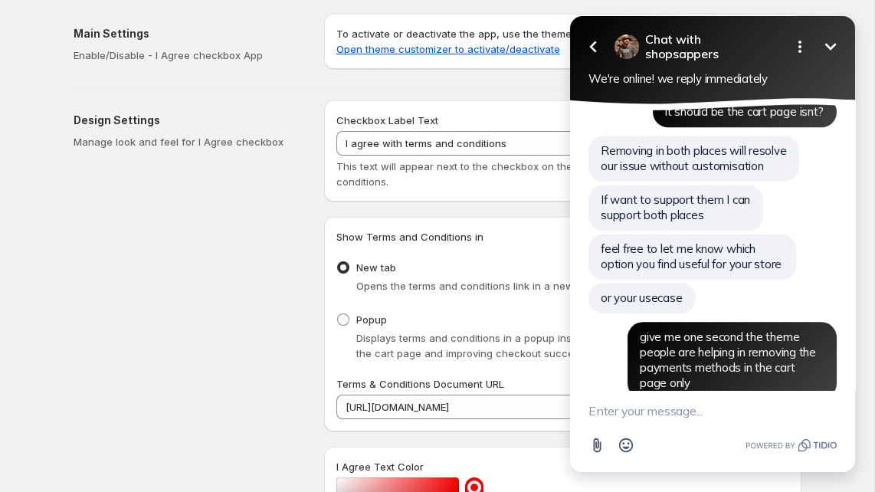
scroll to position [5288, 0]
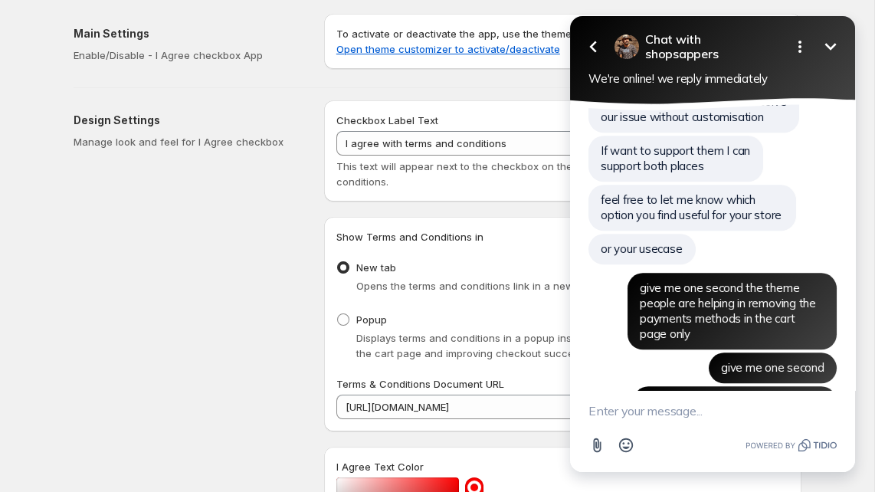
click at [620, 416] on textarea "New message" at bounding box center [712, 411] width 248 height 40
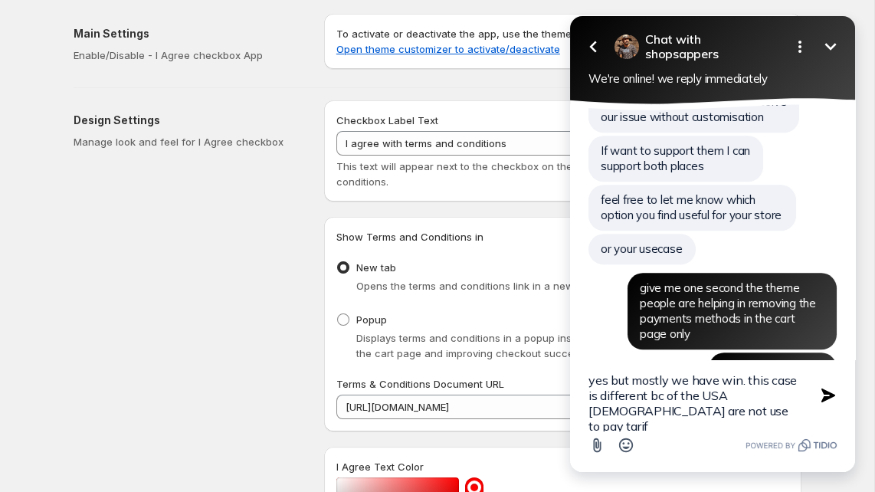
type textarea "yes but mostly we have win. this case is different bc of the USA tariff america…"
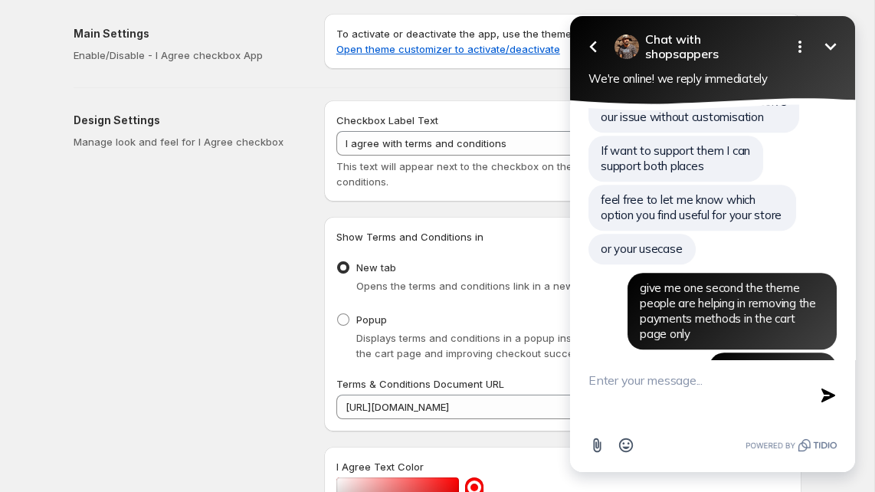
scroll to position [5358, 0]
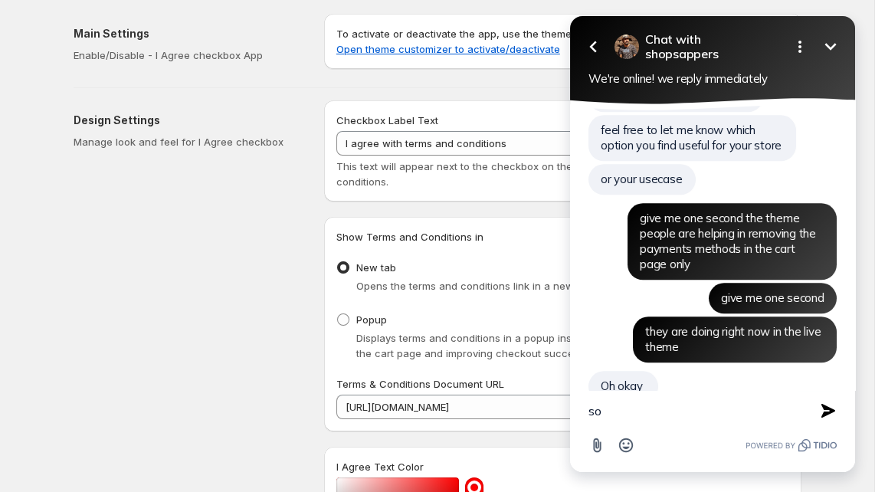
type textarea "s"
type textarea "so they will get a bill from fedex to pay the tariff"
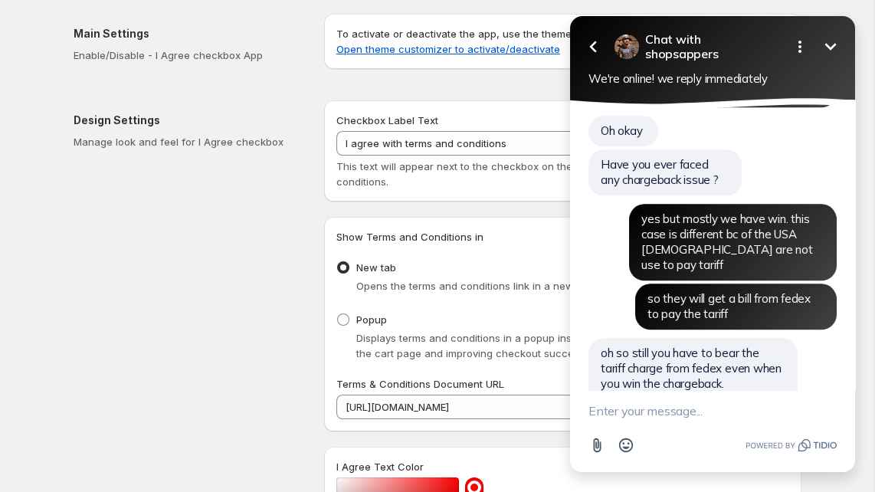
scroll to position [5694, 0]
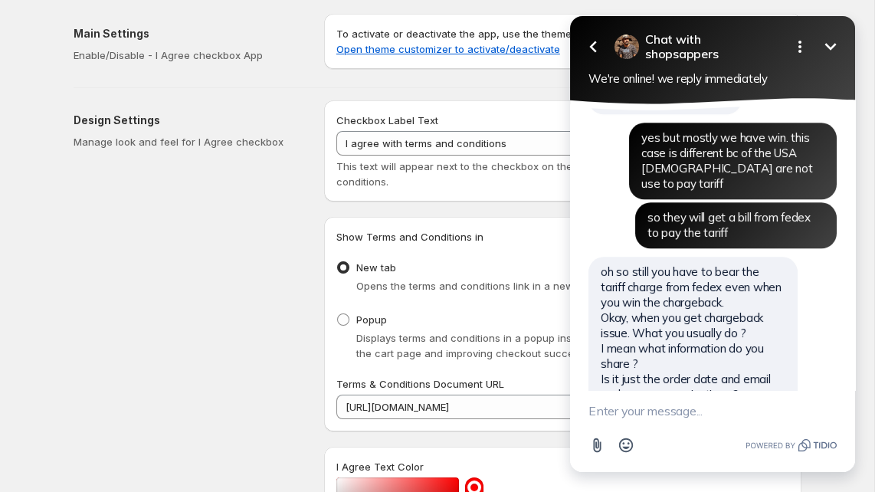
click at [649, 414] on textarea "New message" at bounding box center [712, 411] width 248 height 40
type textarea "give me one second pleas"
type textarea "e"
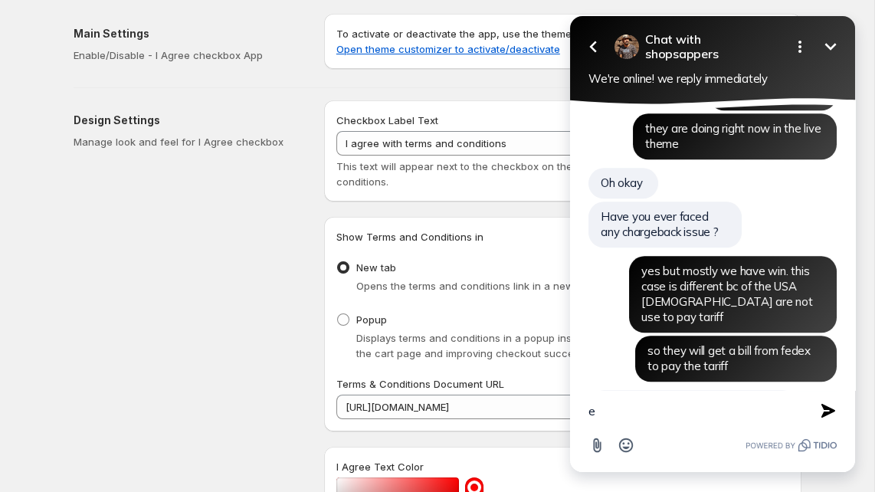
scroll to position [5733, 0]
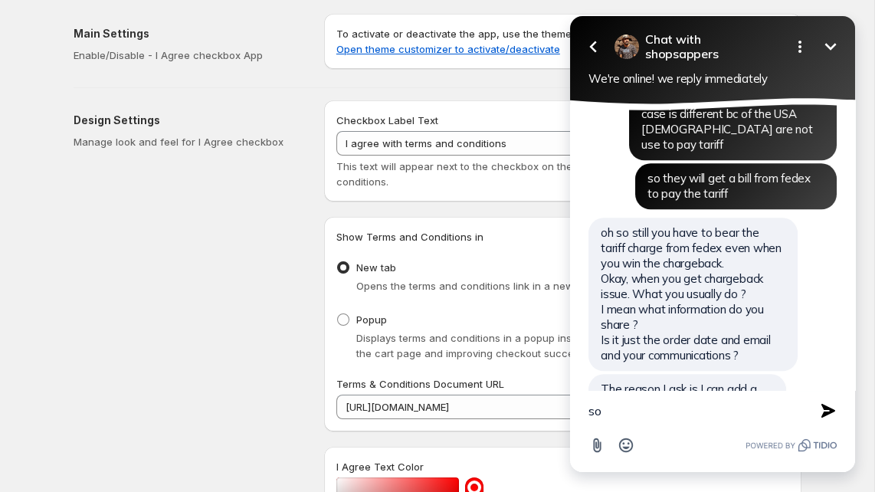
type textarea "s"
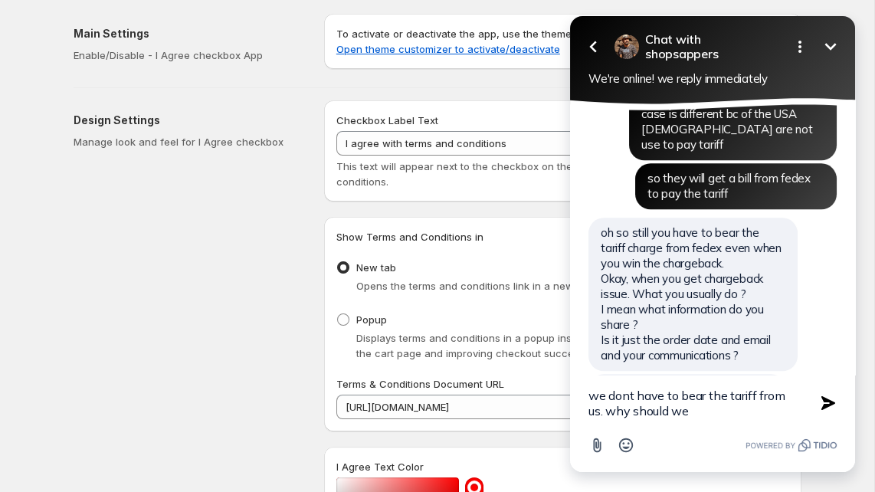
type textarea "we dont have to bear the tariff from us. why should we?"
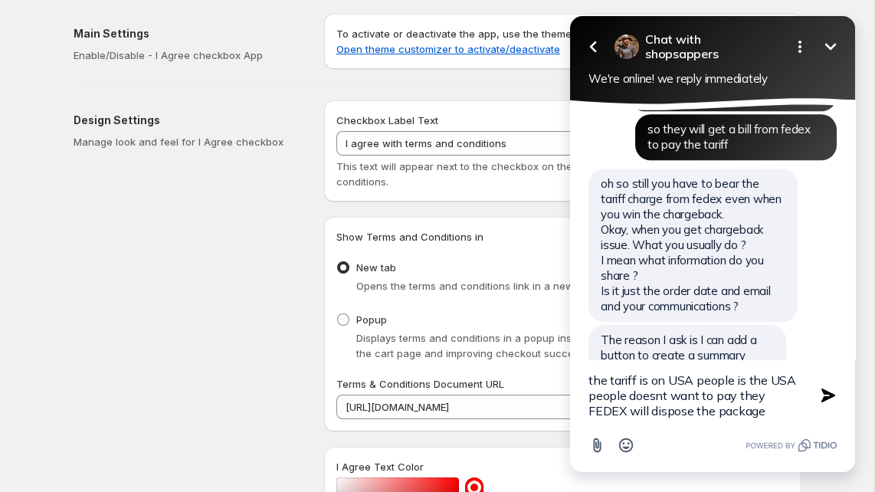
type textarea "the tariff is on USA people is the USA people doesnt want to pay they FEDEX wil…"
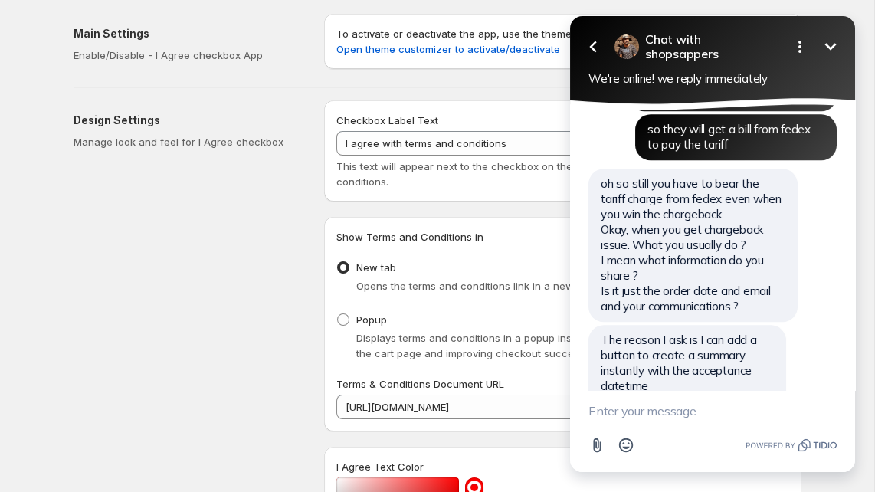
scroll to position [5862, 0]
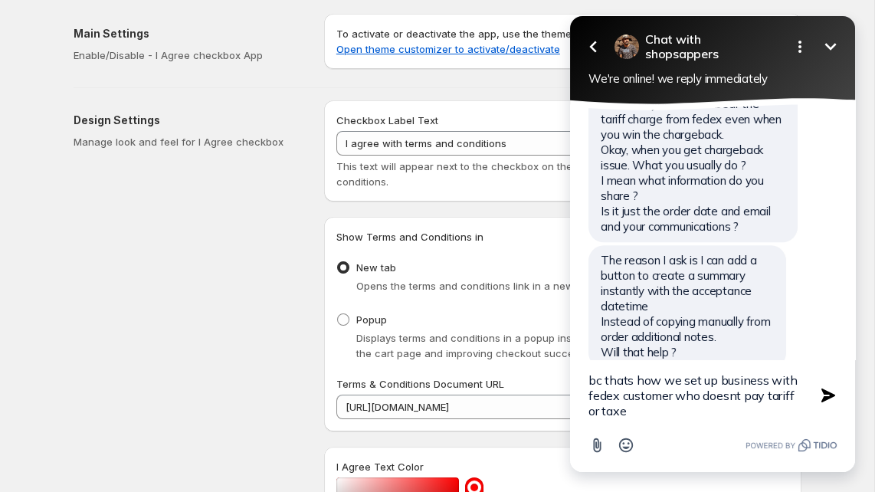
type textarea "bc thats how we set up business with fedex customer who doesnt pay tariff or ta…"
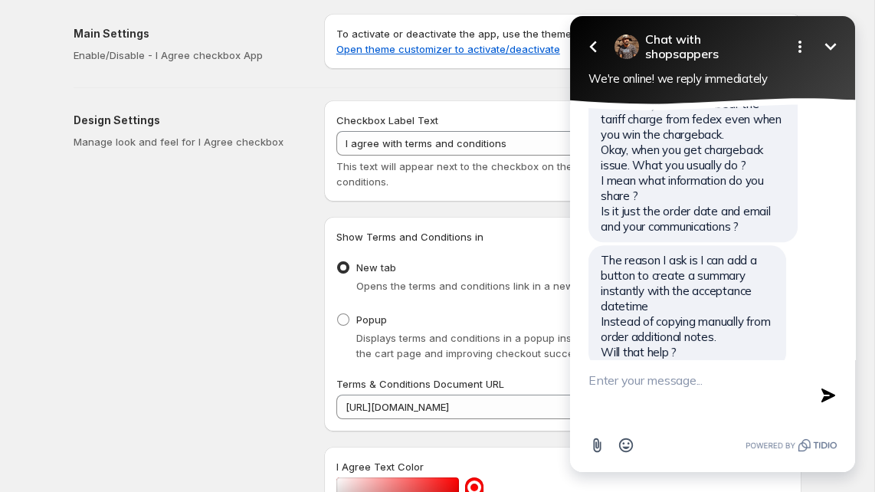
scroll to position [5926, 0]
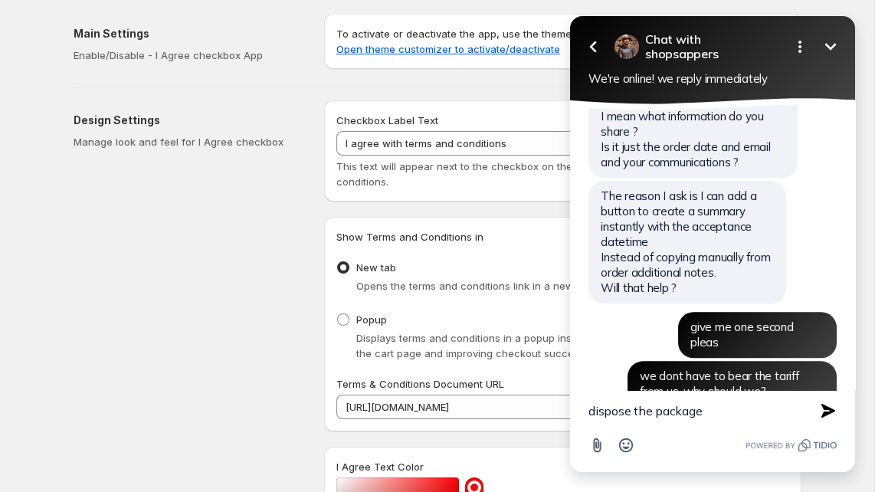
type textarea "dispose the package"
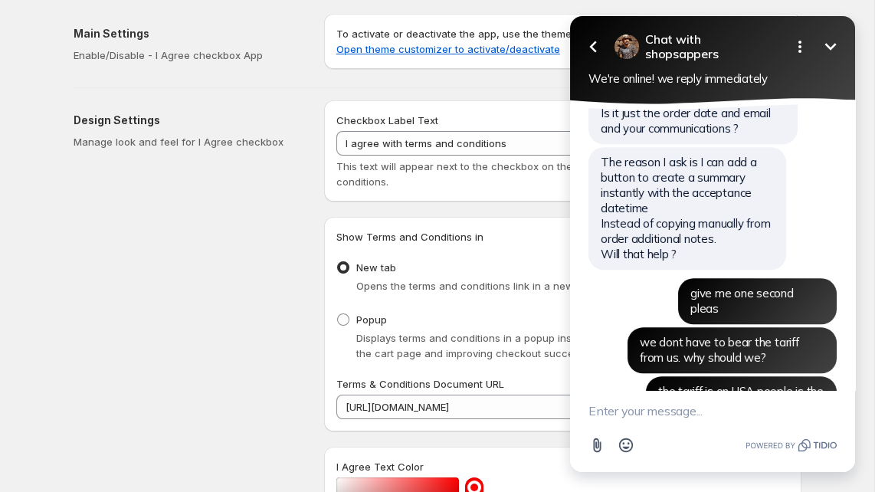
scroll to position [5999, 0]
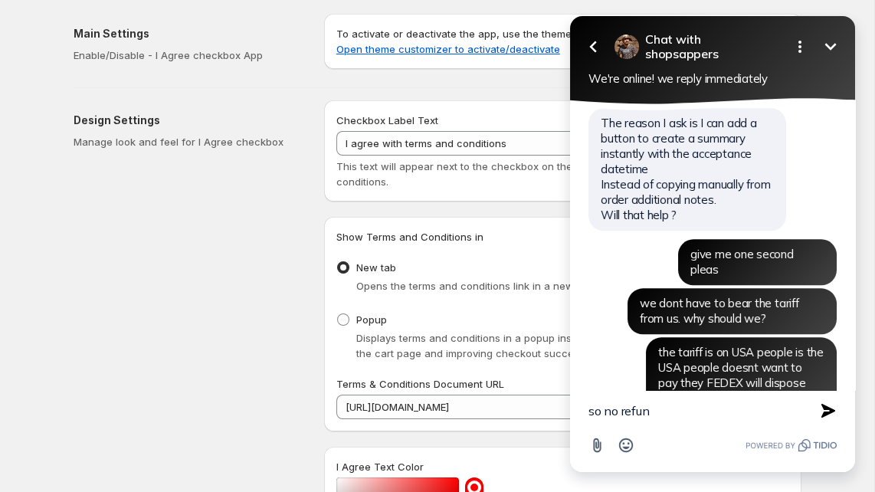
type textarea "so no refund"
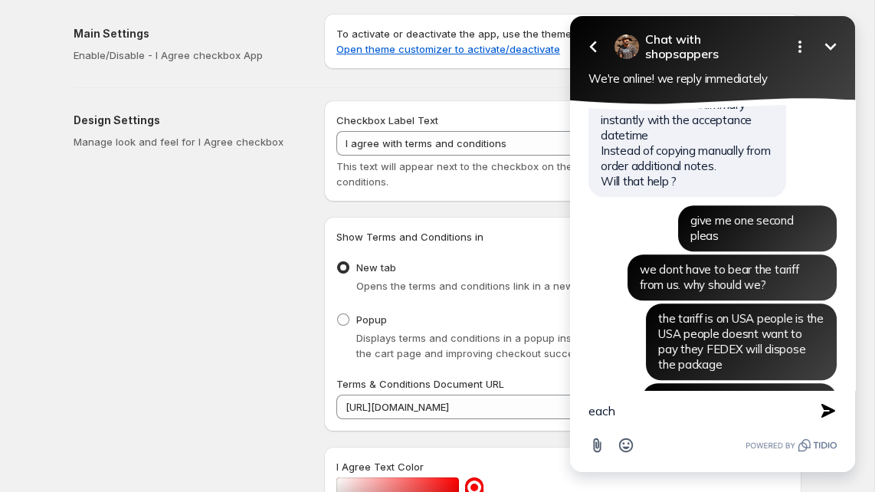
scroll to position [5994, 0]
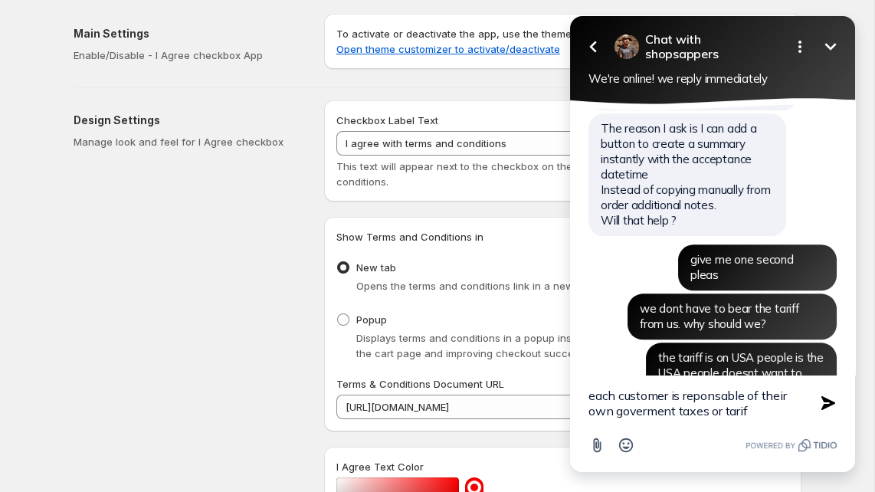
type textarea "each customer is reponsable of their own goverment taxes or tariff"
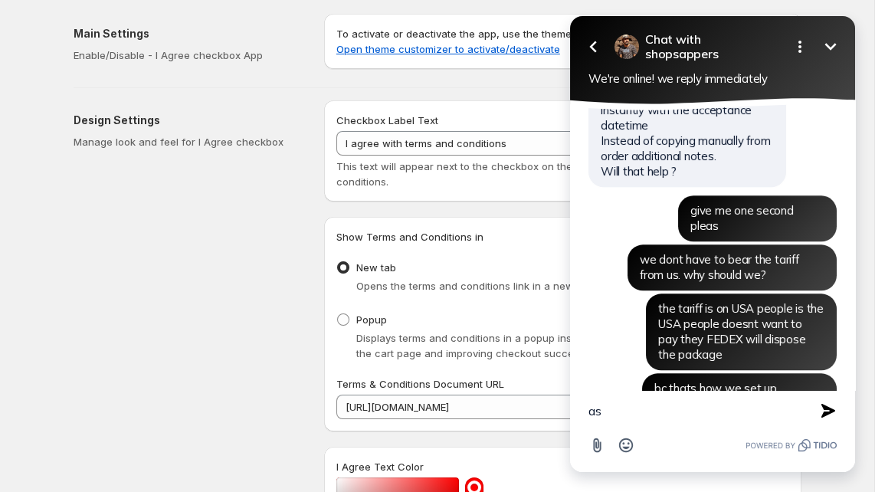
type textarea "a"
type textarea "if there is any chargeback"
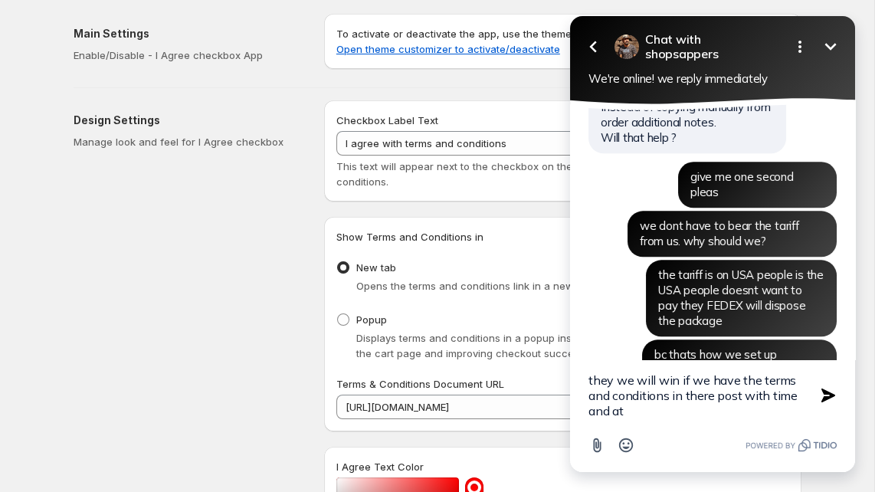
type textarea "they we will win if we have the terms and conditions in there post with time an…"
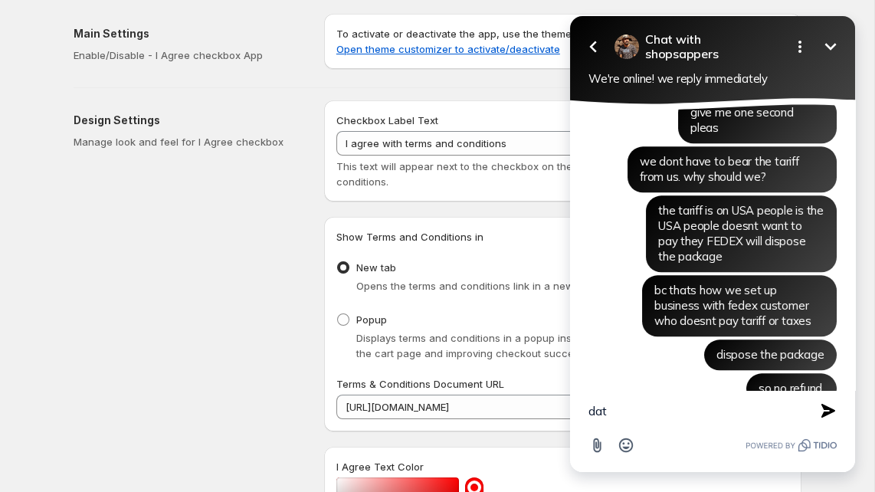
type textarea "date"
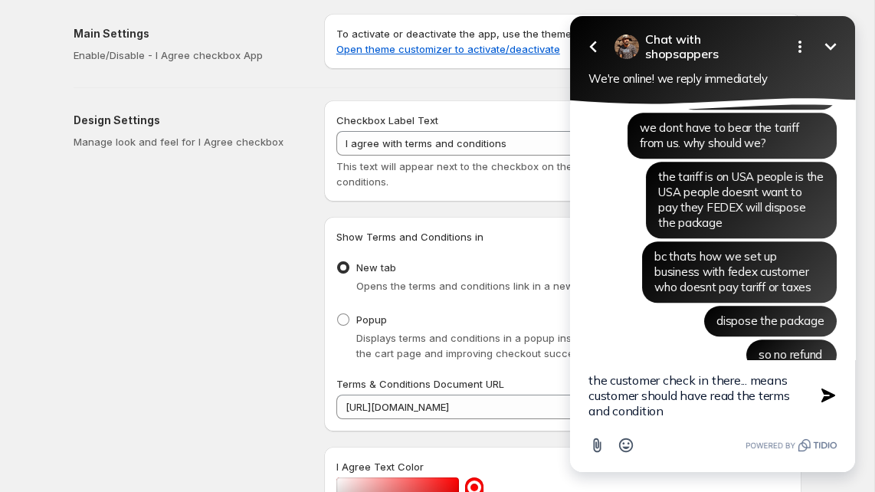
type textarea "the customer check in there... means customer should have read the terms and co…"
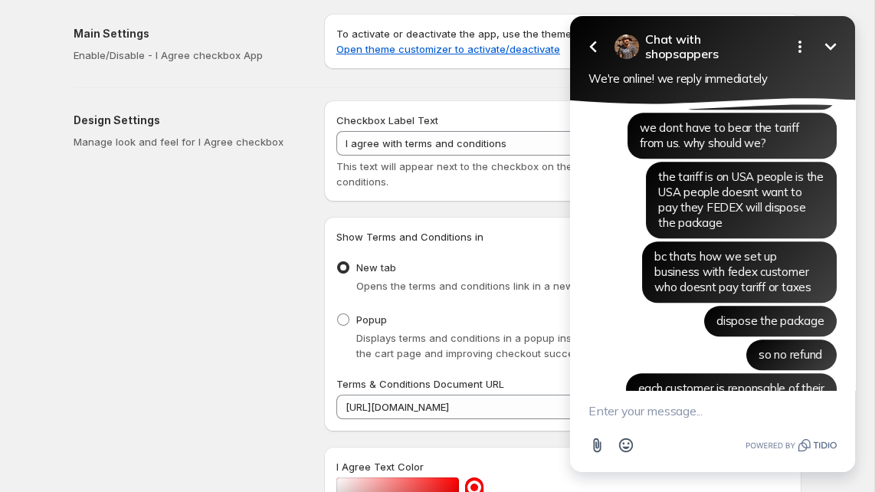
scroll to position [6239, 0]
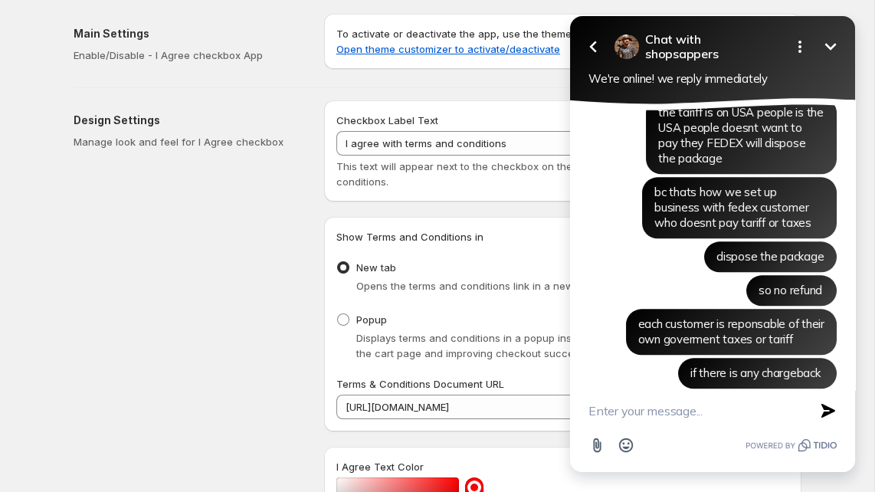
type textarea "i"
type textarea "n"
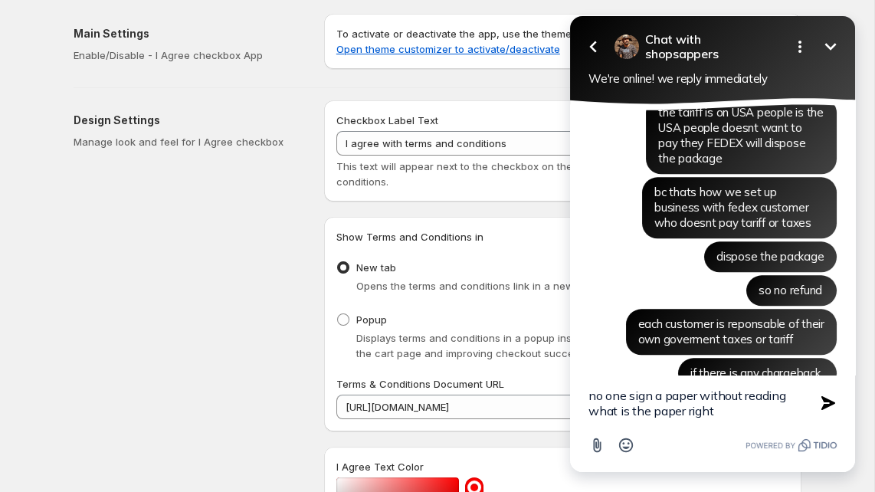
type textarea "no one sign a paper without reading what is the paper right?"
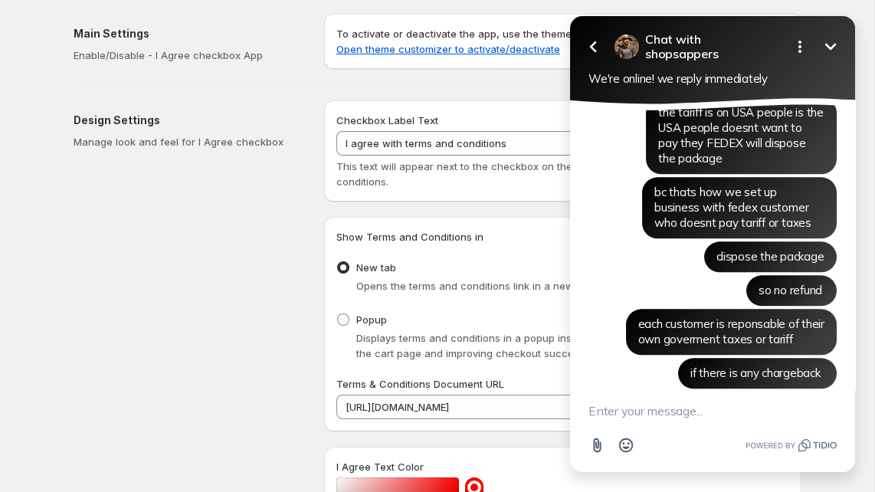
scroll to position [6288, 0]
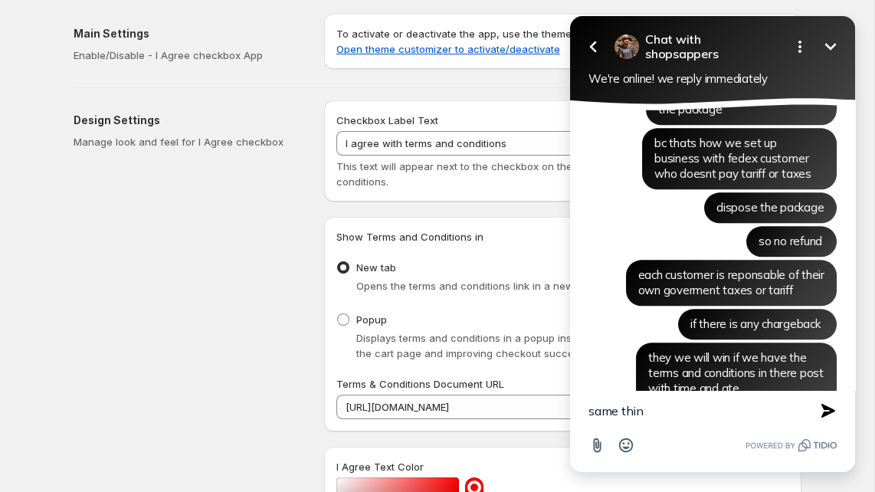
type textarea "same thing"
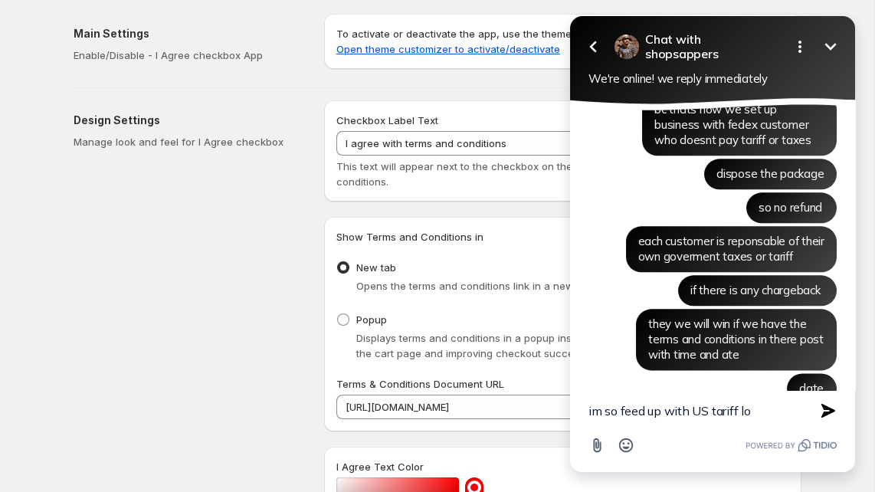
type textarea "im so feed up with US tariff lol"
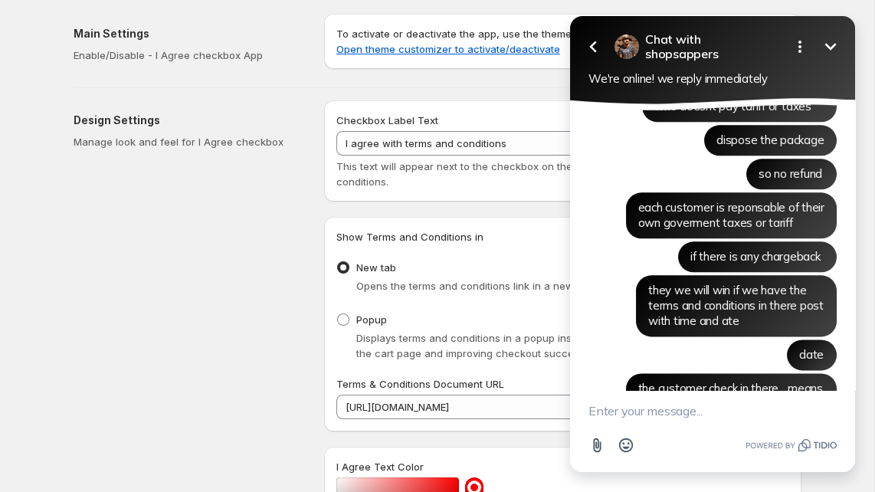
click at [654, 405] on textarea "New message" at bounding box center [712, 411] width 248 height 40
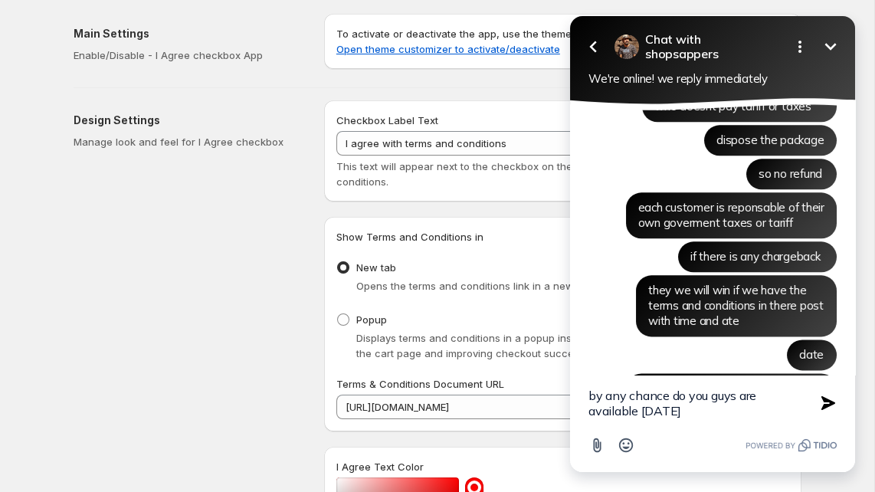
type textarea "by any chance do you guys are available tomorrow?"
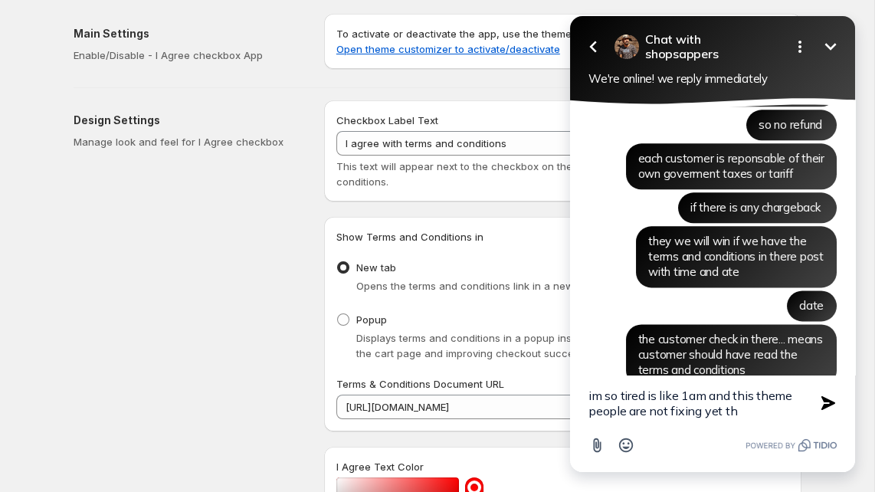
scroll to position [6459, 0]
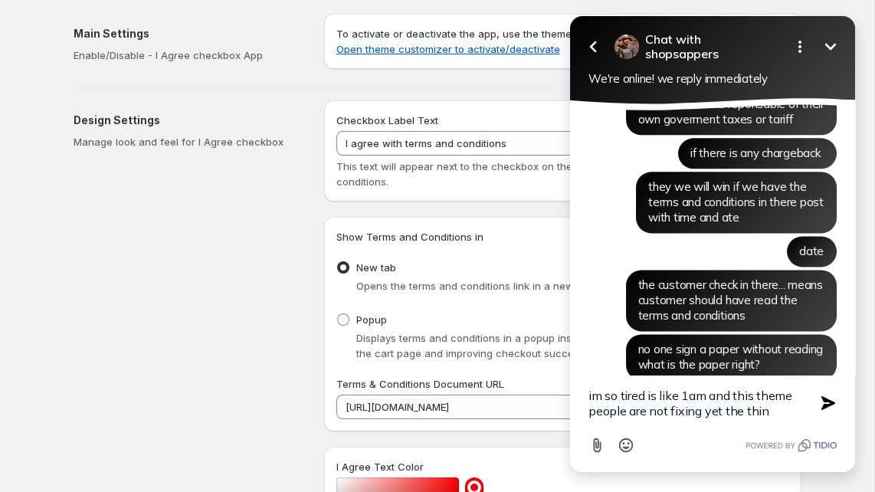
type textarea "im so tired is like 1am and this theme people are not fixing yet the thing"
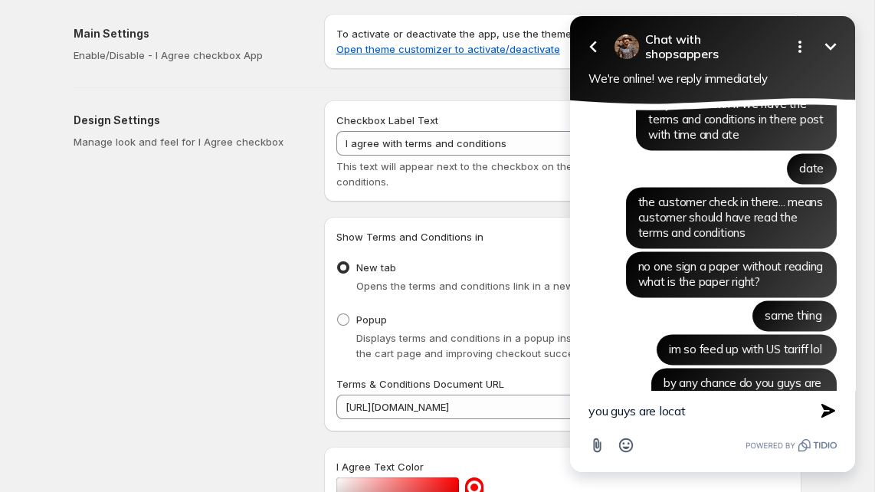
scroll to position [6575, 0]
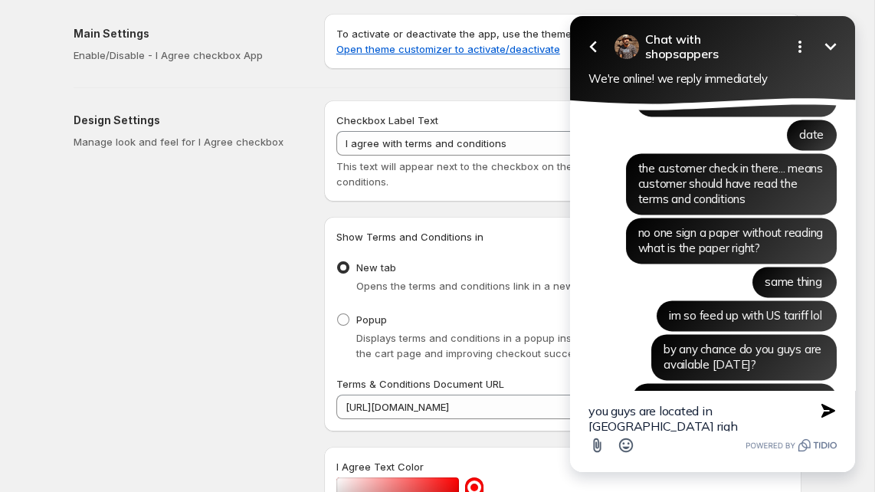
type textarea "you guys are located in india right"
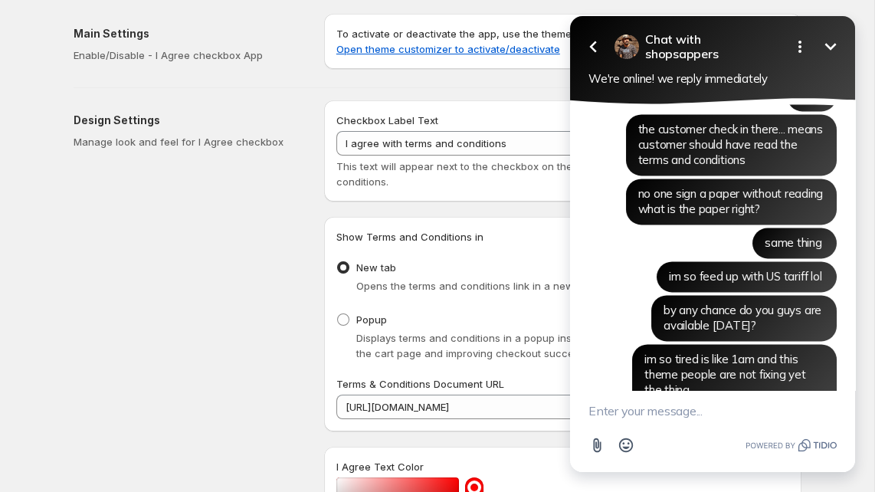
type textarea "?"
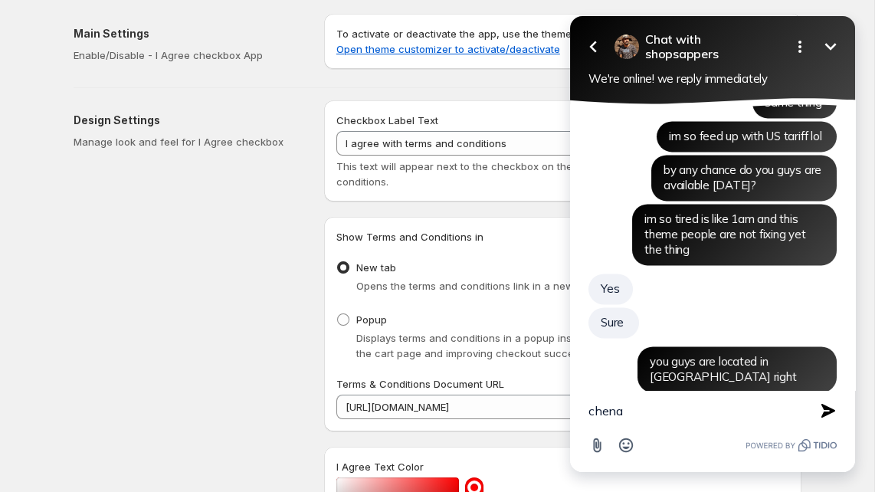
scroll to position [6721, 0]
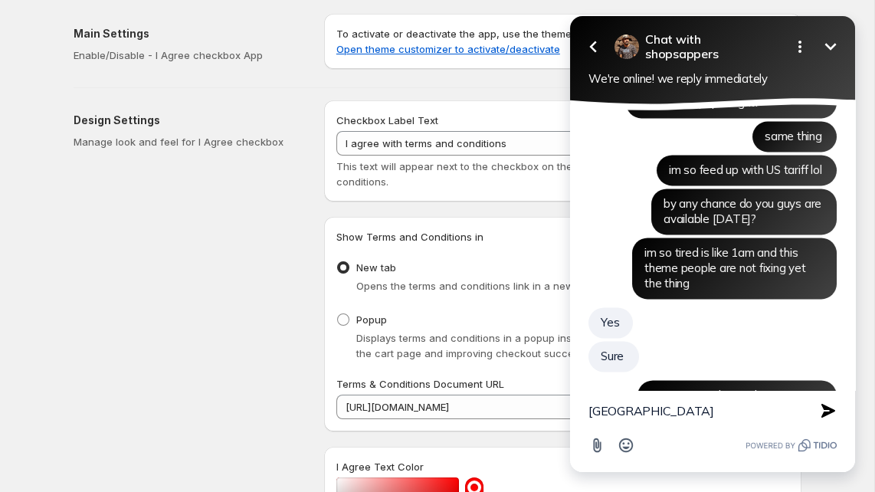
type textarea "chennai?"
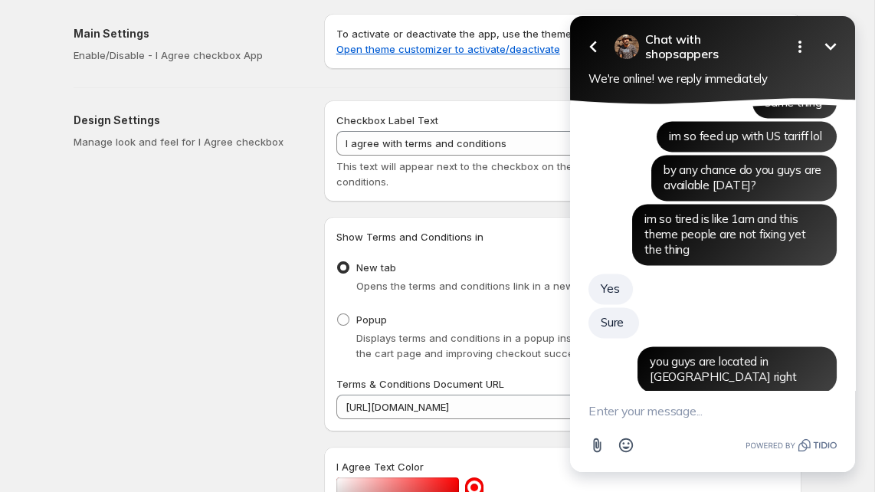
scroll to position [6799, 0]
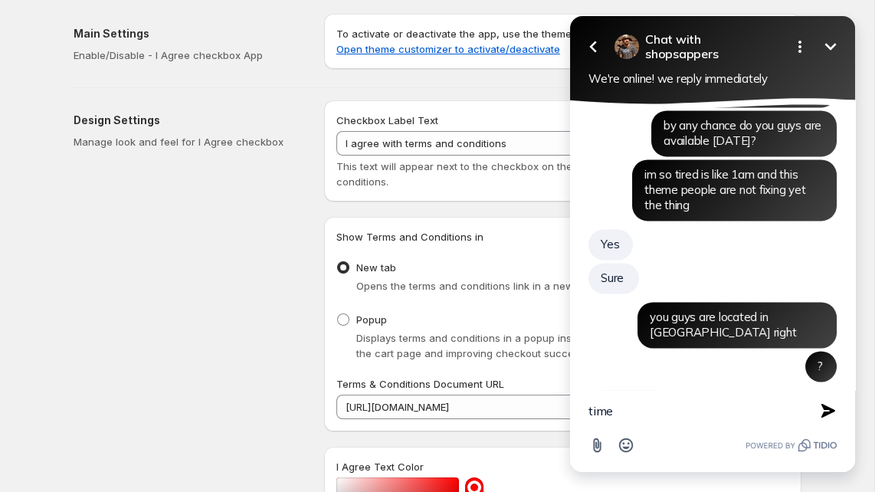
type textarea "time?"
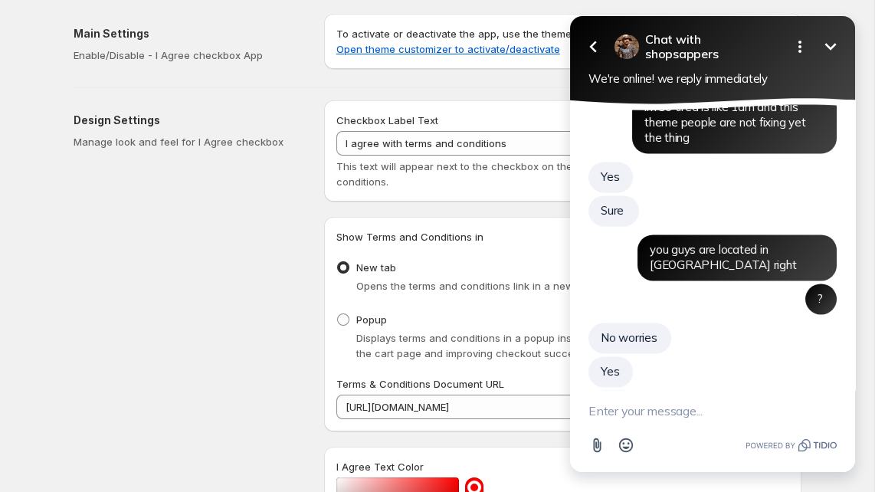
scroll to position [6832, 0]
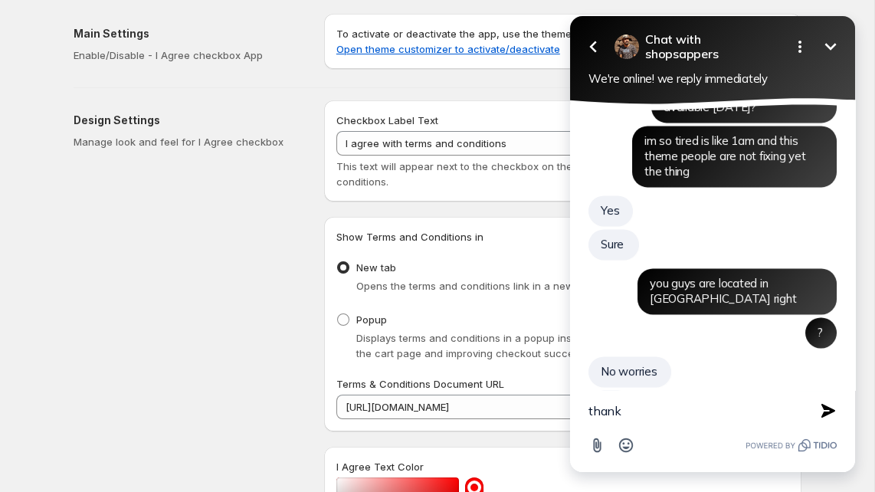
type textarea "thanks"
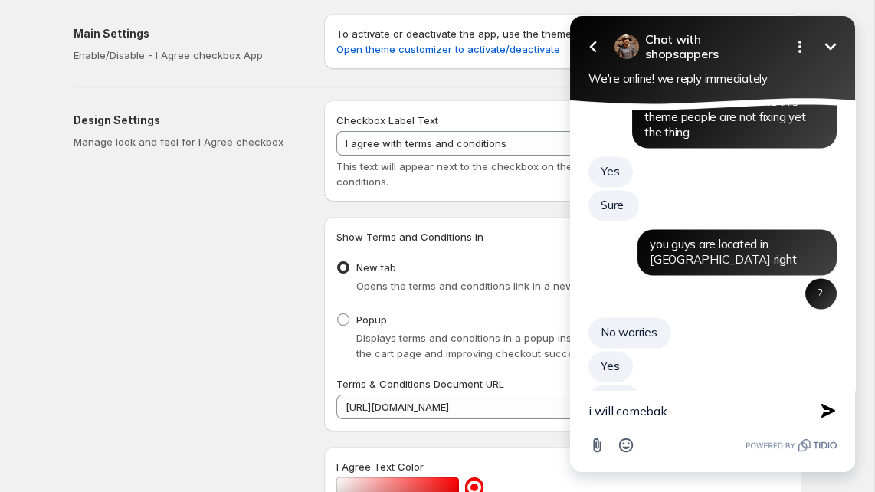
scroll to position [6911, 0]
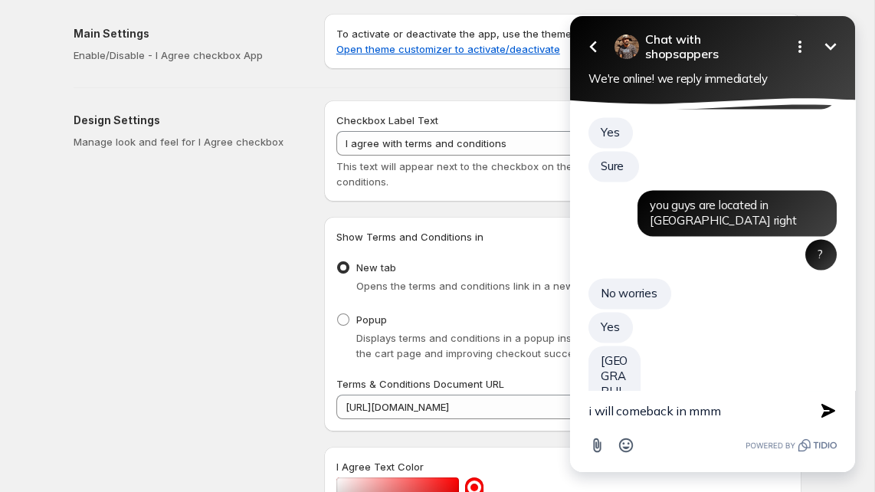
type textarea "i will comeback in mmmm"
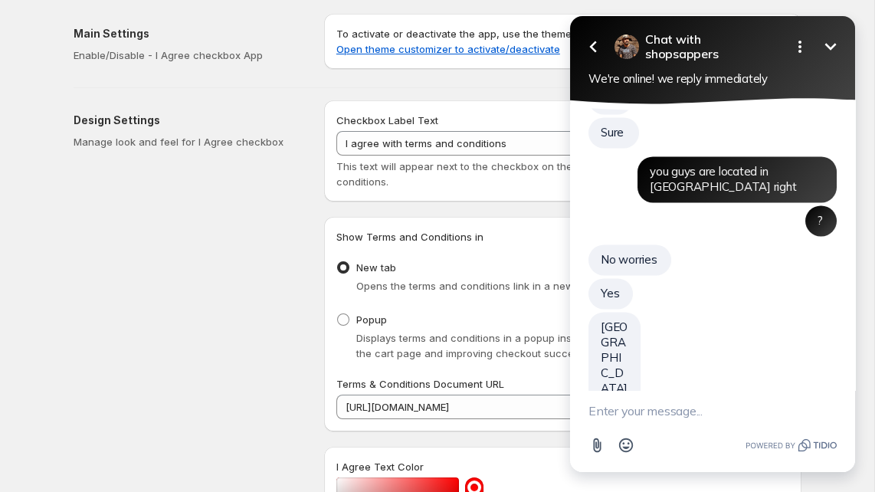
scroll to position [6905, 0]
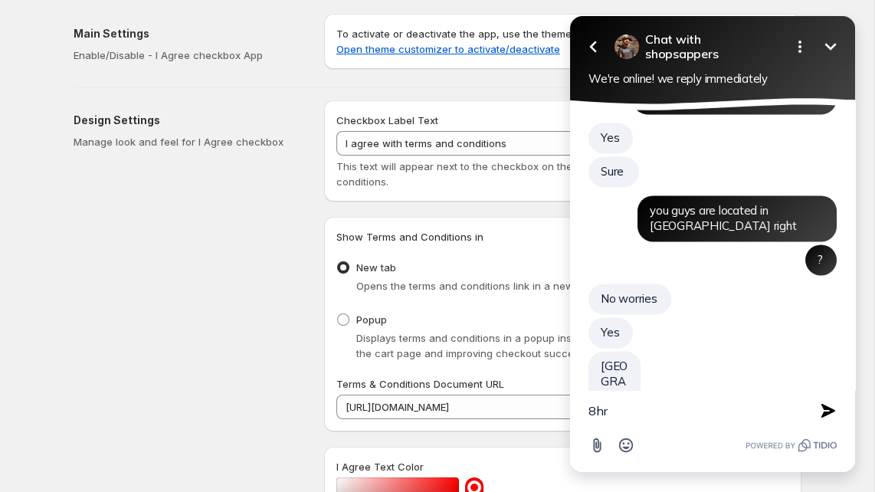
type textarea "8hrs"
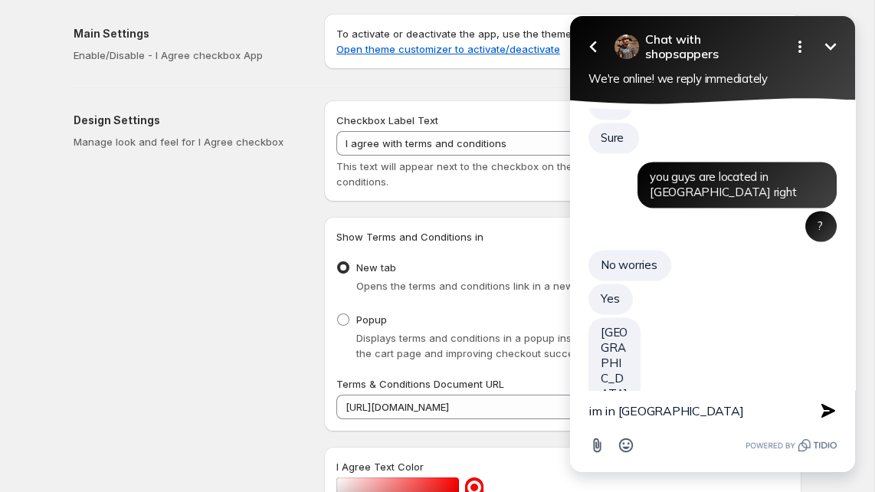
type textarea "im in south korea"
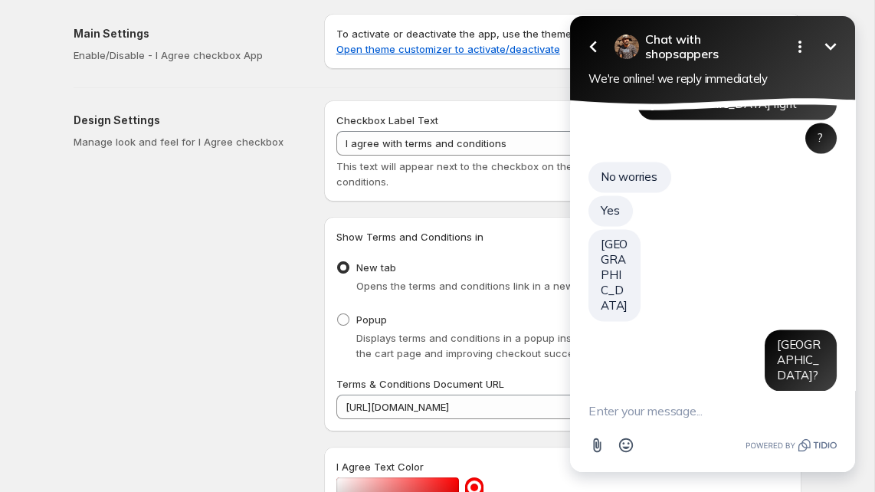
scroll to position [7027, 0]
click at [657, 414] on textarea "New message" at bounding box center [712, 411] width 248 height 40
type textarea "thank you for your help"
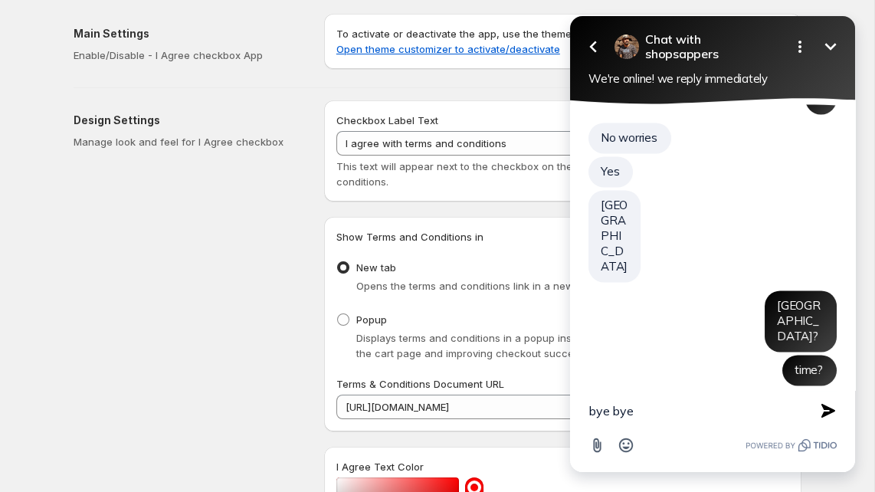
type textarea "bye bye~"
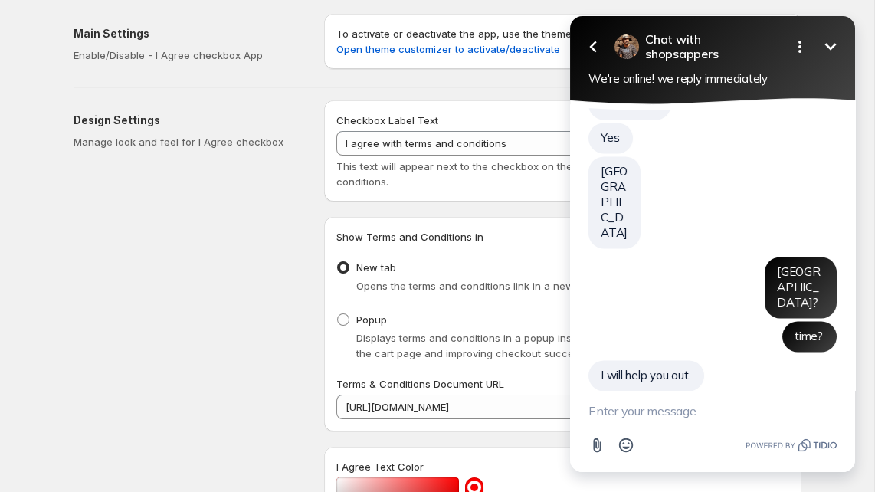
drag, startPoint x: 834, startPoint y: 47, endPoint x: 824, endPoint y: 88, distance: 42.6
click at [808, 47] on icon "Minimize" at bounding box center [830, 46] width 11 height 7
